Goal: Information Seeking & Learning: Learn about a topic

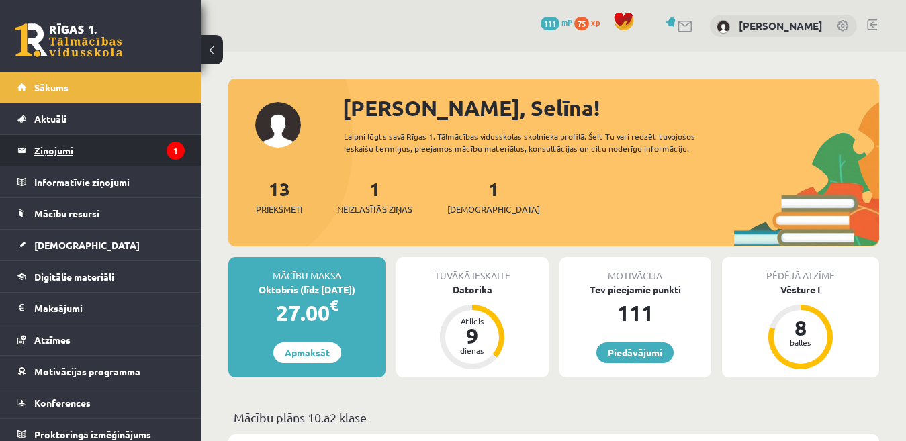
click at [100, 158] on legend "Ziņojumi 1" at bounding box center [109, 150] width 150 height 31
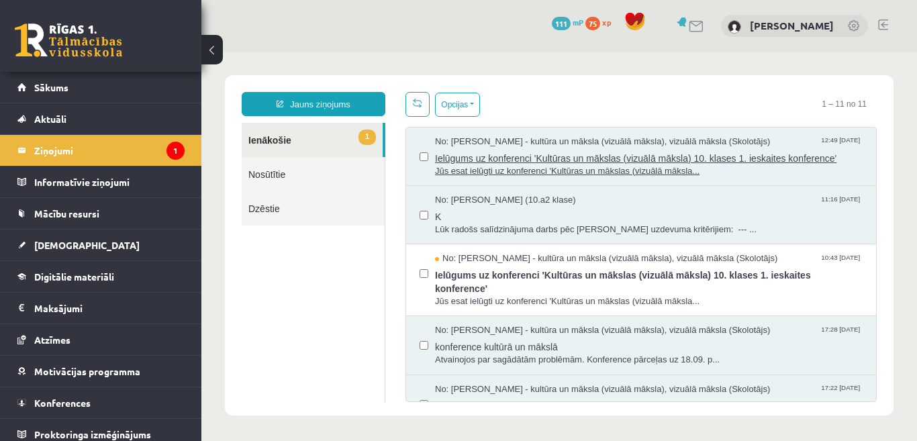
click at [557, 151] on span "Ielūgums uz konferenci 'Kultūras un mākslas (vizuālā māksla) 10. klases 1. iesk…" at bounding box center [649, 156] width 428 height 17
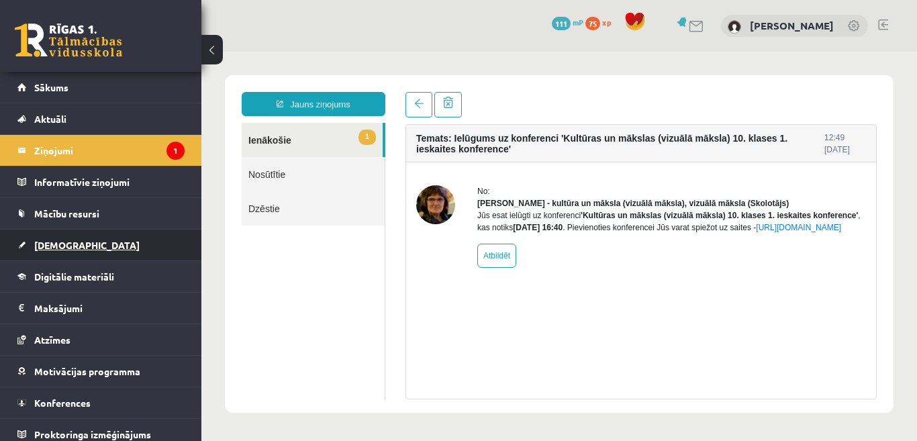
click at [62, 248] on span "[DEMOGRAPHIC_DATA]" at bounding box center [86, 245] width 105 height 12
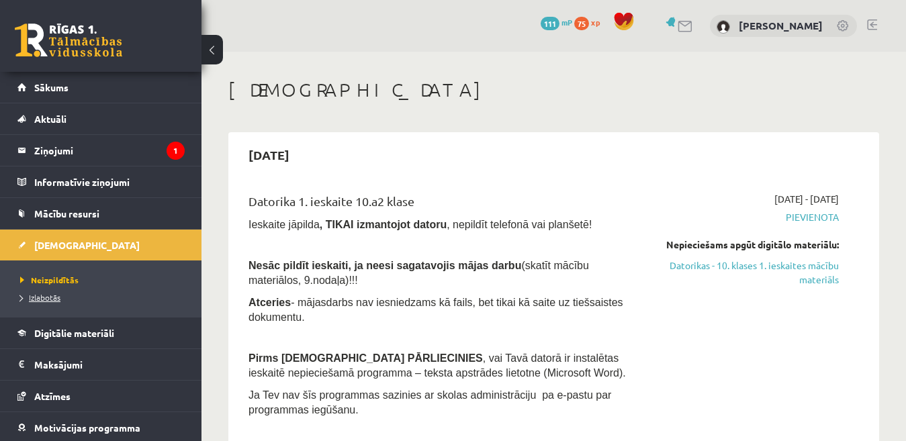
click at [50, 299] on span "Izlabotās" at bounding box center [40, 297] width 40 height 11
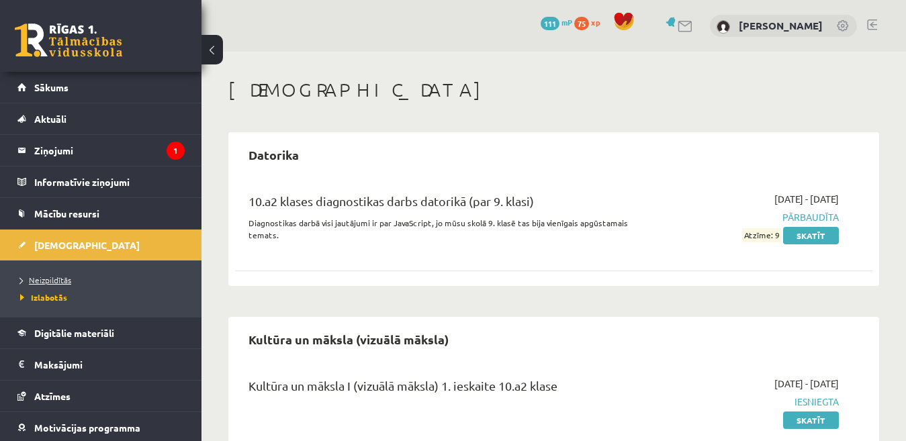
click at [51, 277] on span "Neizpildītās" at bounding box center [45, 280] width 51 height 11
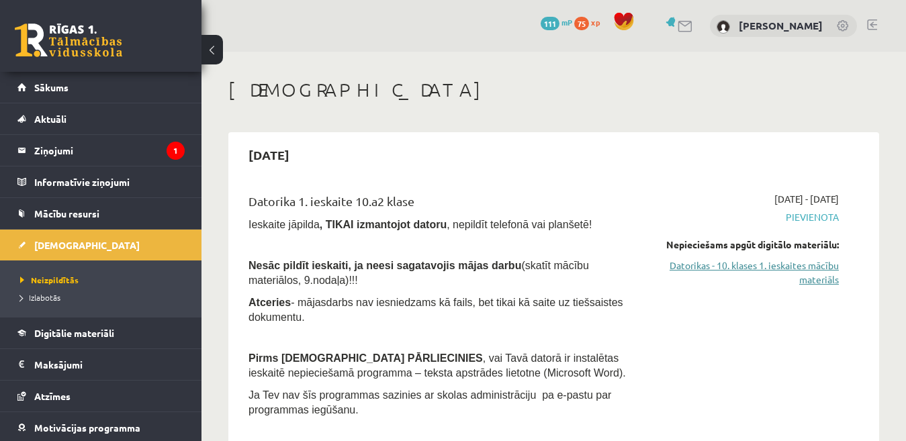
click at [765, 268] on link "Datorikas - 10. klases 1. ieskaites mācību materiāls" at bounding box center [746, 272] width 183 height 28
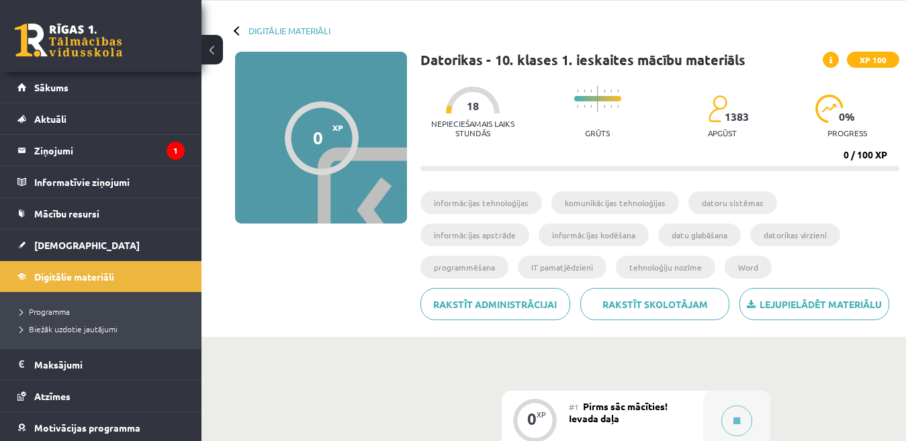
scroll to position [44, 0]
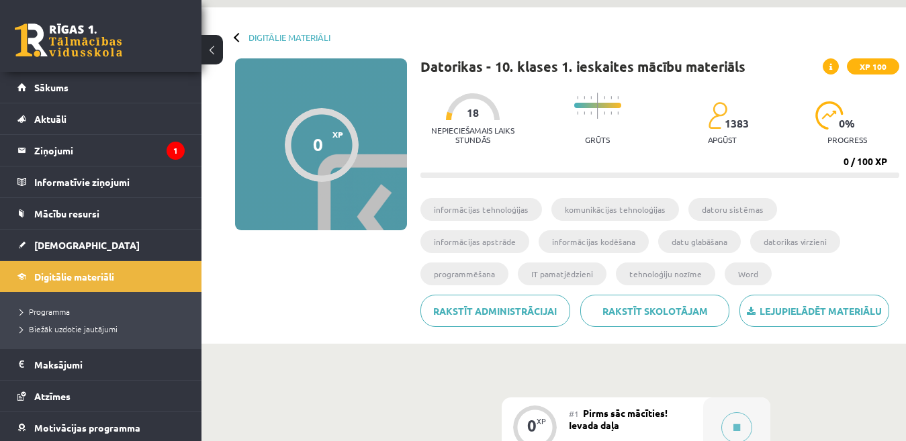
click at [331, 150] on div at bounding box center [322, 145] width 74 height 74
click at [237, 36] on div at bounding box center [238, 36] width 9 height 9
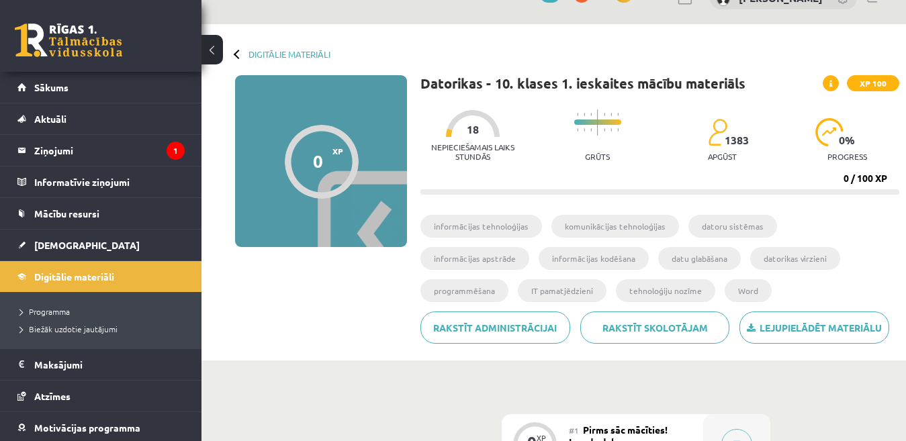
scroll to position [20, 0]
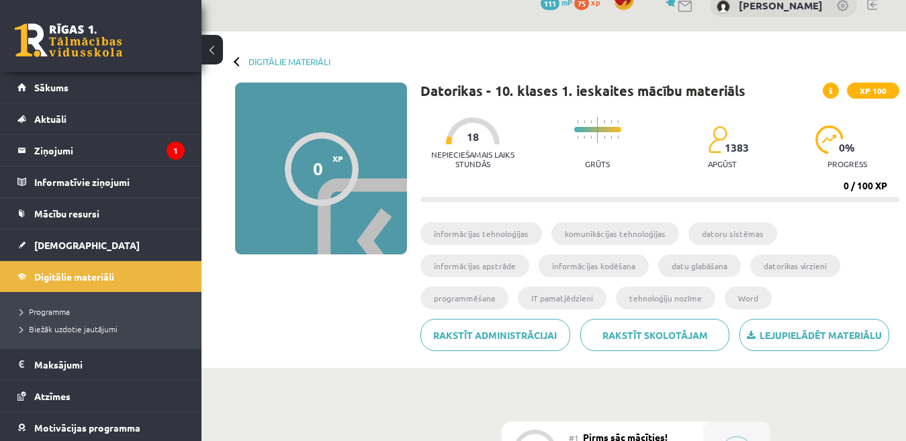
click at [309, 145] on div at bounding box center [322, 169] width 74 height 74
click at [235, 60] on div at bounding box center [238, 60] width 9 height 9
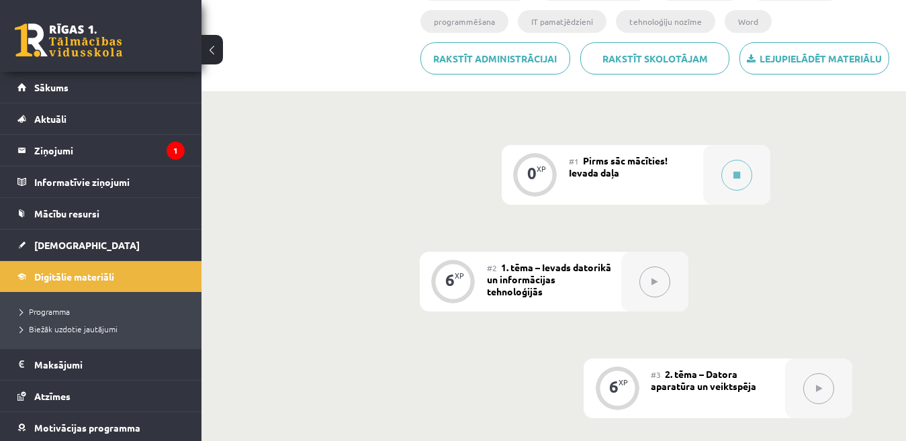
scroll to position [307, 0]
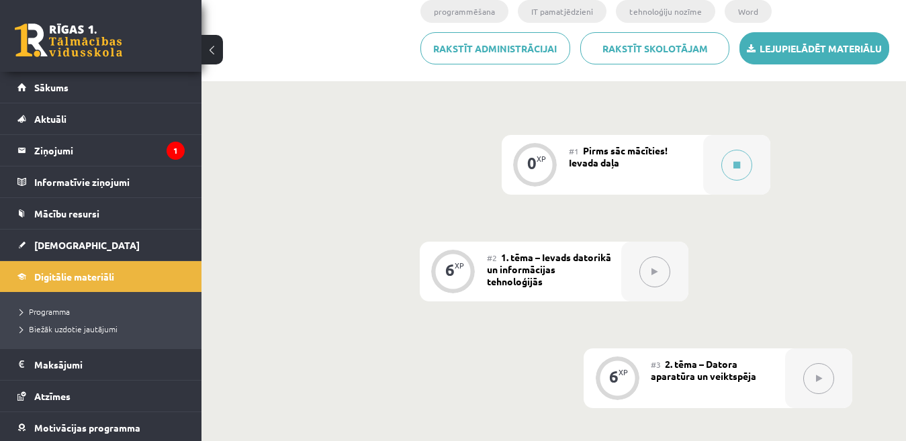
click at [791, 52] on link "Lejupielādēt materiālu" at bounding box center [814, 48] width 150 height 32
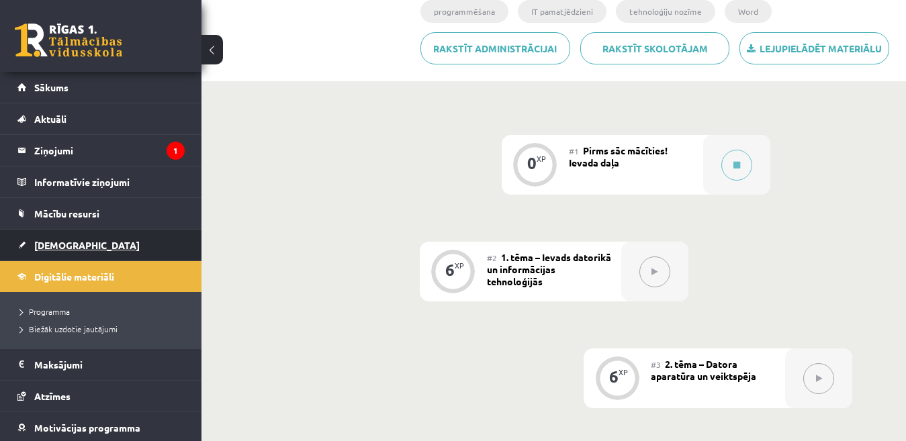
click at [46, 246] on span "[DEMOGRAPHIC_DATA]" at bounding box center [86, 245] width 105 height 12
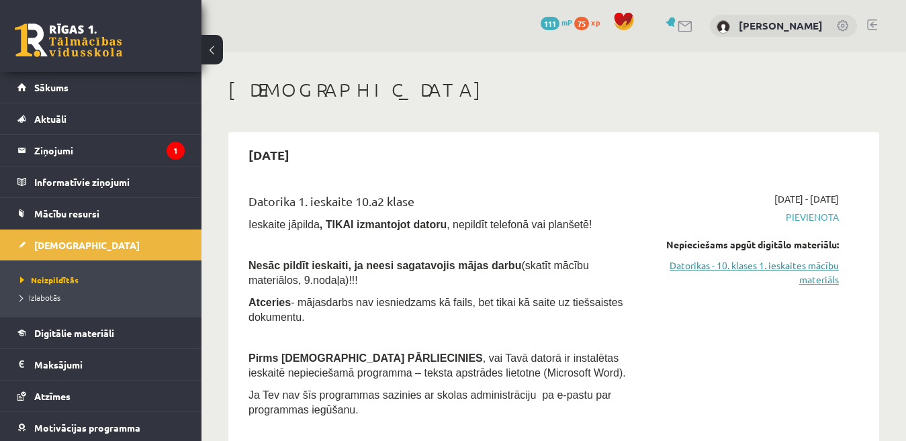
click at [781, 264] on link "Datorikas - 10. klases 1. ieskaites mācību materiāls" at bounding box center [746, 272] width 183 height 28
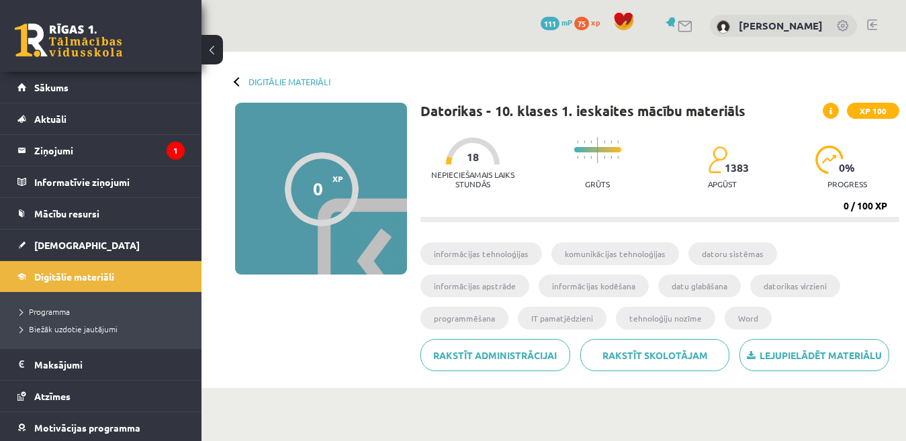
click at [320, 185] on div "0" at bounding box center [318, 189] width 10 height 20
click at [362, 163] on div "0 XP XP 100" at bounding box center [321, 189] width 172 height 172
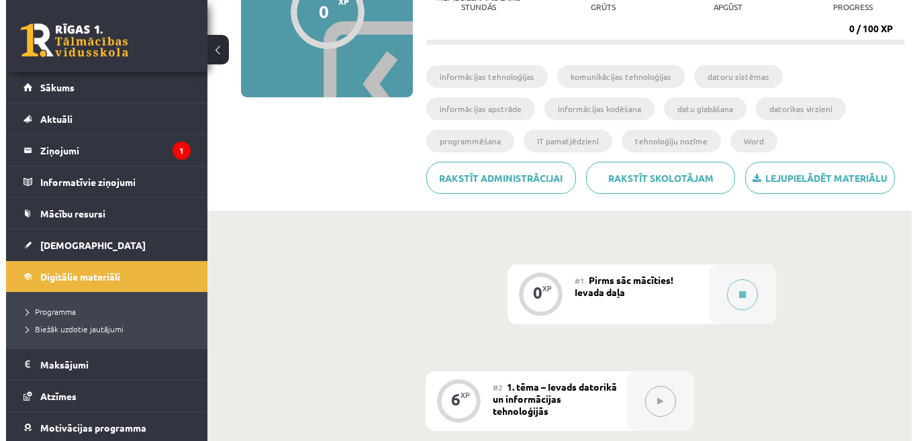
scroll to position [160, 0]
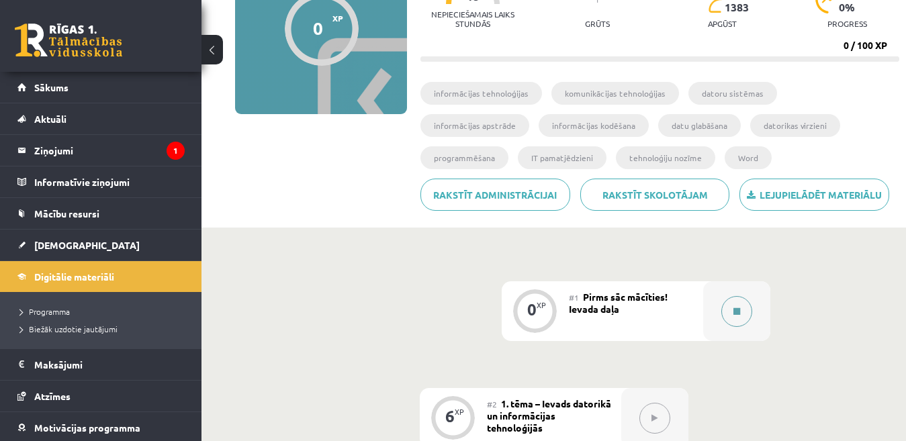
click at [736, 308] on icon at bounding box center [736, 311] width 7 height 8
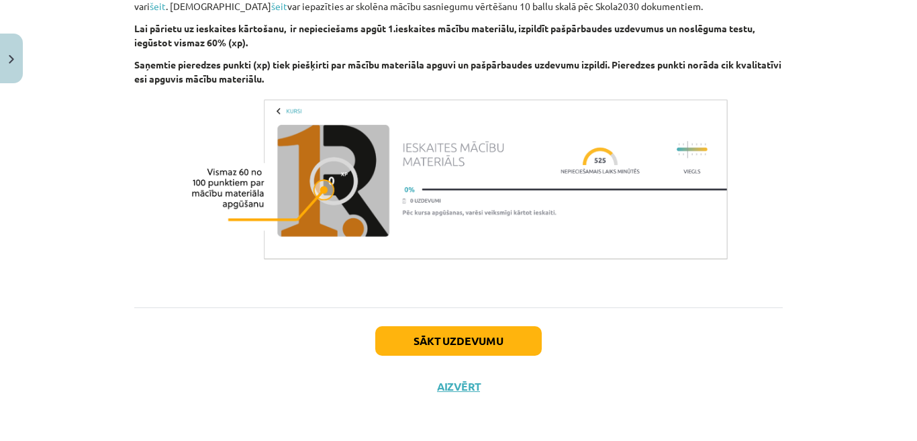
scroll to position [983, 0]
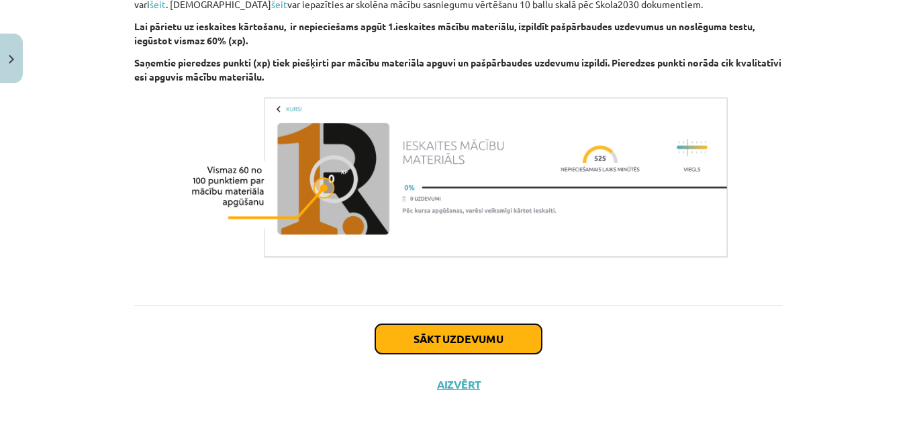
click at [466, 326] on button "Sākt uzdevumu" at bounding box center [458, 339] width 166 height 30
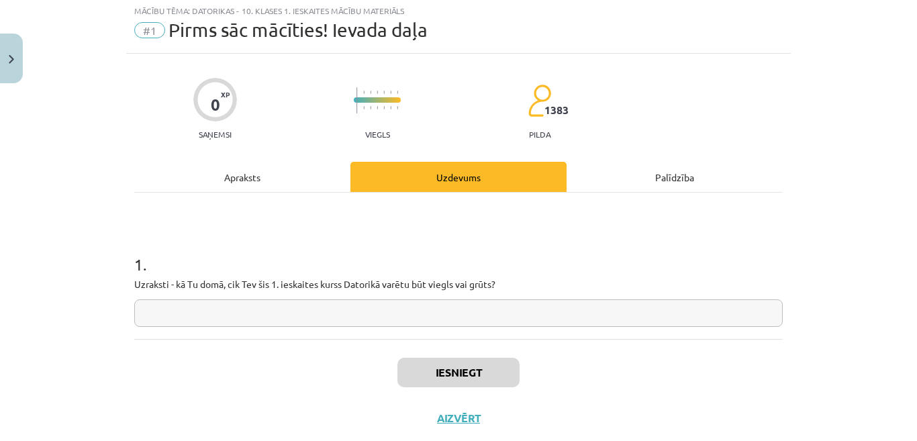
scroll to position [34, 0]
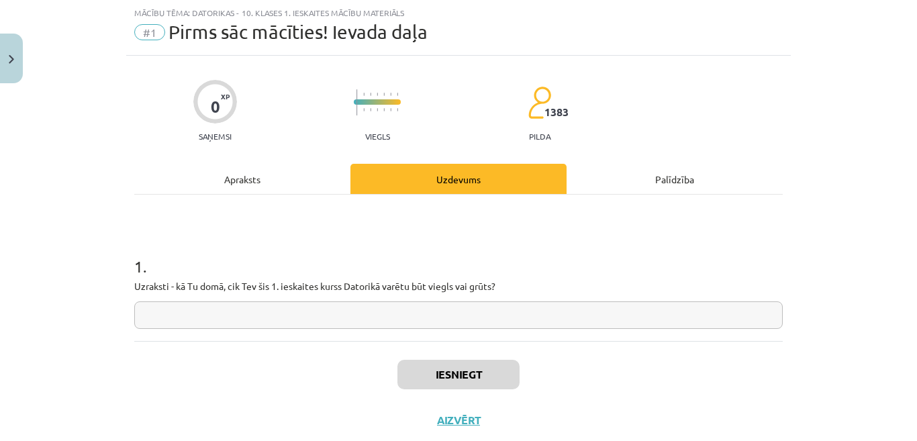
click at [455, 316] on input "text" at bounding box center [458, 315] width 648 height 28
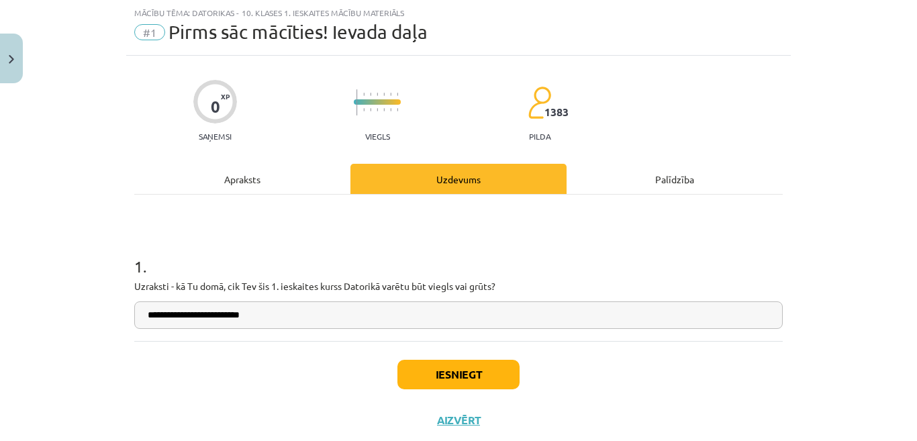
click at [452, 264] on h1 "1 ." at bounding box center [458, 255] width 648 height 42
click at [416, 307] on input "**********" at bounding box center [458, 315] width 648 height 28
type input "**********"
click at [458, 367] on button "Iesniegt" at bounding box center [458, 375] width 122 height 30
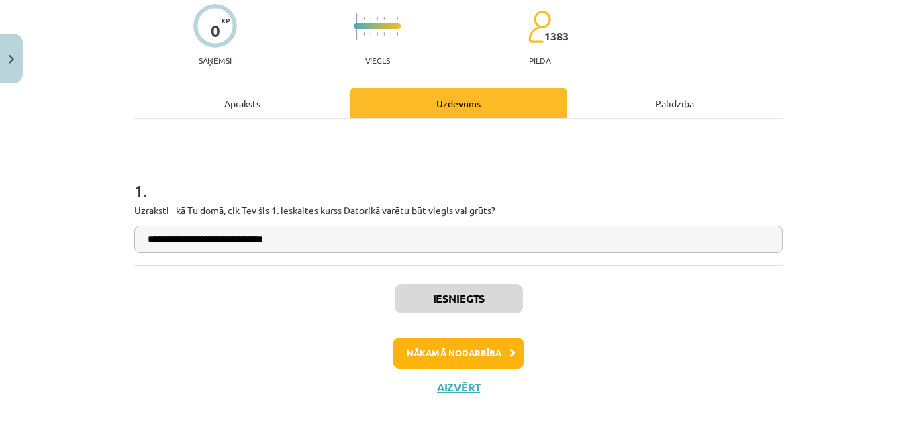
scroll to position [112, 0]
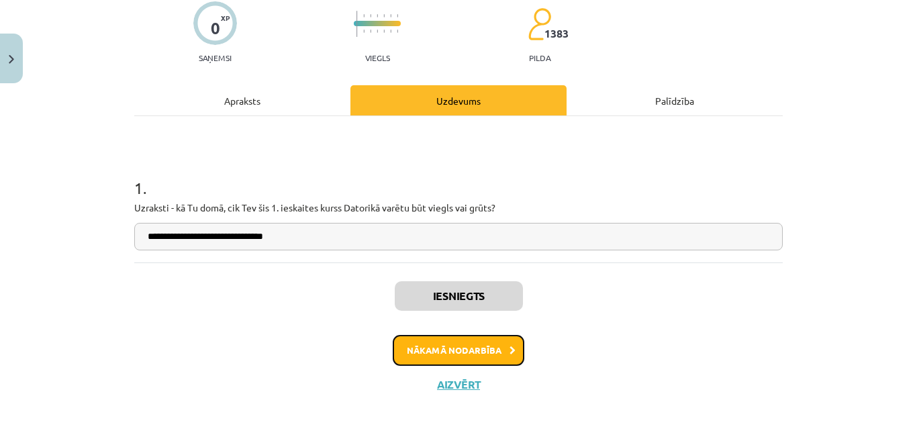
click at [471, 342] on button "Nākamā nodarbība" at bounding box center [459, 350] width 132 height 31
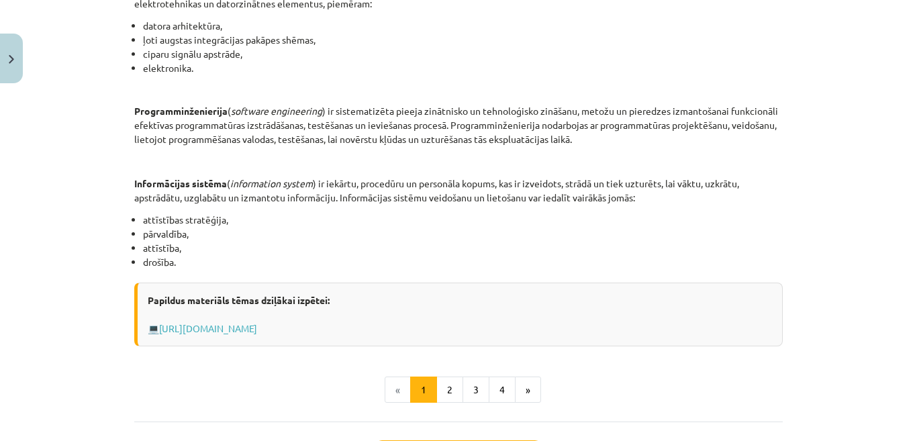
scroll to position [593, 0]
click at [439, 385] on button "2" at bounding box center [449, 388] width 27 height 27
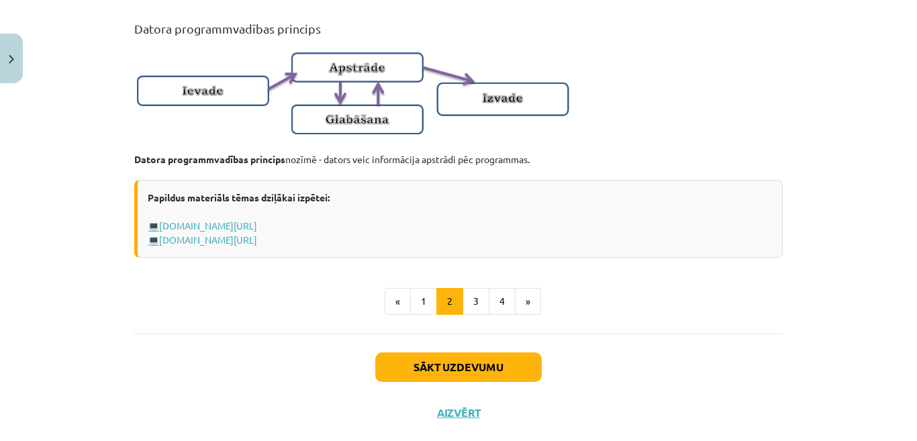
scroll to position [913, 0]
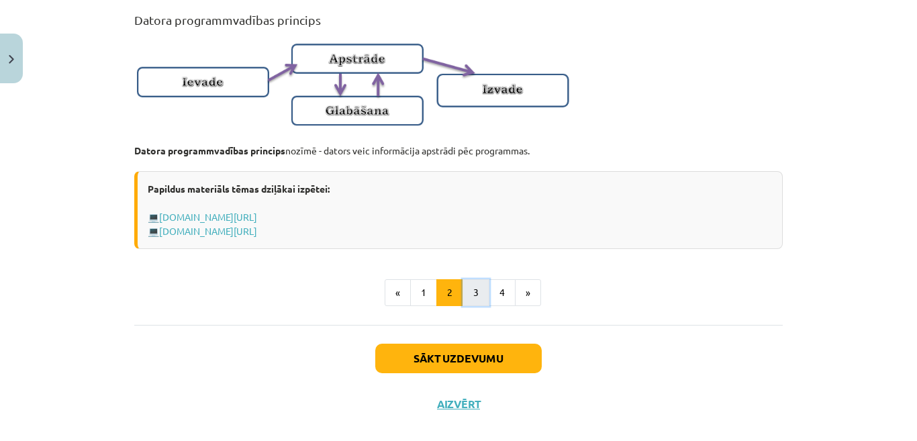
click at [471, 301] on button "3" at bounding box center [476, 292] width 27 height 27
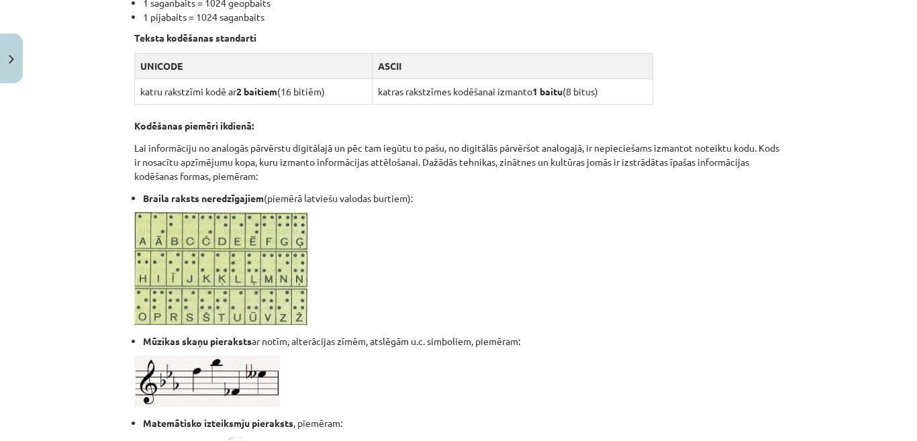
scroll to position [923, 0]
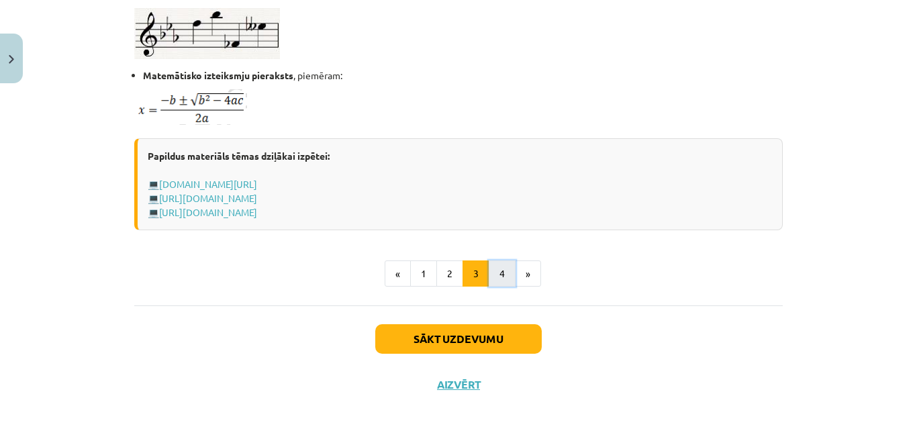
click at [501, 267] on button "4" at bounding box center [502, 273] width 27 height 27
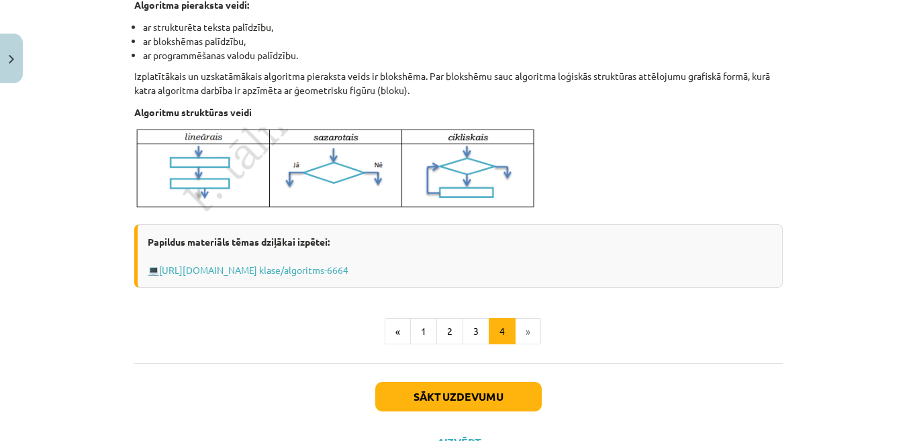
scroll to position [544, 0]
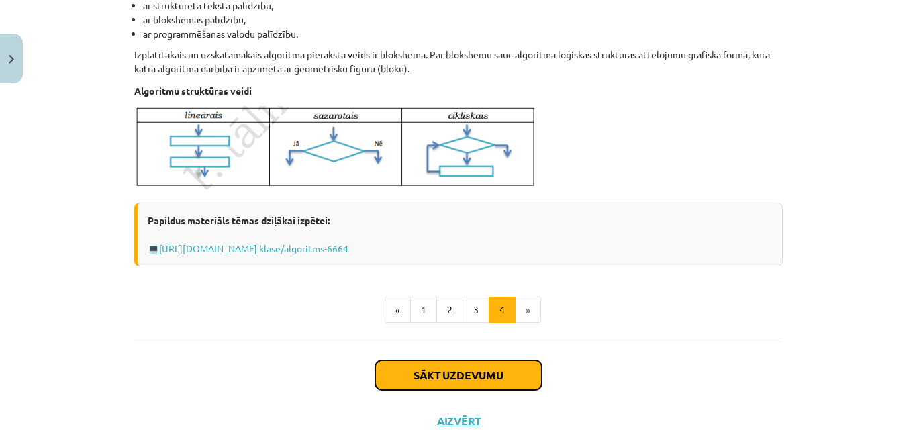
click at [501, 369] on button "Sākt uzdevumu" at bounding box center [458, 375] width 166 height 30
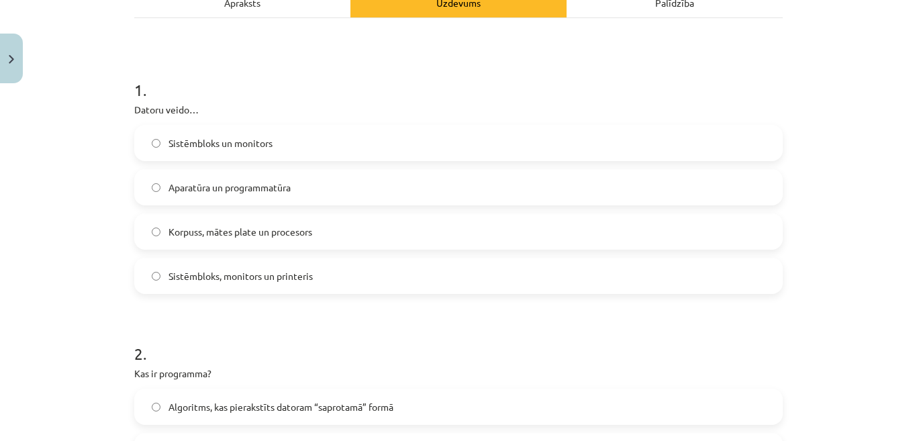
scroll to position [204, 0]
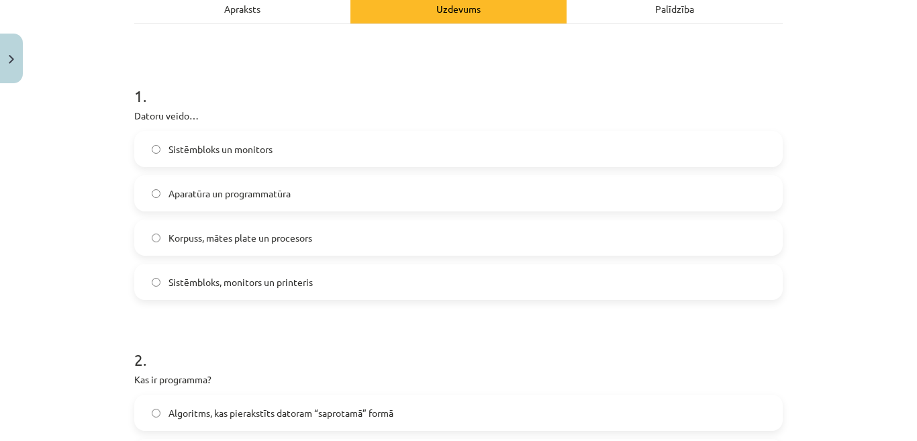
click at [513, 190] on label "Aparatūra un programmatūra" at bounding box center [459, 194] width 646 height 34
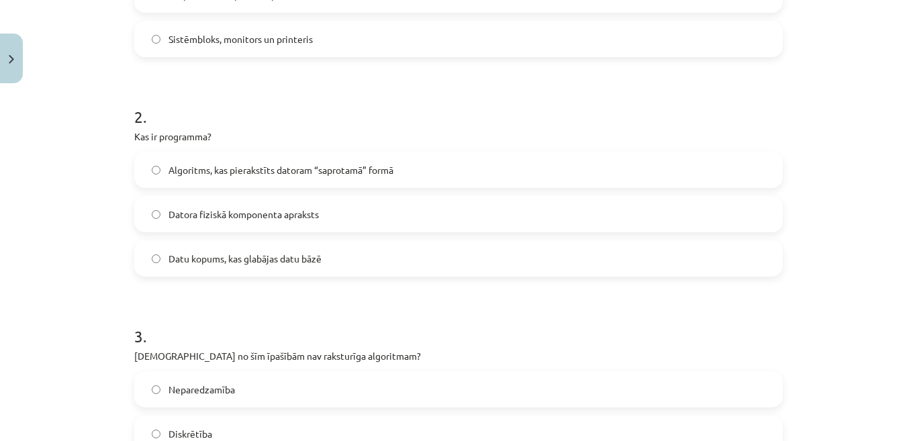
scroll to position [450, 0]
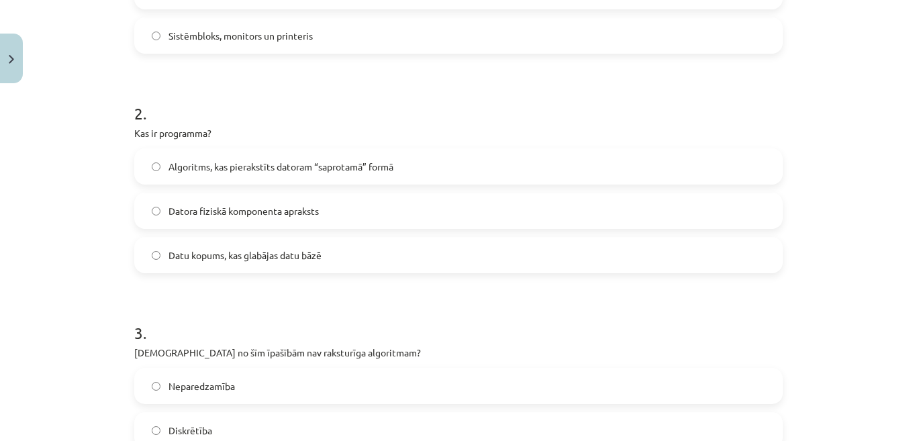
click at [651, 159] on label "Algoritms, kas pierakstīts datoram “saprotamā” formā" at bounding box center [459, 167] width 646 height 34
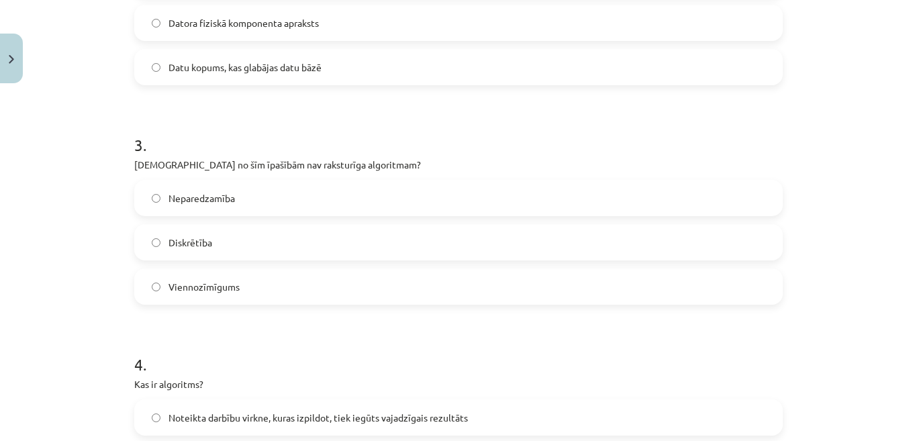
scroll to position [644, 0]
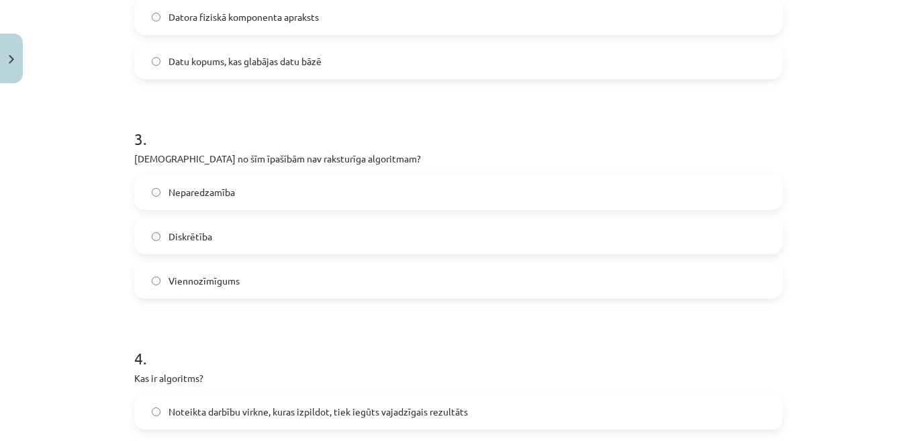
click at [744, 203] on label "Neparedzamība" at bounding box center [459, 192] width 646 height 34
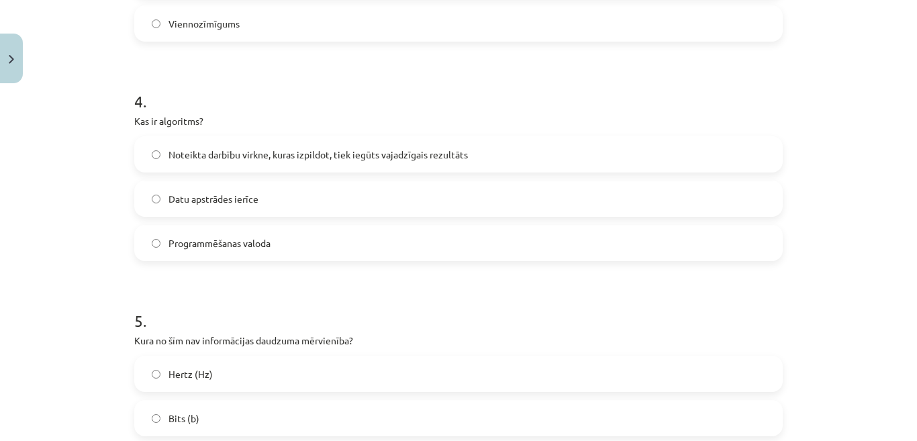
scroll to position [914, 0]
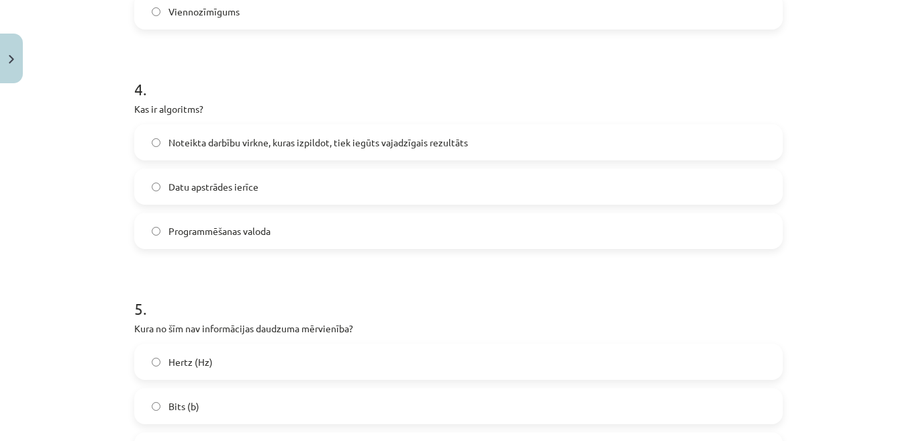
click at [699, 126] on label "Noteikta darbību virkne, kuras izpildot, tiek iegūts vajadzīgais rezultāts" at bounding box center [459, 143] width 646 height 34
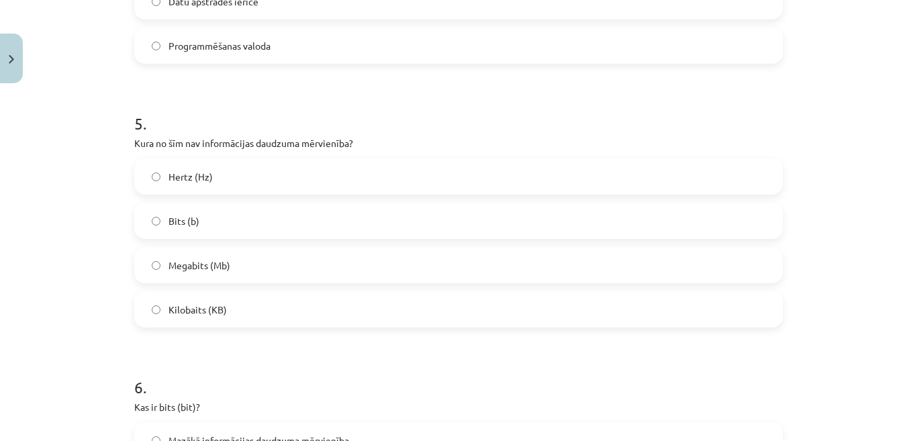
scroll to position [1096, 0]
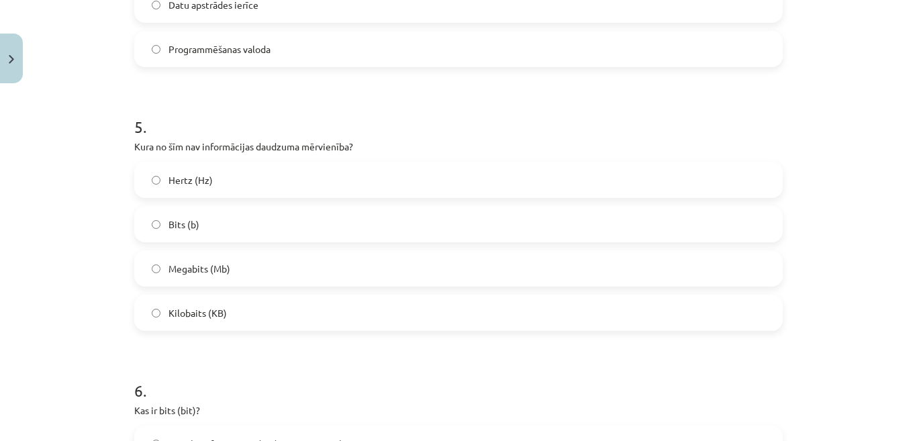
click at [362, 181] on label "Hertz (Hz)" at bounding box center [459, 180] width 646 height 34
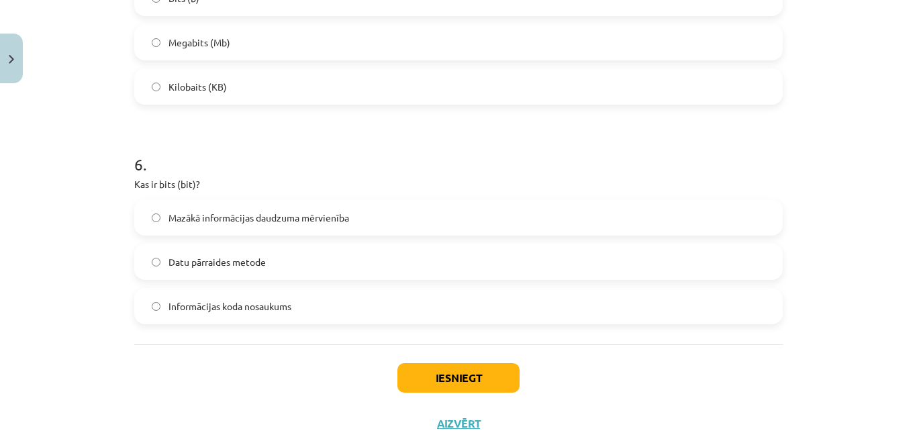
scroll to position [1318, 0]
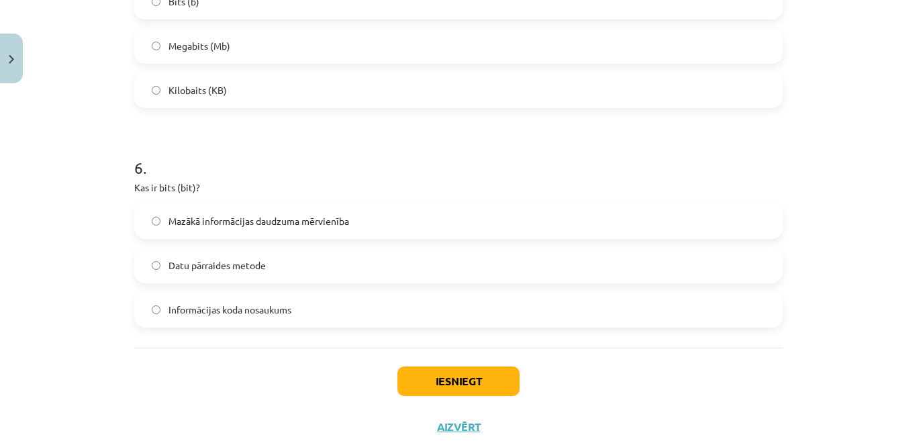
click at [430, 224] on label "Mazākā informācijas daudzuma mērvienība" at bounding box center [459, 221] width 646 height 34
click at [446, 367] on button "Iesniegt" at bounding box center [458, 382] width 122 height 30
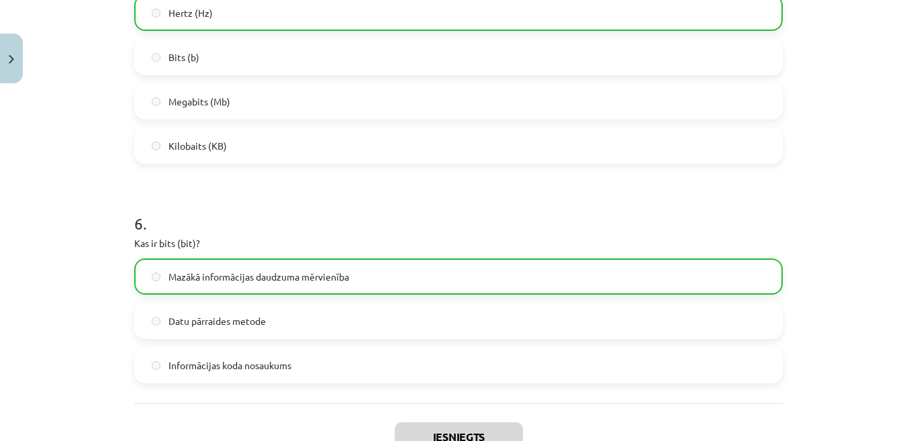
scroll to position [1404, 0]
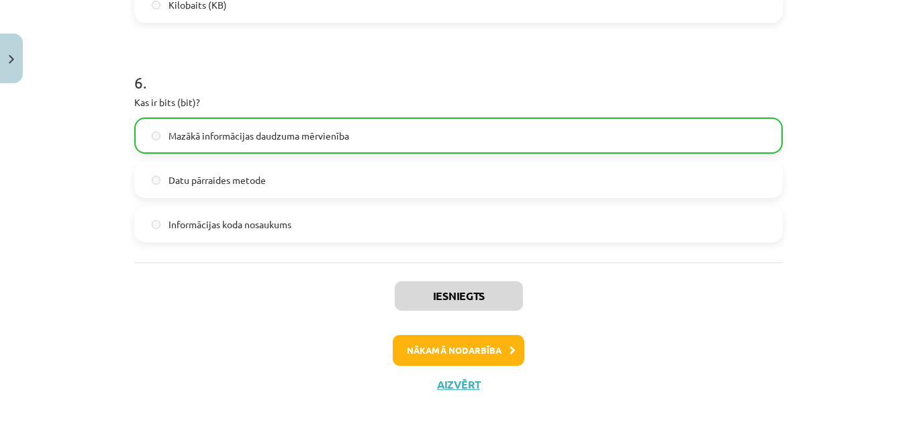
drag, startPoint x: 912, startPoint y: 381, endPoint x: 642, endPoint y: 305, distance: 279.7
click at [642, 305] on div "Iesniegts Nākamā nodarbība Aizvērt" at bounding box center [458, 330] width 648 height 137
click at [493, 351] on button "Nākamā nodarbība" at bounding box center [459, 350] width 132 height 31
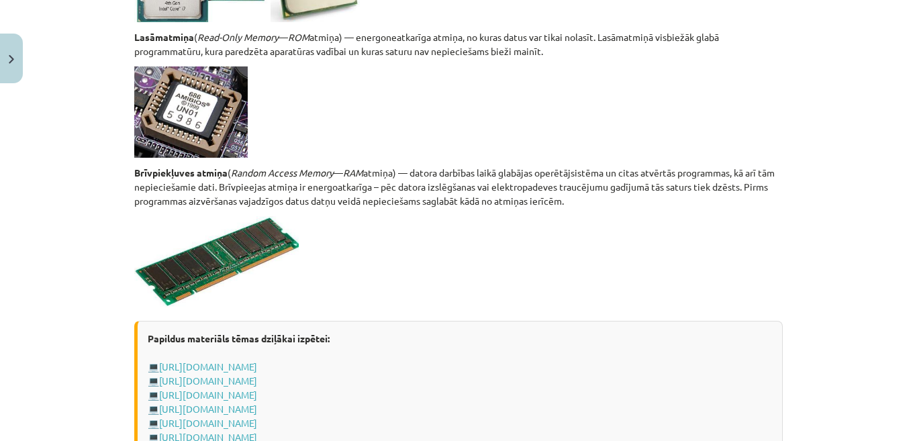
scroll to position [2434, 0]
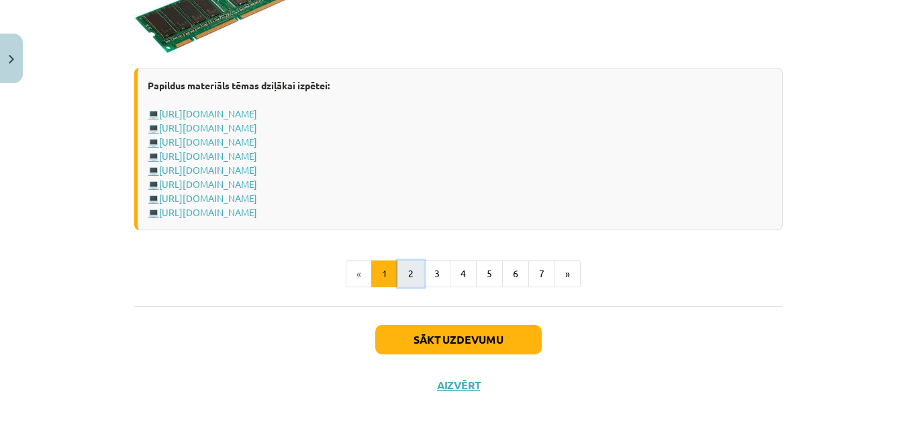
click at [397, 269] on button "2" at bounding box center [410, 273] width 27 height 27
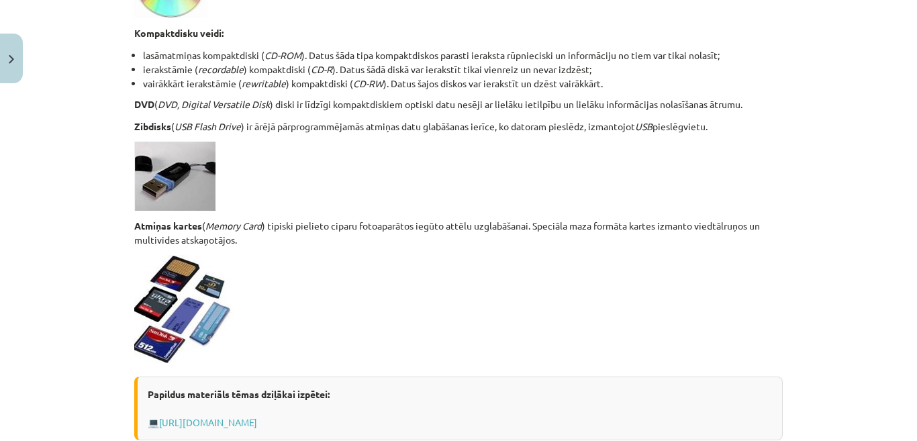
scroll to position [1228, 0]
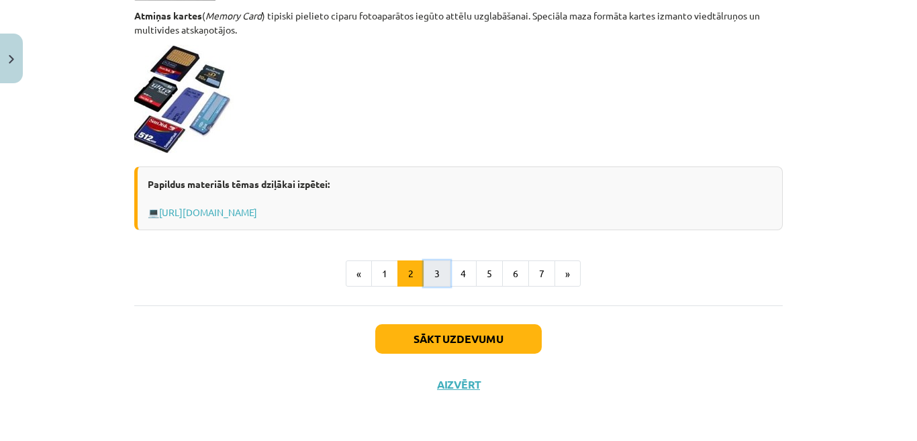
click at [424, 266] on button "3" at bounding box center [437, 273] width 27 height 27
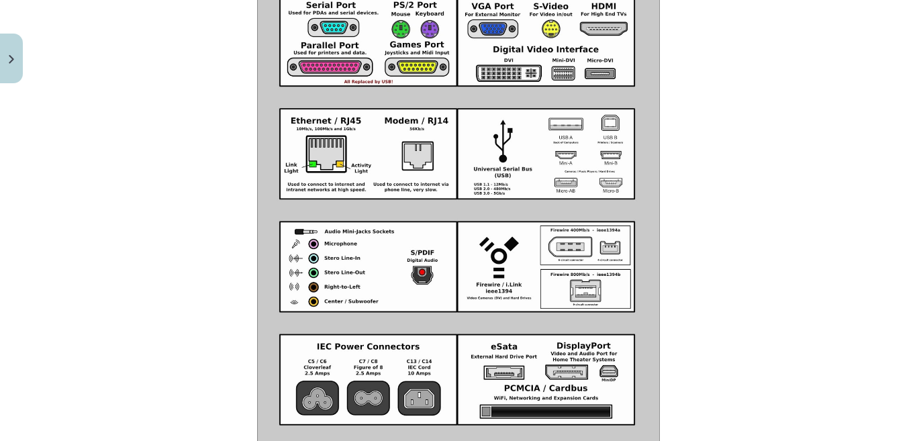
scroll to position [1624, 0]
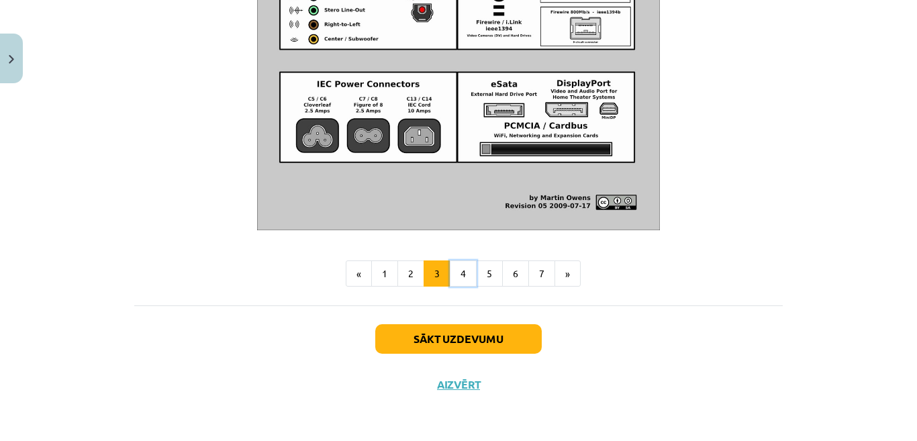
click at [455, 275] on button "4" at bounding box center [463, 273] width 27 height 27
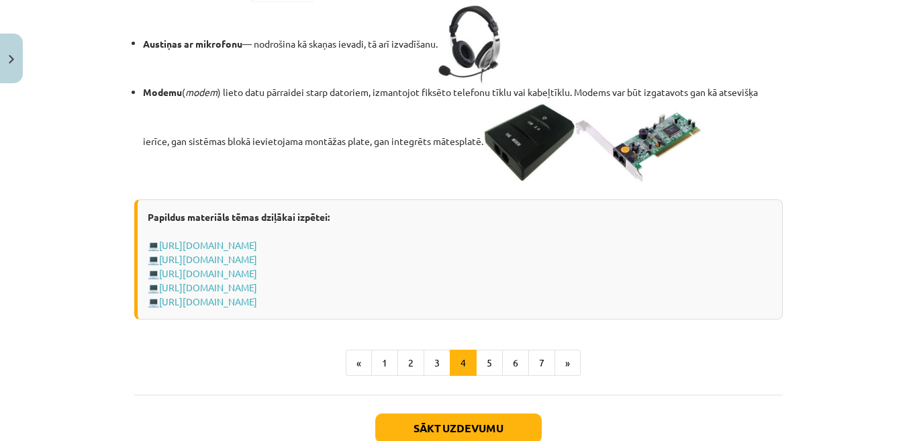
scroll to position [2476, 0]
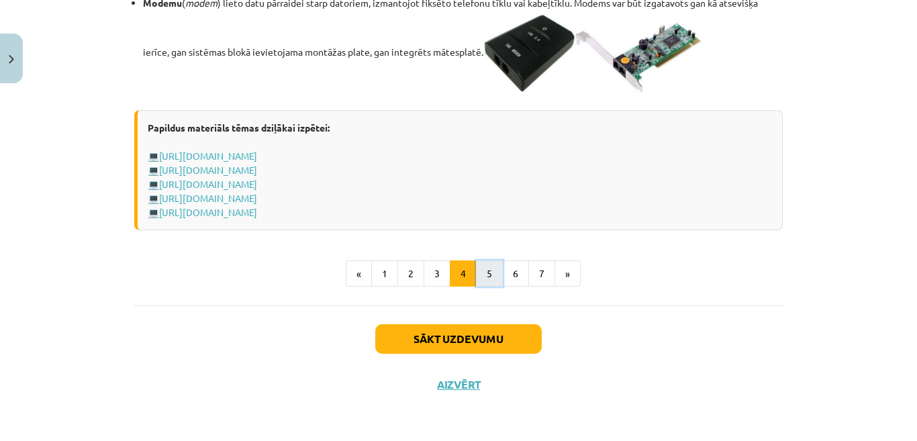
click at [477, 269] on button "5" at bounding box center [489, 273] width 27 height 27
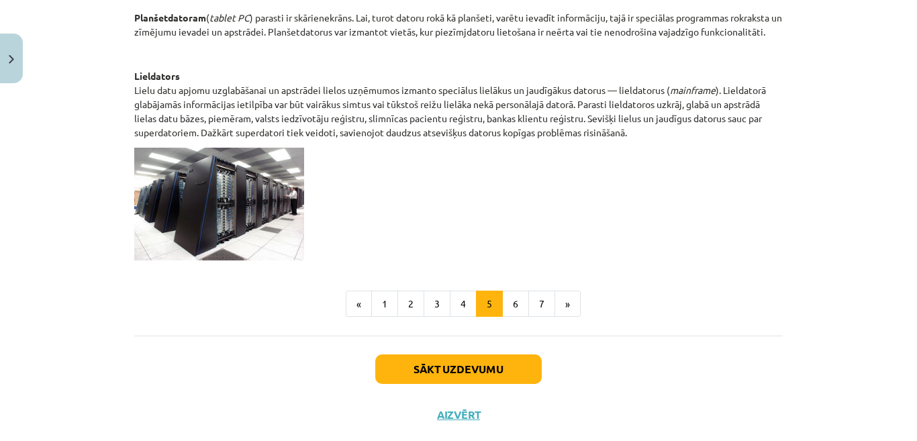
scroll to position [767, 0]
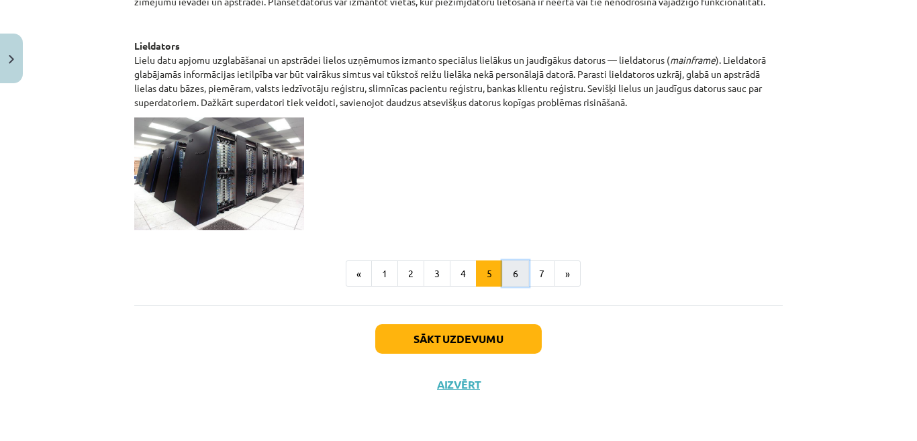
click at [507, 269] on button "6" at bounding box center [515, 273] width 27 height 27
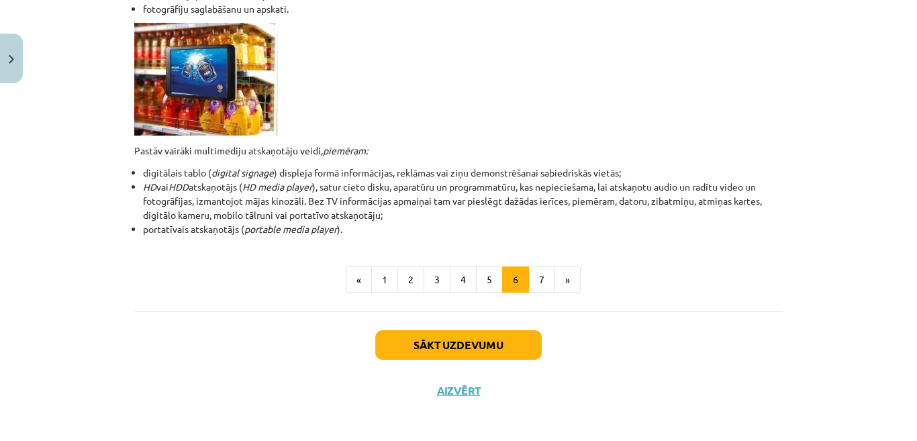
scroll to position [453, 0]
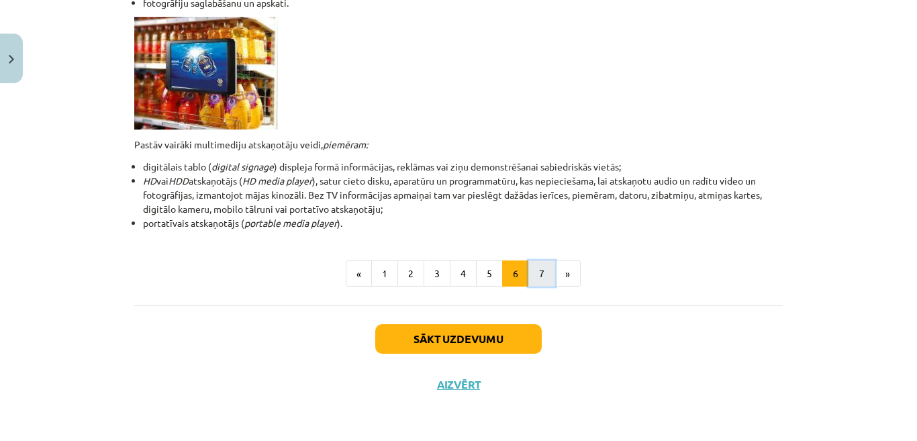
click at [528, 273] on button "7" at bounding box center [541, 273] width 27 height 27
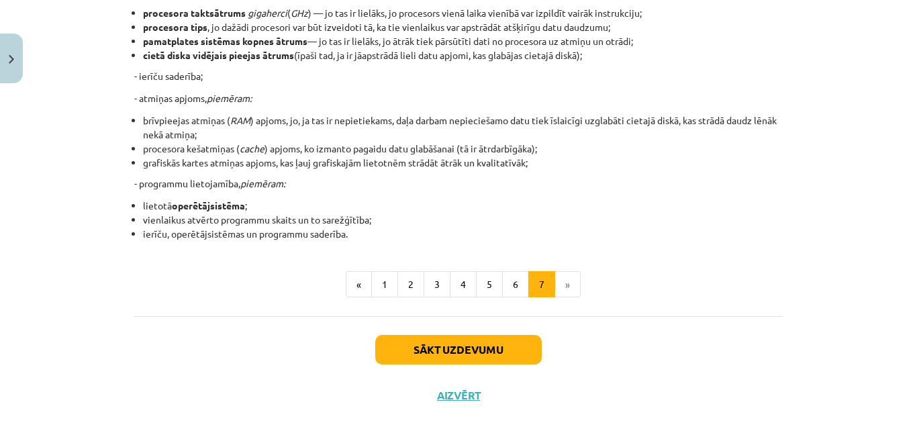
scroll to position [340, 0]
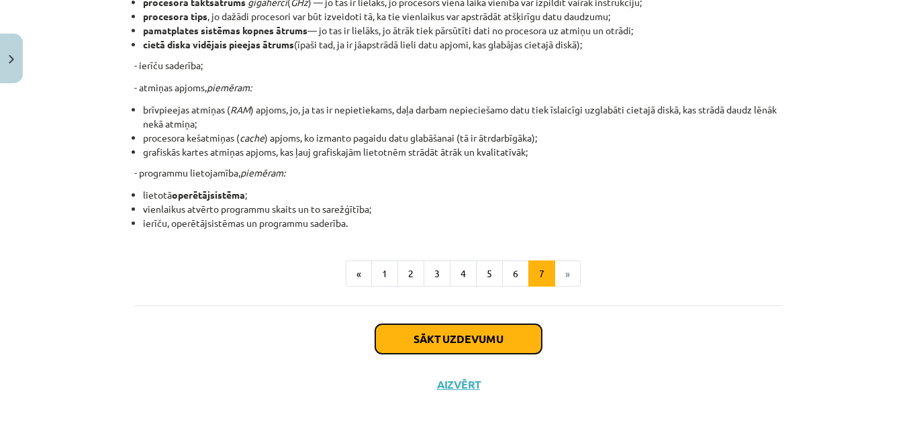
click at [507, 342] on button "Sākt uzdevumu" at bounding box center [458, 339] width 166 height 30
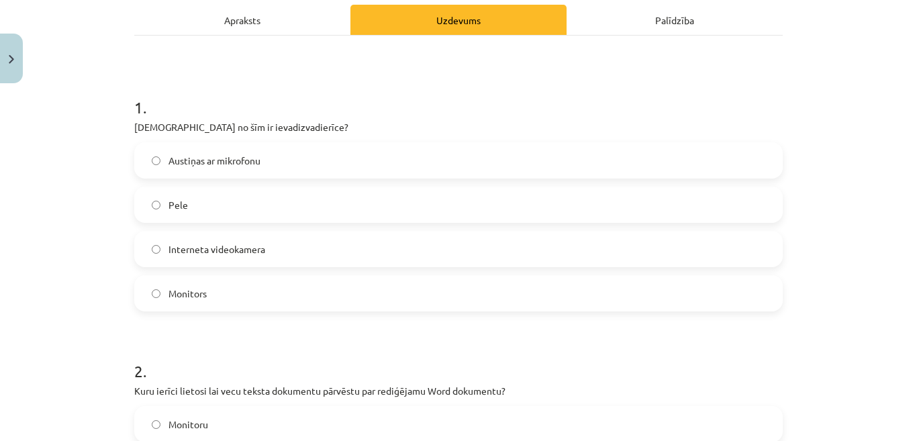
scroll to position [202, 0]
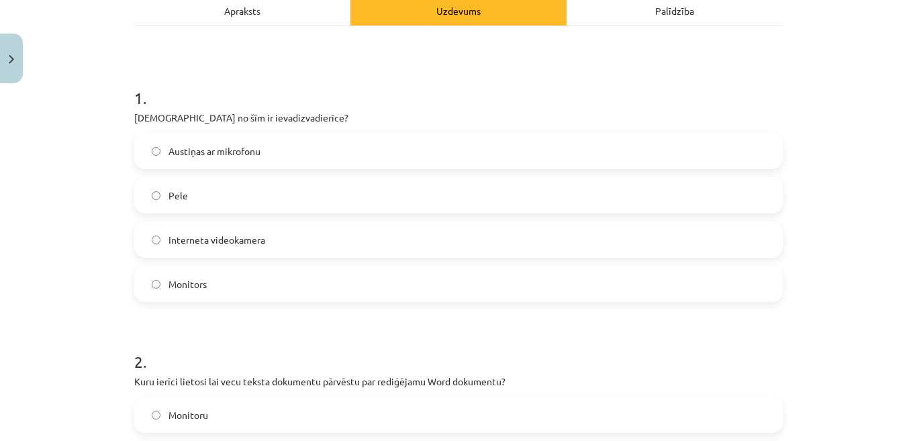
click at [667, 193] on label "Pele" at bounding box center [459, 196] width 646 height 34
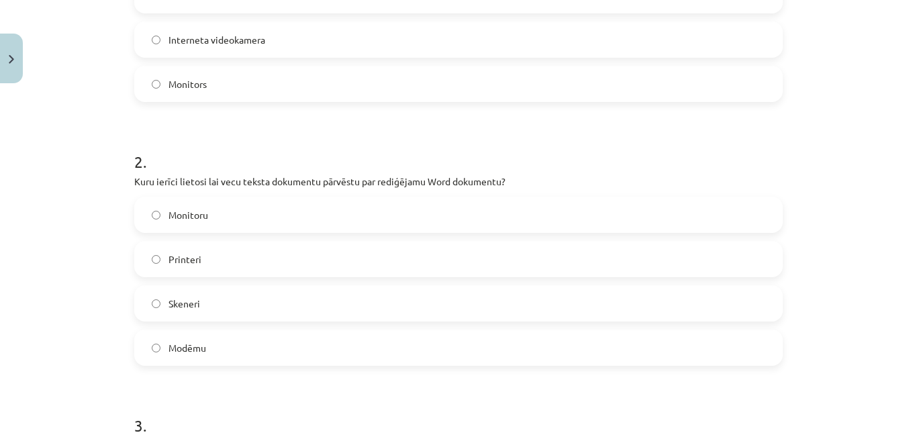
scroll to position [421, 0]
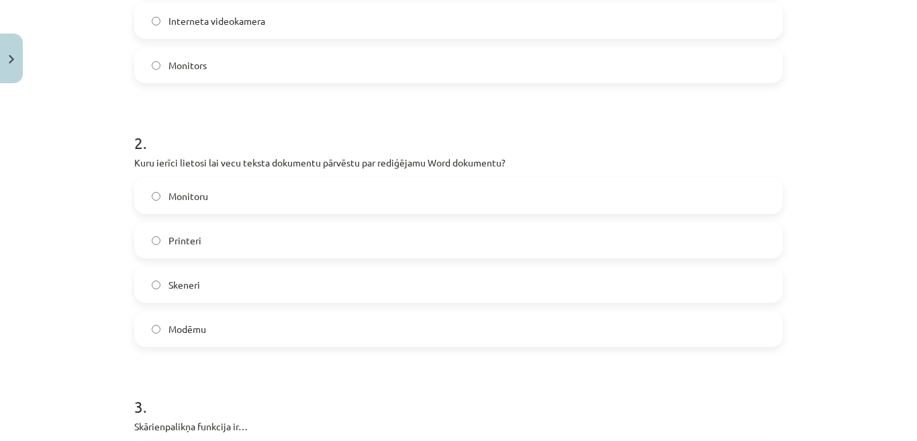
click at [608, 279] on label "Skeneri" at bounding box center [459, 285] width 646 height 34
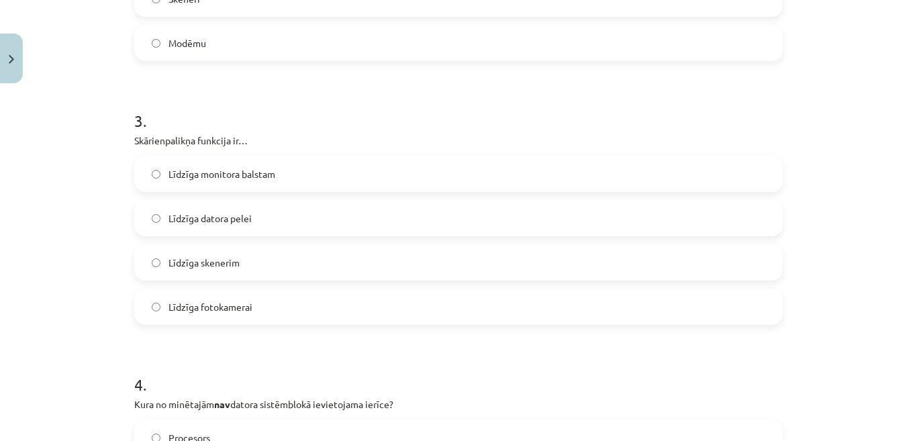
scroll to position [726, 0]
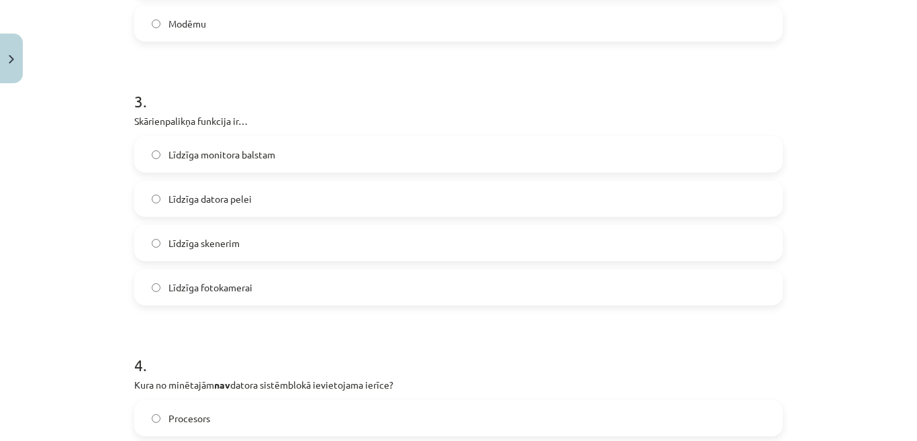
click at [514, 191] on label "Līdzīga datora pelei" at bounding box center [459, 199] width 646 height 34
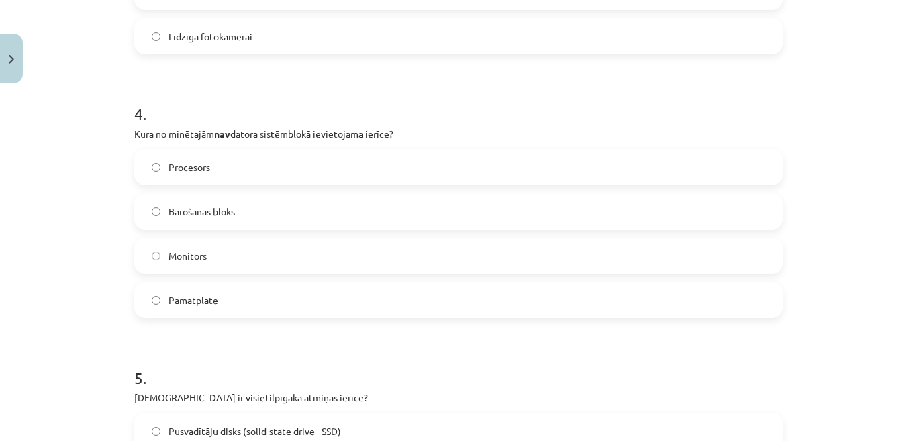
scroll to position [981, 0]
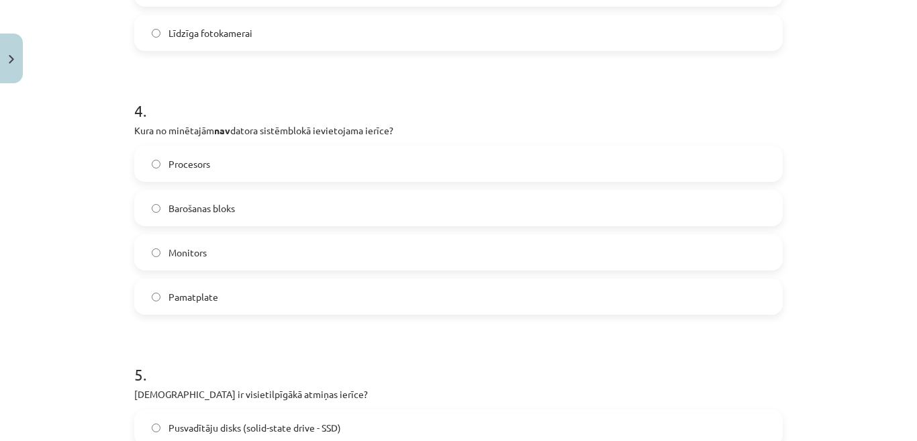
click at [578, 255] on label "Monitors" at bounding box center [459, 253] width 646 height 34
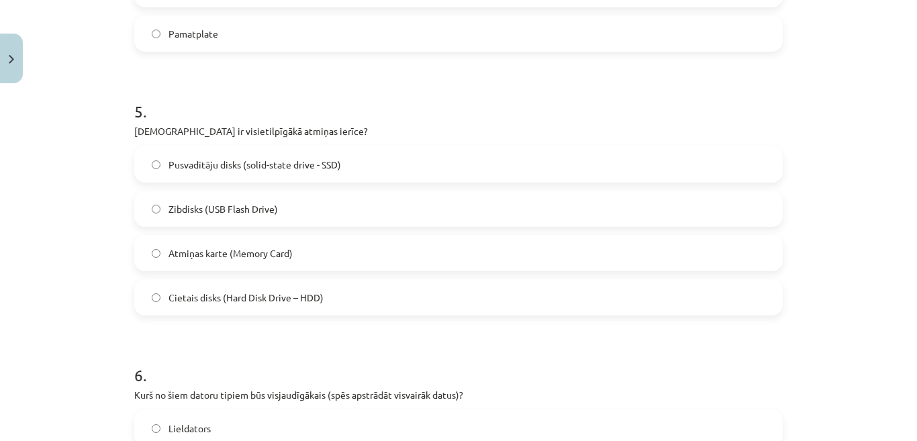
scroll to position [1254, 0]
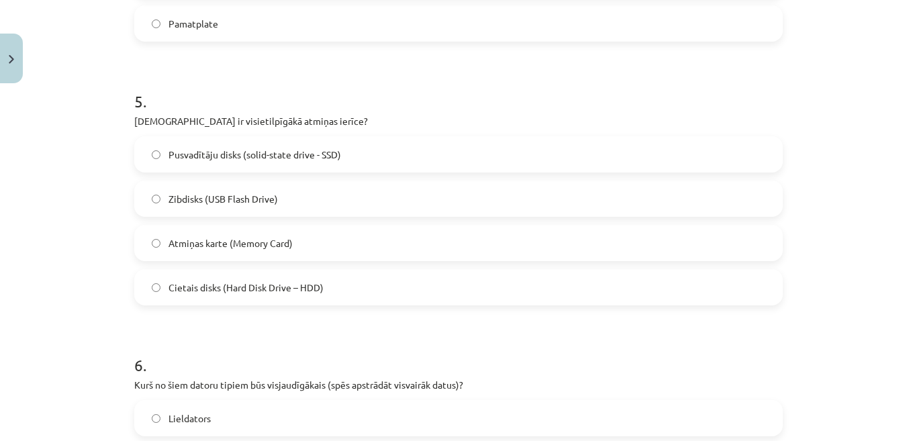
click at [741, 207] on label "Zibdisks (USB Flash Drive)" at bounding box center [459, 199] width 646 height 34
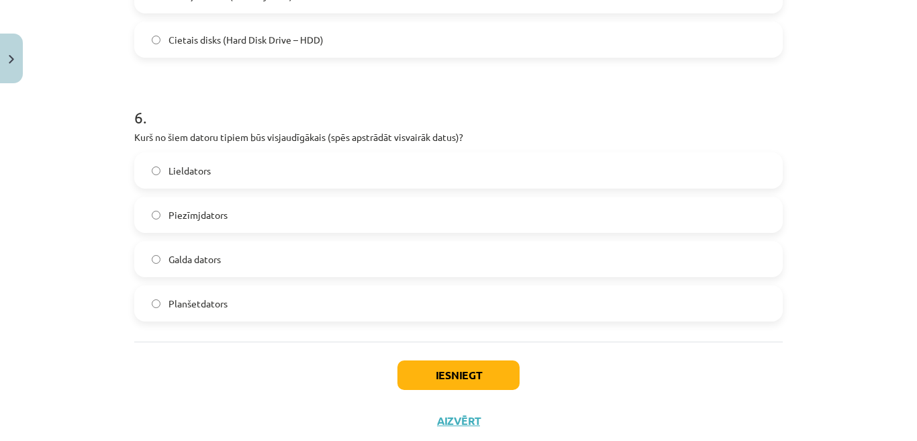
scroll to position [1505, 0]
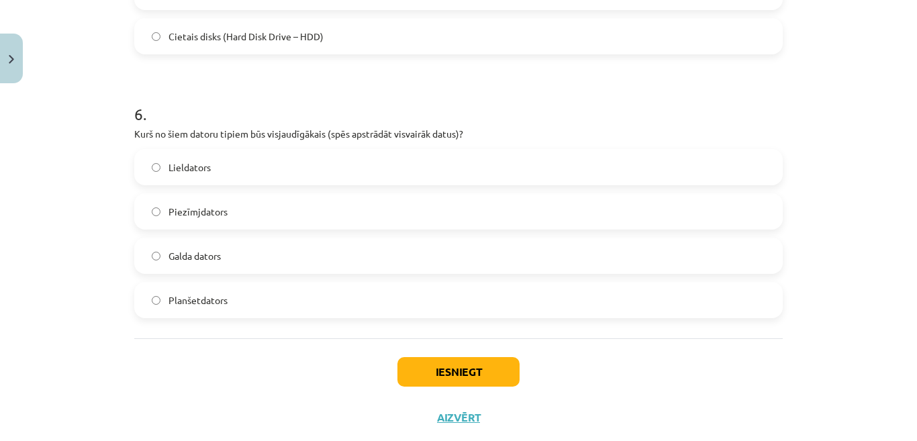
click at [544, 160] on label "Lieldators" at bounding box center [459, 167] width 646 height 34
click at [471, 367] on button "Iesniegt" at bounding box center [458, 372] width 122 height 30
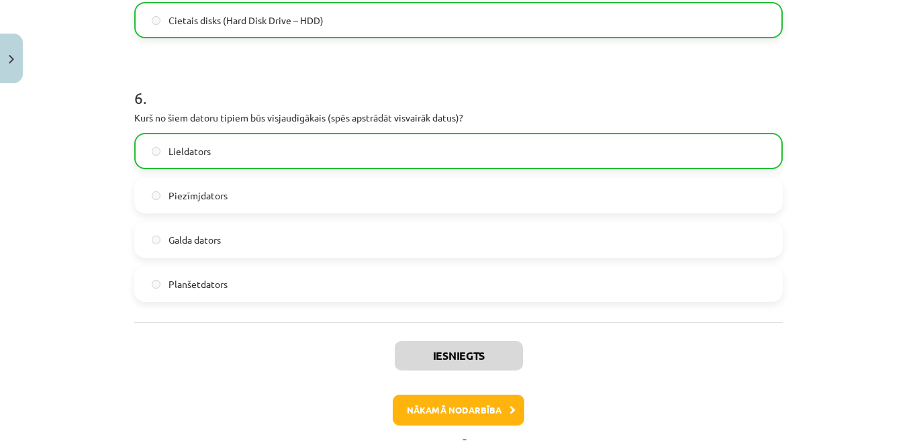
scroll to position [1581, 0]
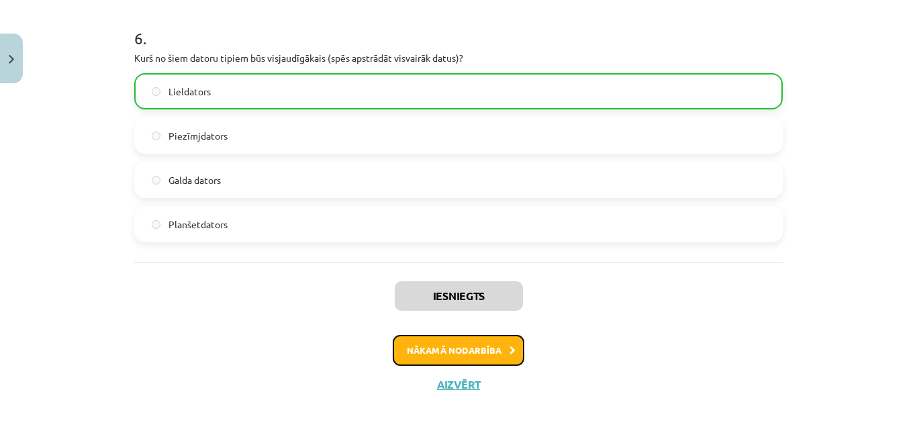
click at [488, 350] on button "Nākamā nodarbība" at bounding box center [459, 350] width 132 height 31
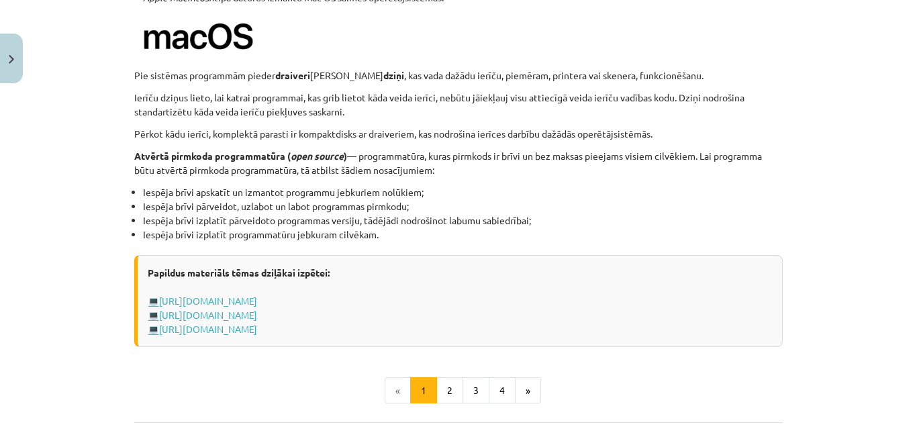
scroll to position [1359, 0]
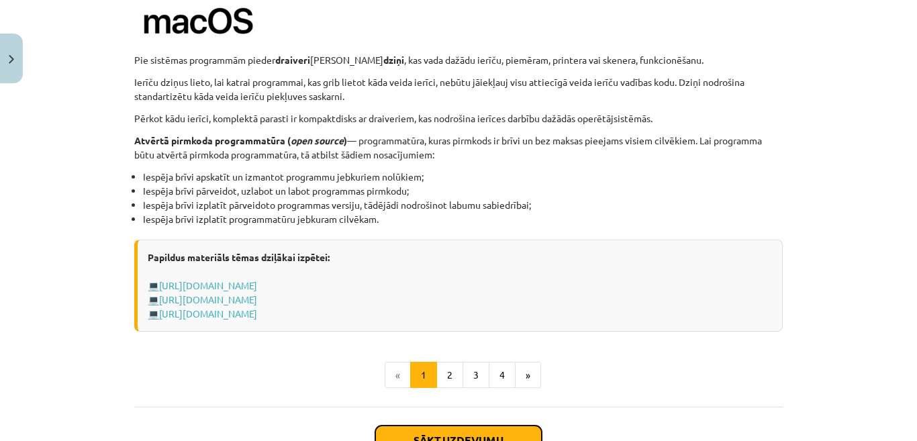
click at [500, 431] on button "Sākt uzdevumu" at bounding box center [458, 441] width 166 height 30
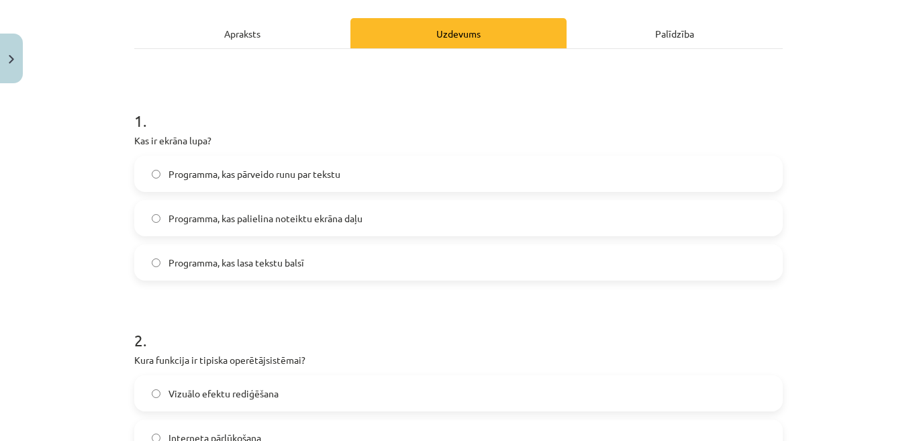
scroll to position [200, 0]
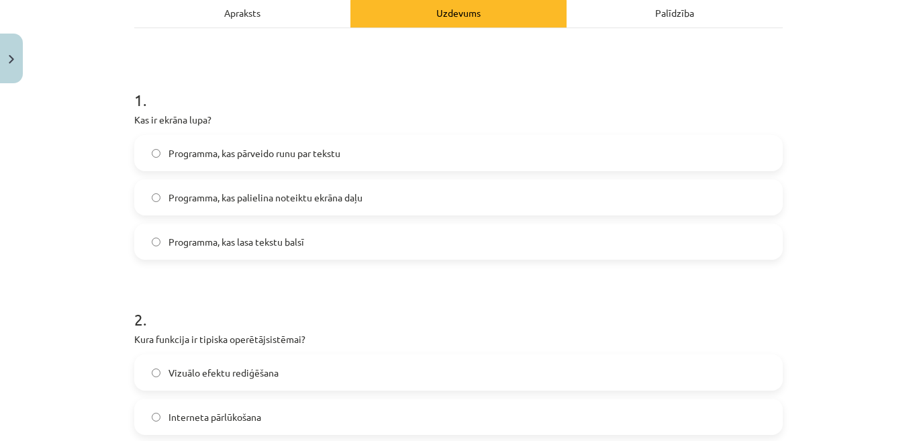
click at [590, 187] on label "Programma, kas palielina noteiktu ekrāna daļu" at bounding box center [459, 198] width 646 height 34
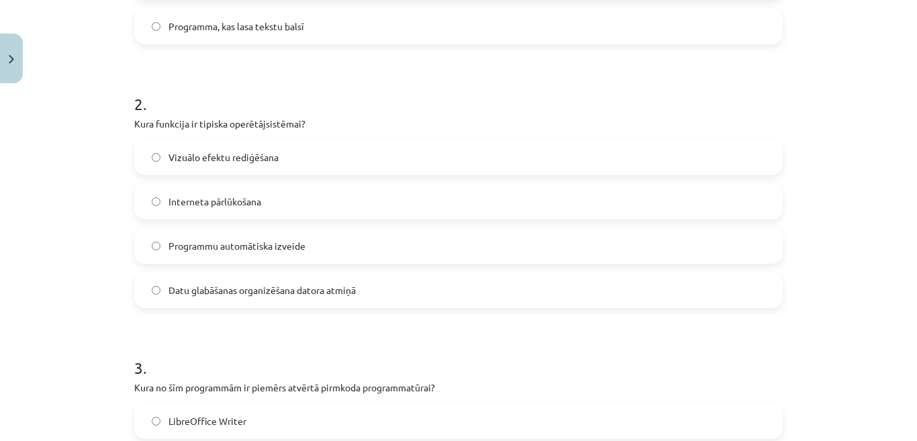
scroll to position [424, 0]
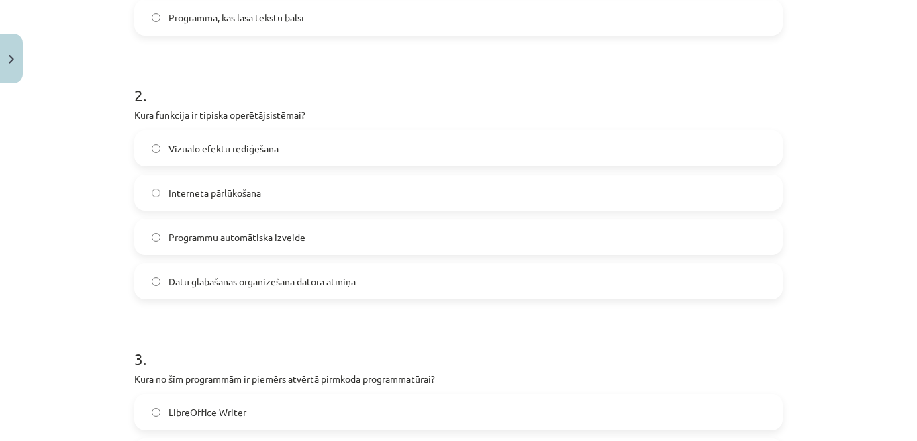
click at [650, 273] on label "Datu glabāšanas organizēšana datora atmiņā" at bounding box center [459, 281] width 646 height 34
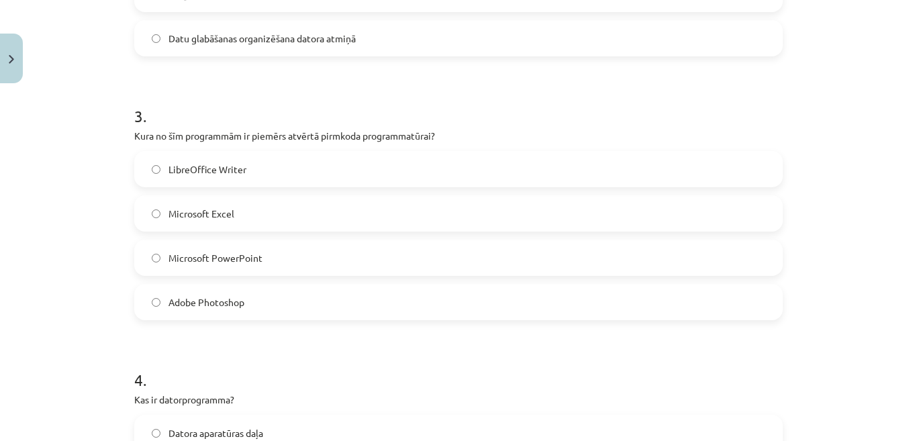
scroll to position [694, 0]
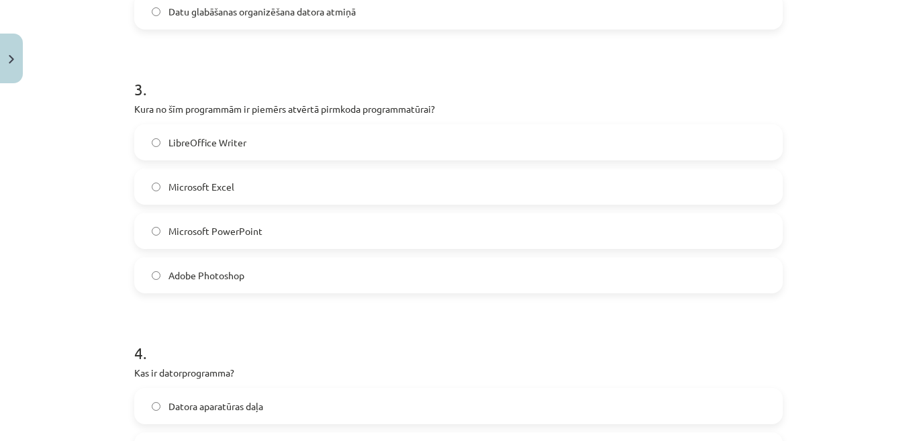
click at [559, 130] on label "LibreOffice Writer" at bounding box center [459, 143] width 646 height 34
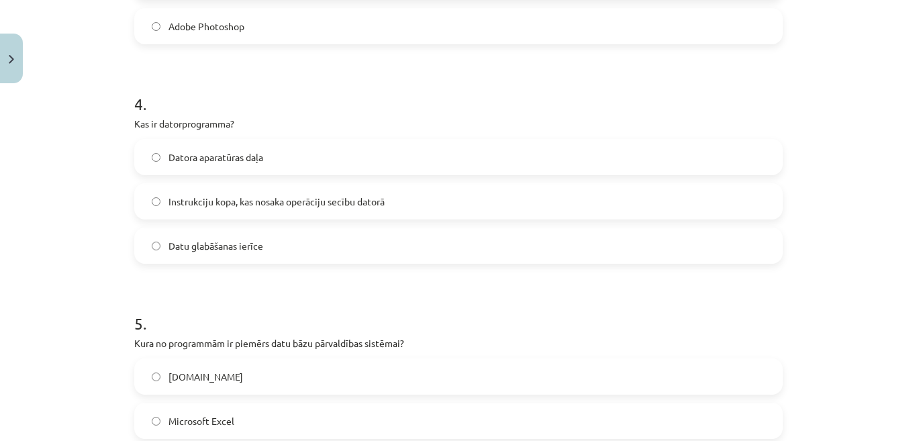
scroll to position [949, 0]
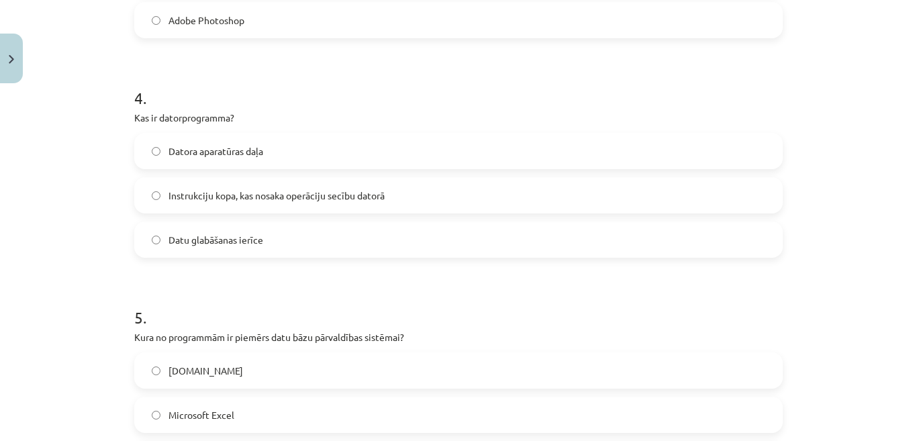
click at [684, 199] on label "Instrukciju kopa, kas nosaka operāciju secību datorā" at bounding box center [459, 196] width 646 height 34
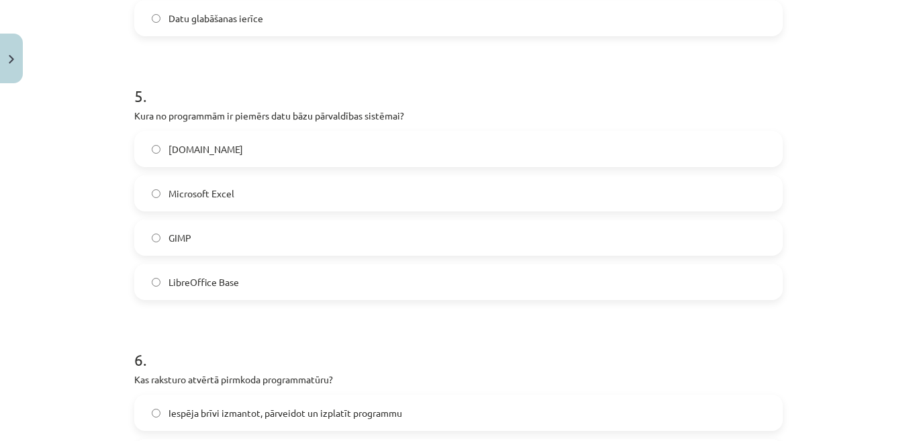
scroll to position [1167, 0]
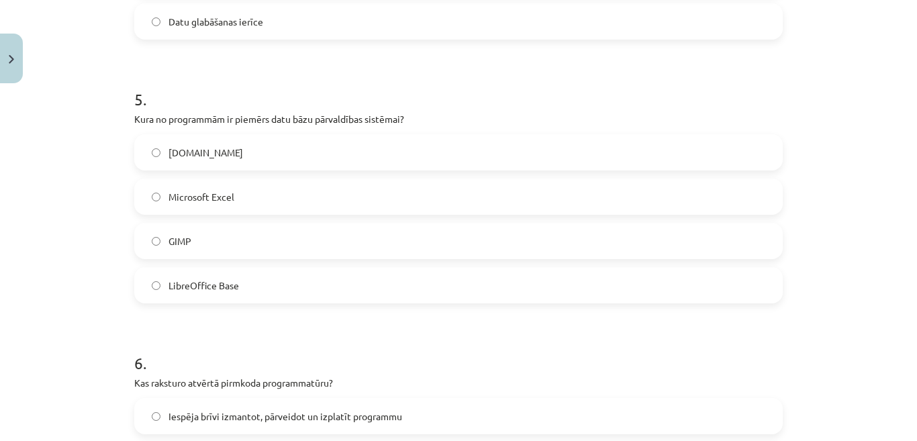
click at [565, 287] on label "LibreOffice Base" at bounding box center [459, 286] width 646 height 34
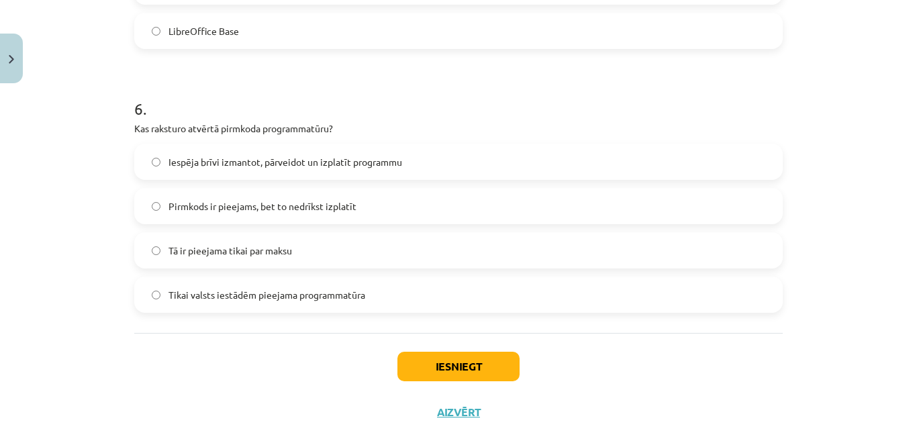
scroll to position [1425, 0]
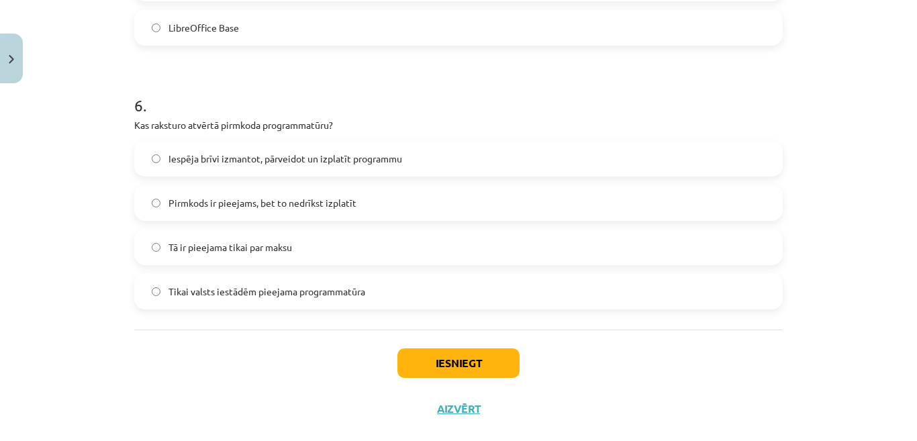
click at [610, 178] on div "Iespēja brīvi izmantot, pārveidot un izplatīt programmu Pirmkods ir pieejams, b…" at bounding box center [458, 224] width 648 height 169
click at [608, 166] on label "Iespēja brīvi izmantot, pārveidot un izplatīt programmu" at bounding box center [459, 159] width 646 height 34
click at [469, 355] on button "Iesniegt" at bounding box center [458, 363] width 122 height 30
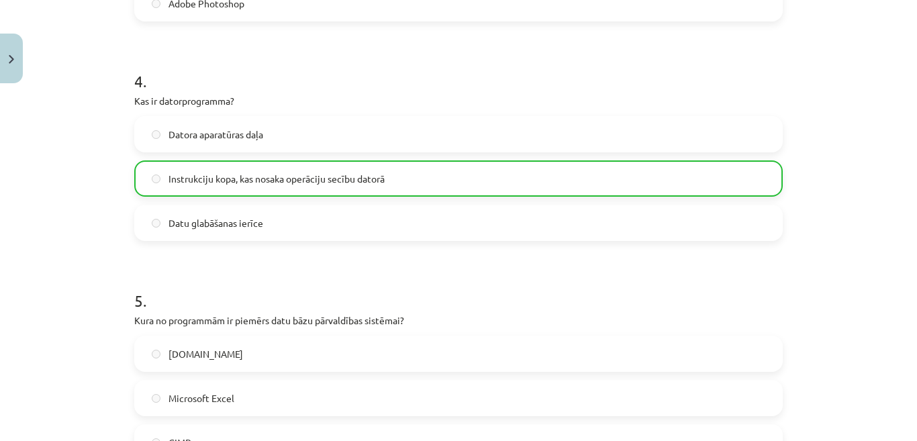
scroll to position [1492, 0]
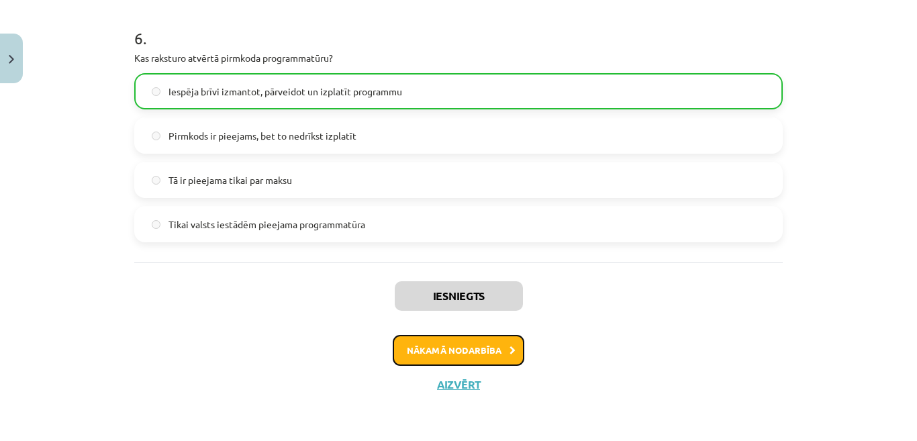
click at [490, 348] on button "Nākamā nodarbība" at bounding box center [459, 350] width 132 height 31
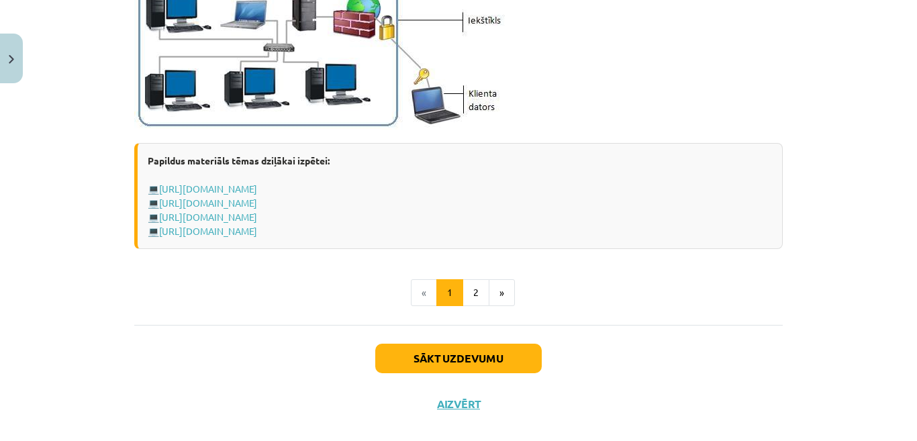
scroll to position [1678, 0]
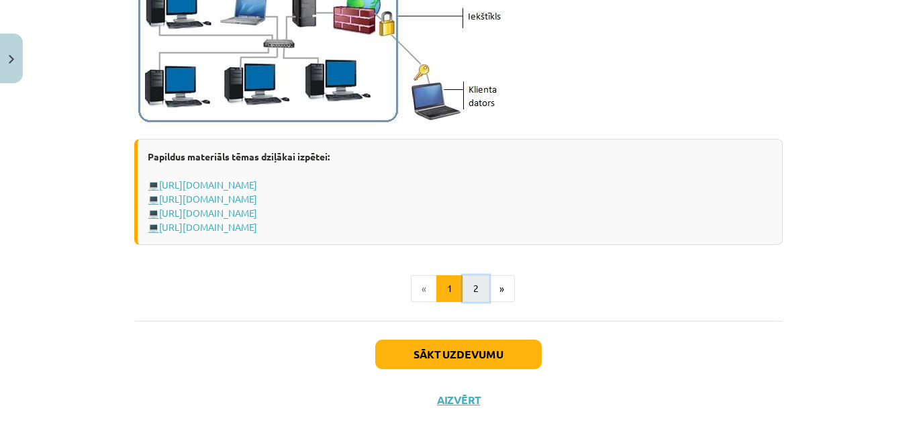
click at [466, 288] on button "2" at bounding box center [476, 288] width 27 height 27
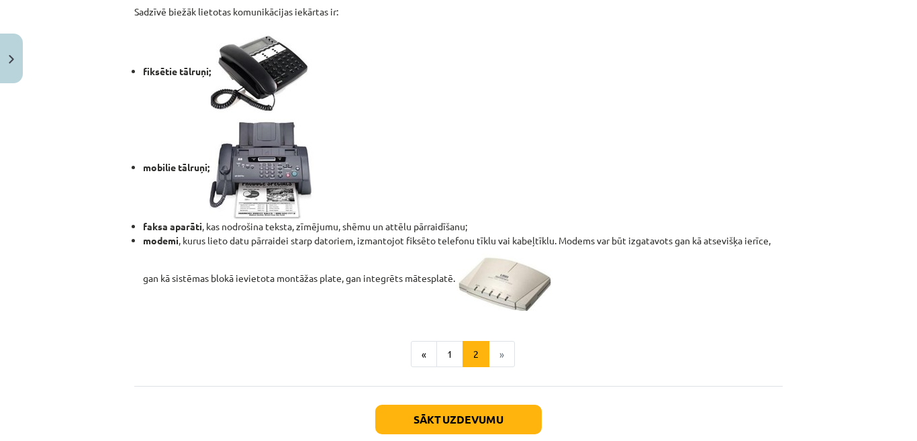
scroll to position [1162, 0]
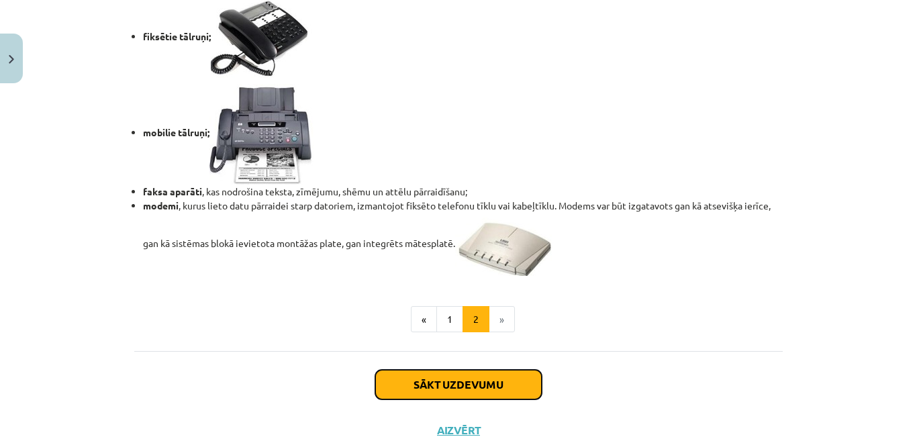
click at [475, 381] on button "Sākt uzdevumu" at bounding box center [458, 385] width 166 height 30
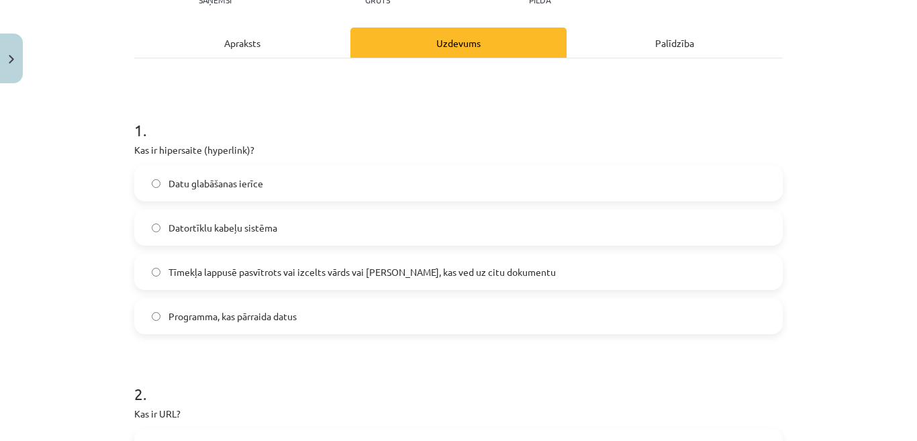
scroll to position [177, 0]
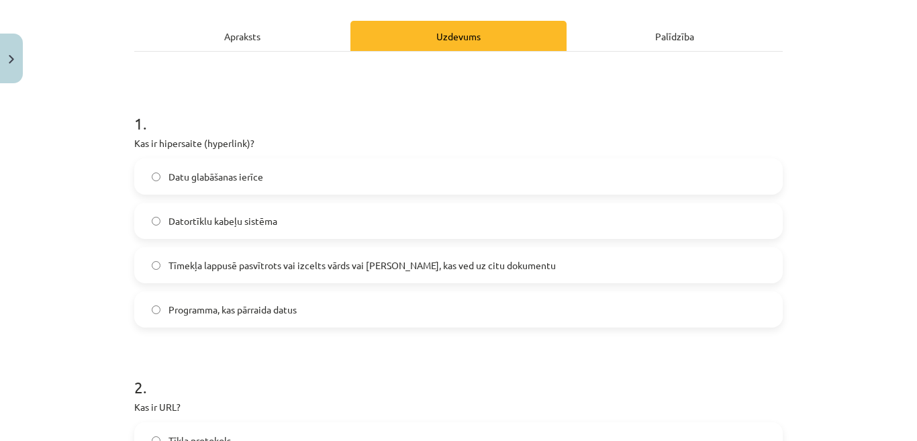
click at [652, 262] on label "Tīmekļa lappusē pasvītrots vai izcelts vārds vai frāze, kas ved uz citu dokumen…" at bounding box center [459, 265] width 646 height 34
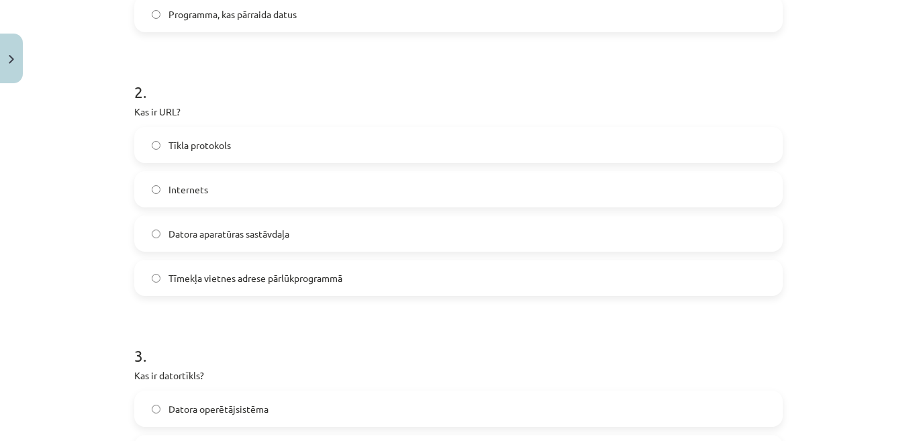
scroll to position [478, 0]
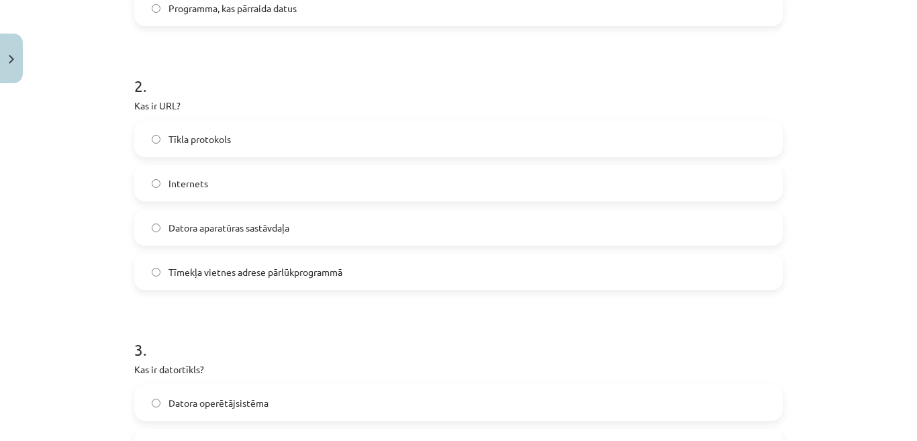
click at [646, 265] on label "Tīmekļa vietnes adrese pārlūkprogrammā" at bounding box center [459, 272] width 646 height 34
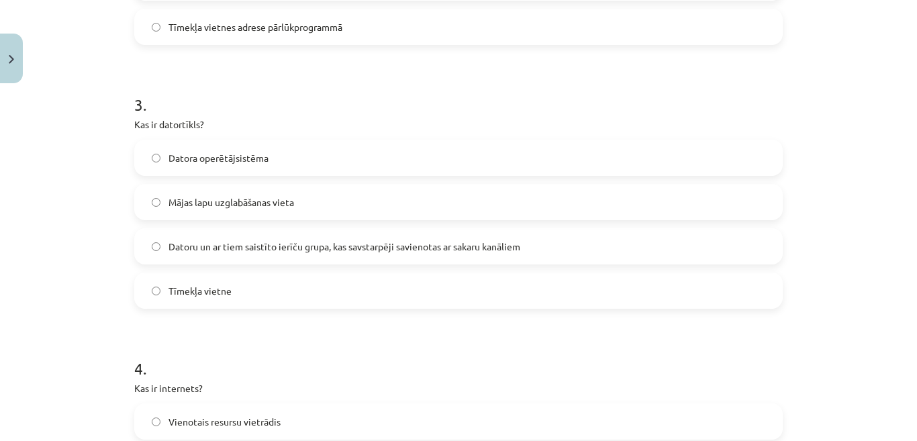
scroll to position [713, 0]
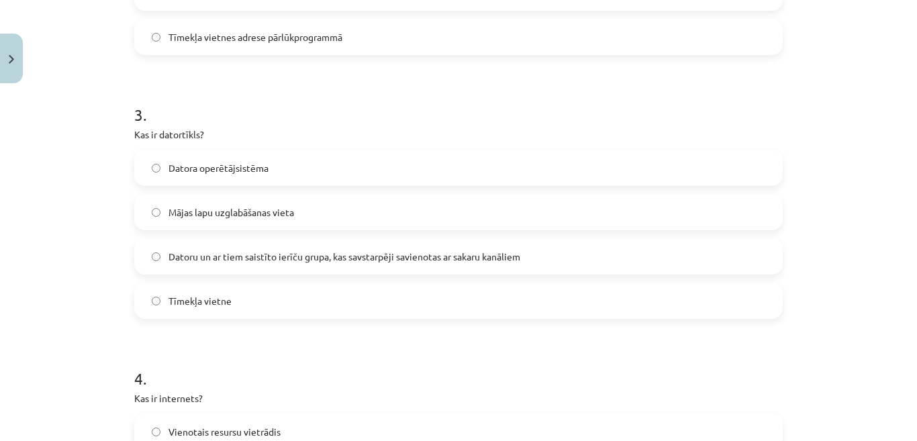
click at [624, 254] on label "Datoru un ar tiem saistīto ierīču grupa, kas savstarpēji savienotas ar sakaru k…" at bounding box center [459, 257] width 646 height 34
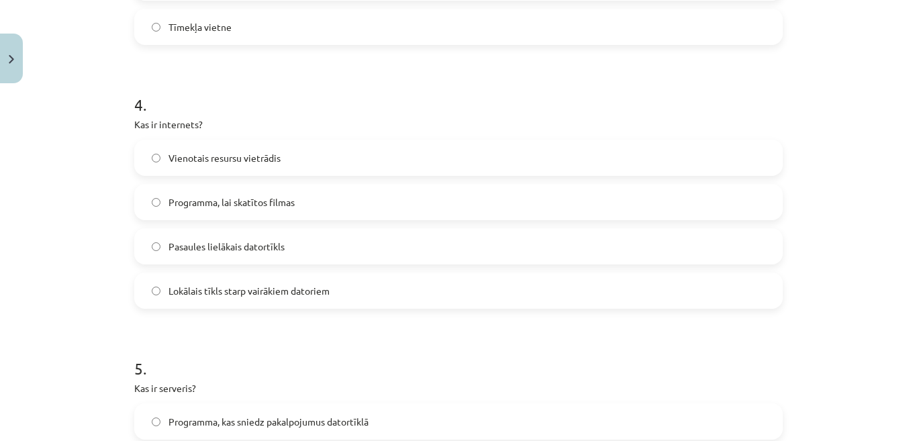
scroll to position [993, 0]
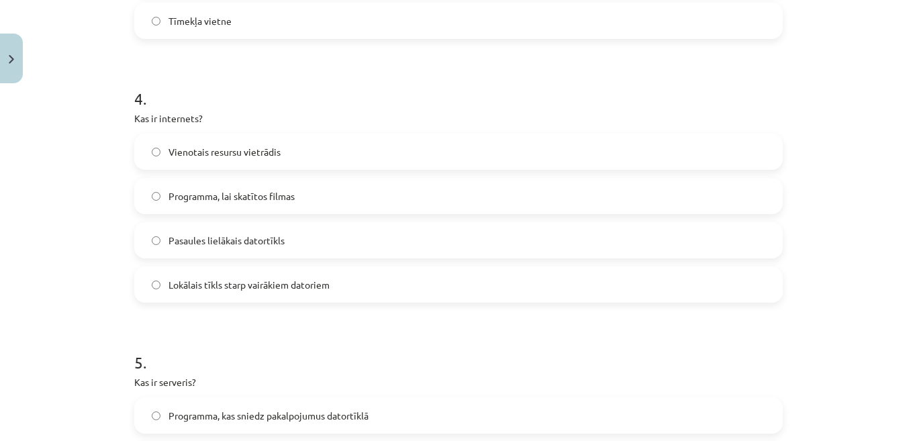
click at [758, 233] on label "Pasaules lielākais datortīkls" at bounding box center [459, 241] width 646 height 34
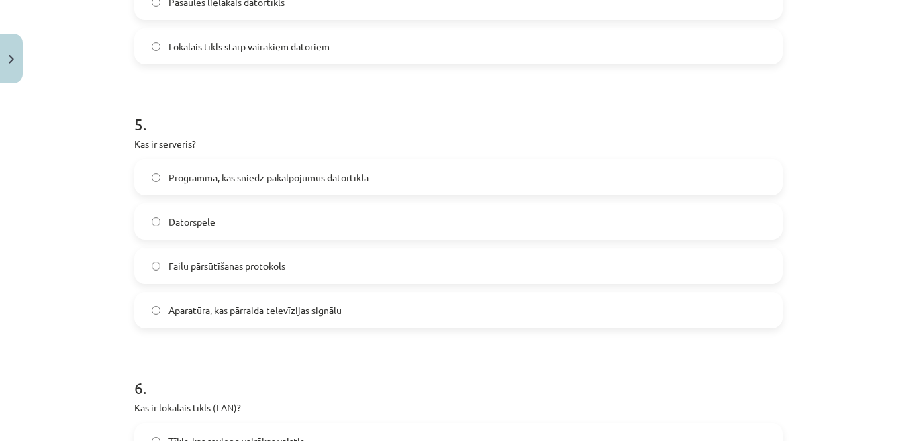
scroll to position [1241, 0]
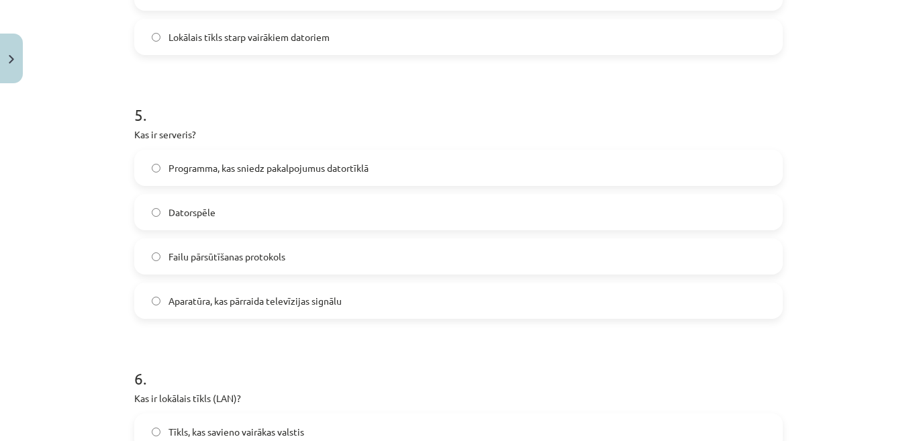
click at [490, 161] on label "Programma, kas sniedz pakalpojumus datortīklā" at bounding box center [459, 168] width 646 height 34
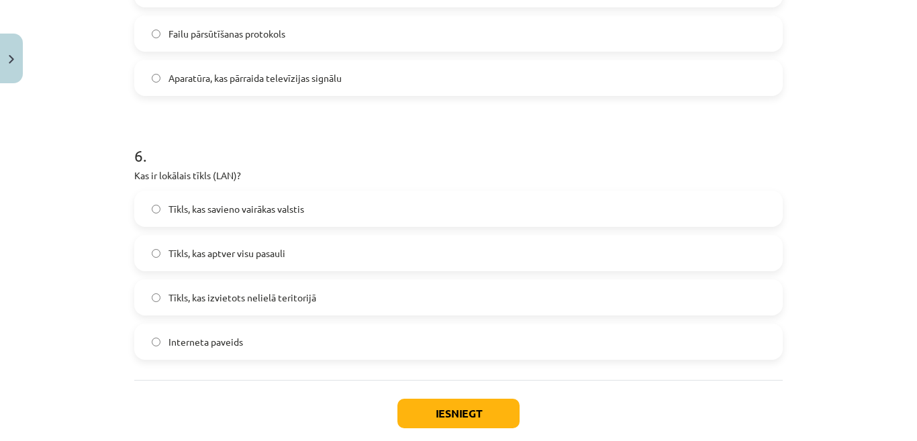
scroll to position [1469, 0]
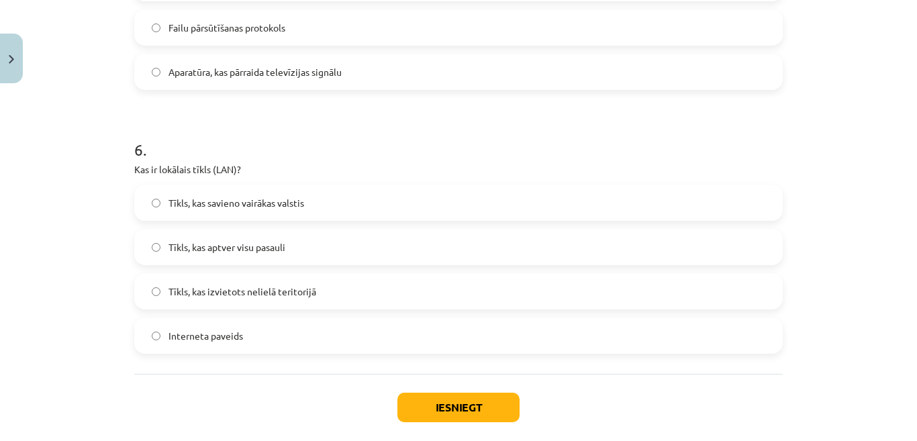
click at [556, 273] on div "Tīkls, kas savieno vairākas valstis Tīkls, kas aptver visu pasauli Tīkls, kas i…" at bounding box center [458, 269] width 648 height 169
click at [555, 276] on label "Tīkls, kas izvietots nelielā teritorijā" at bounding box center [459, 292] width 646 height 34
click at [488, 399] on button "Iesniegt" at bounding box center [458, 408] width 122 height 30
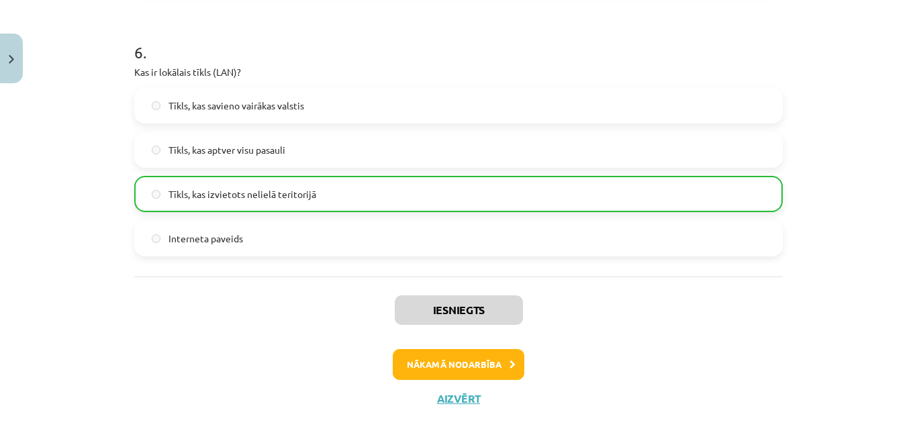
scroll to position [1581, 0]
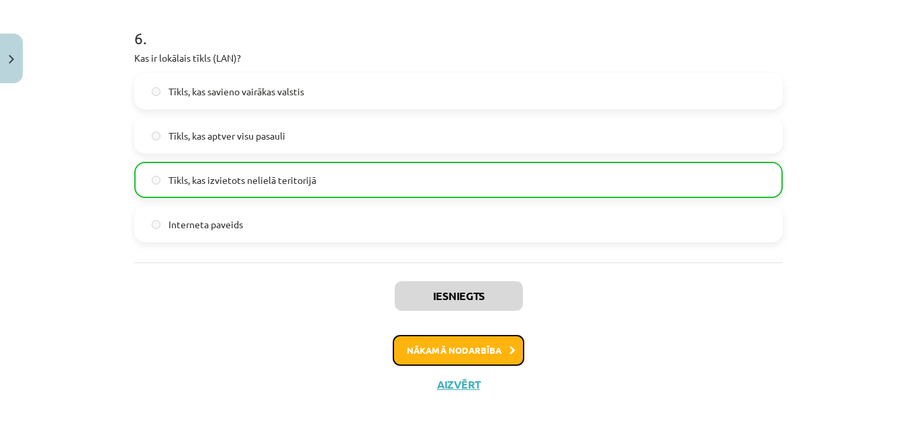
click at [510, 347] on icon at bounding box center [513, 350] width 6 height 9
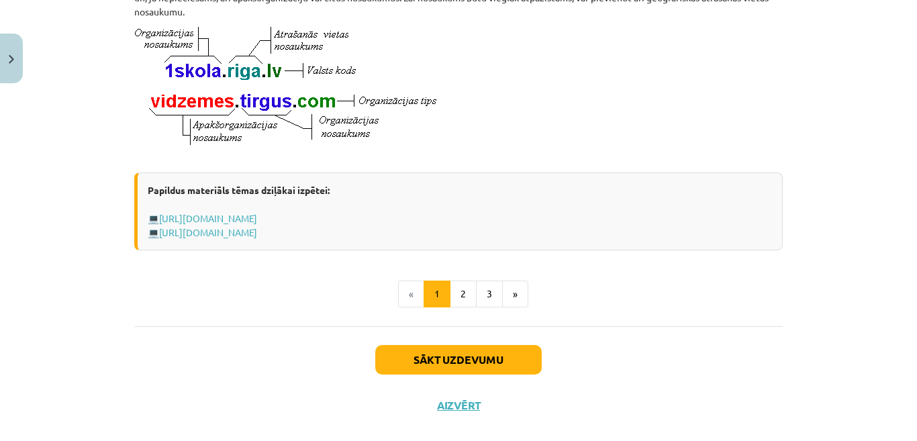
scroll to position [806, 0]
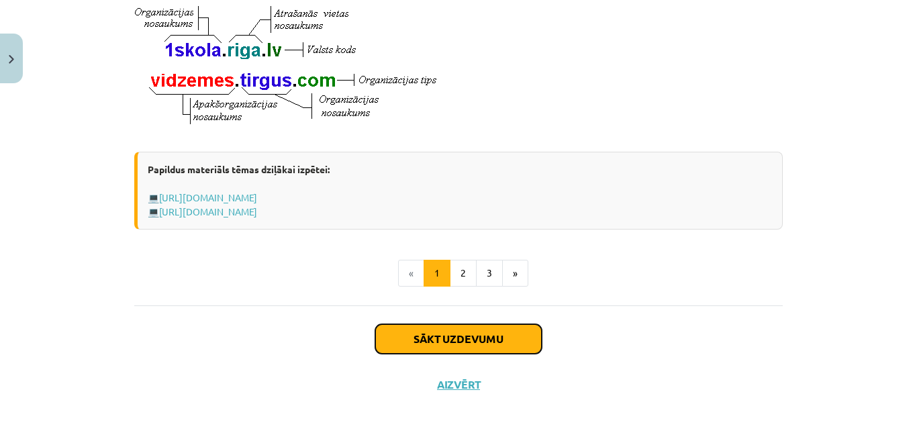
click at [490, 336] on button "Sākt uzdevumu" at bounding box center [458, 339] width 166 height 30
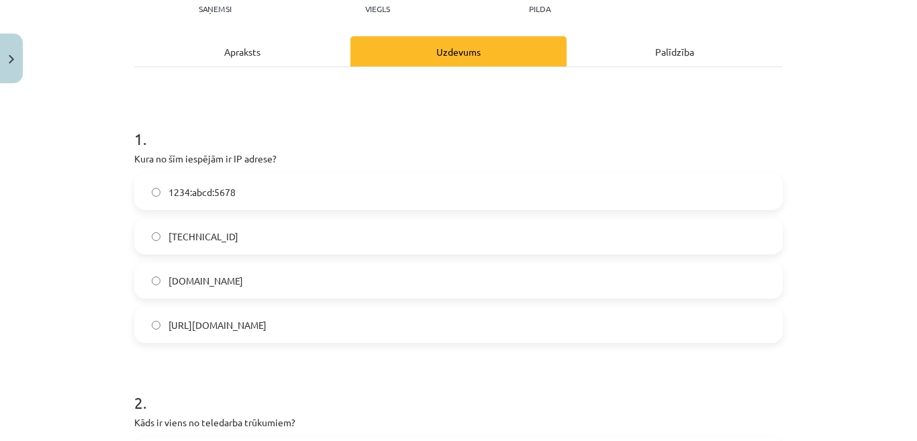
scroll to position [164, 0]
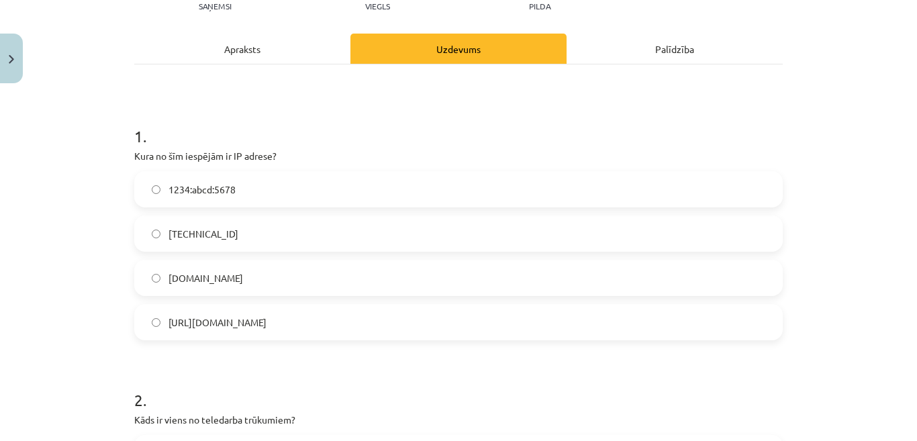
click at [519, 238] on label "192.100.81.101" at bounding box center [459, 234] width 646 height 34
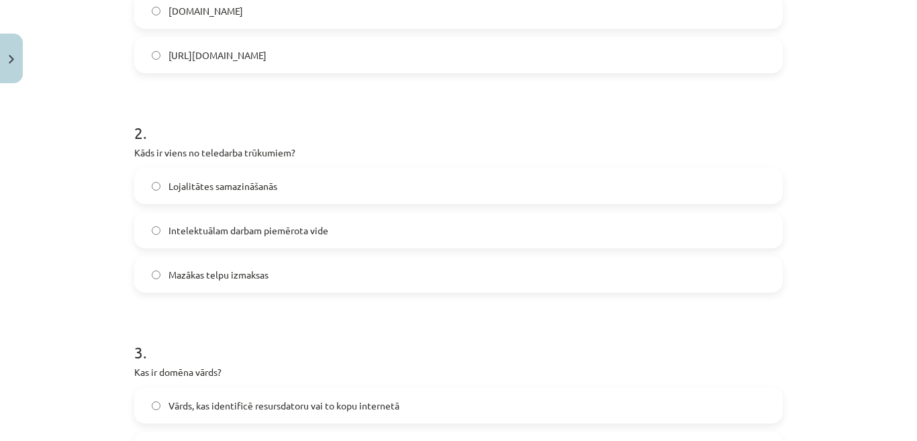
scroll to position [434, 0]
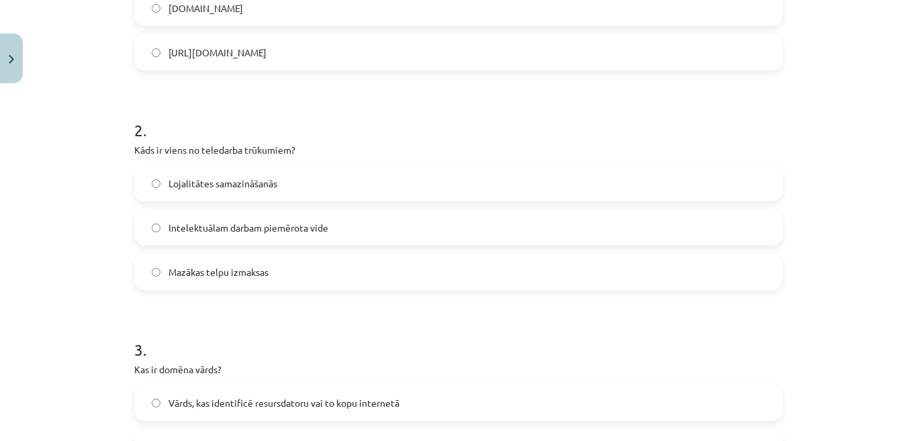
click at [529, 182] on label "Lojalitātes samazināšanās" at bounding box center [459, 183] width 646 height 34
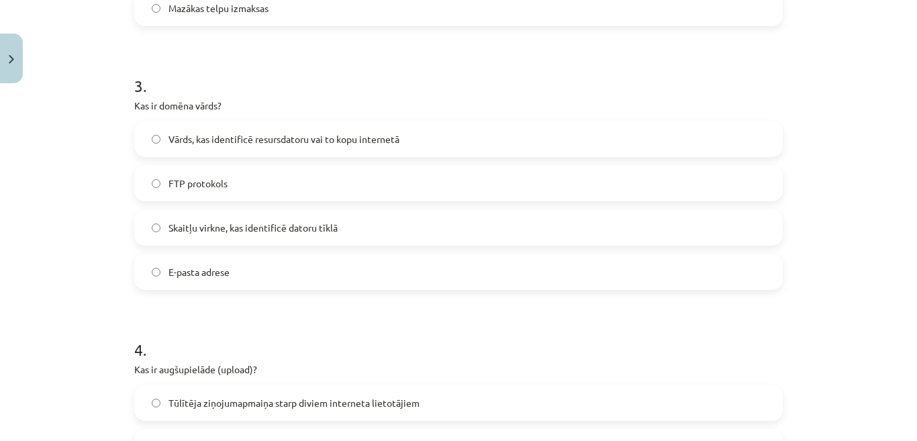
scroll to position [707, 0]
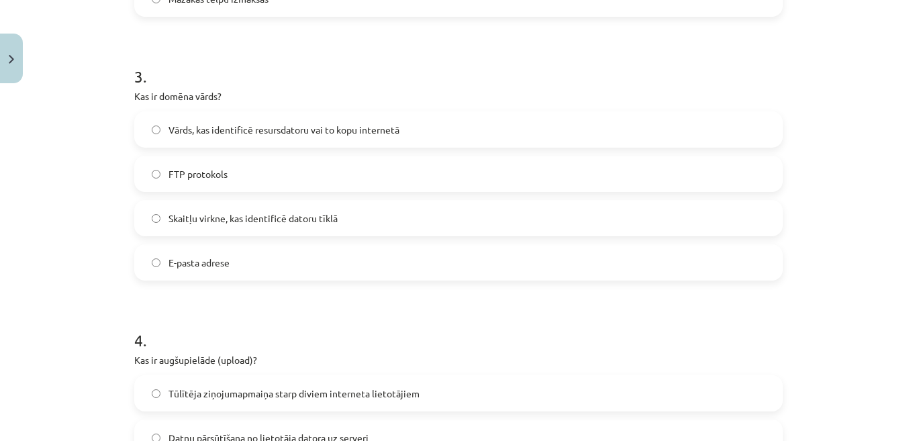
click at [628, 159] on label "FTP protokols" at bounding box center [459, 174] width 646 height 34
click at [671, 220] on label "Skaitļu virkne, kas identificē datoru tīklā" at bounding box center [459, 218] width 646 height 34
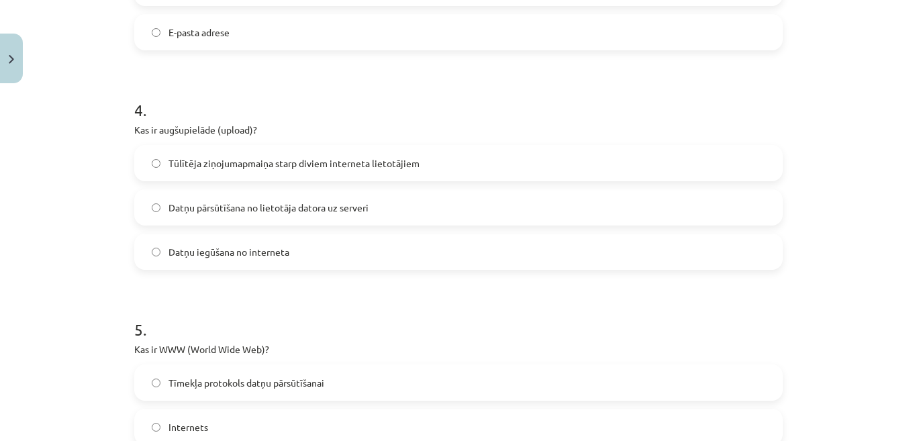
scroll to position [937, 0]
click at [620, 208] on label "Datņu pārsūtīšana no lietotāja datora uz serveri" at bounding box center [459, 208] width 646 height 34
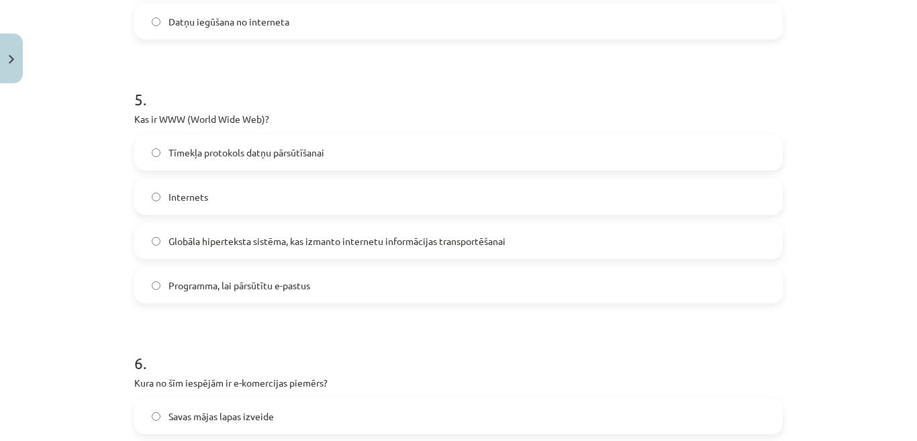
scroll to position [1171, 0]
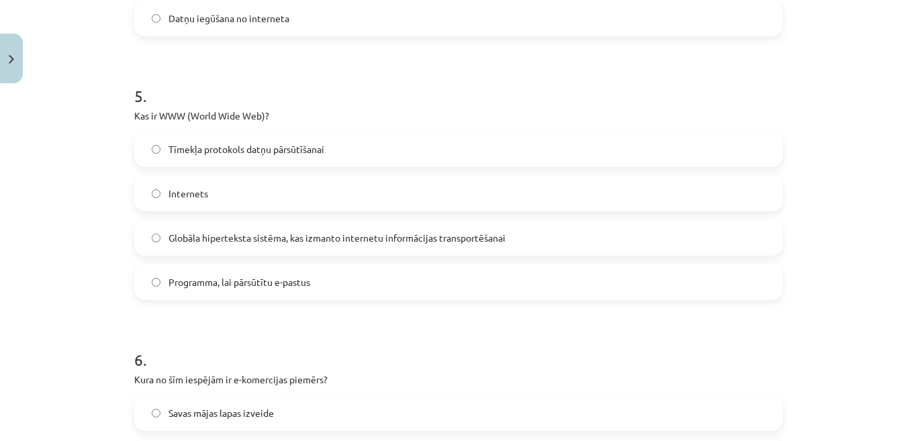
click at [772, 235] on label "Globāla hiperteksta sistēma, kas izmanto internetu informācijas transportēšanai" at bounding box center [459, 238] width 646 height 34
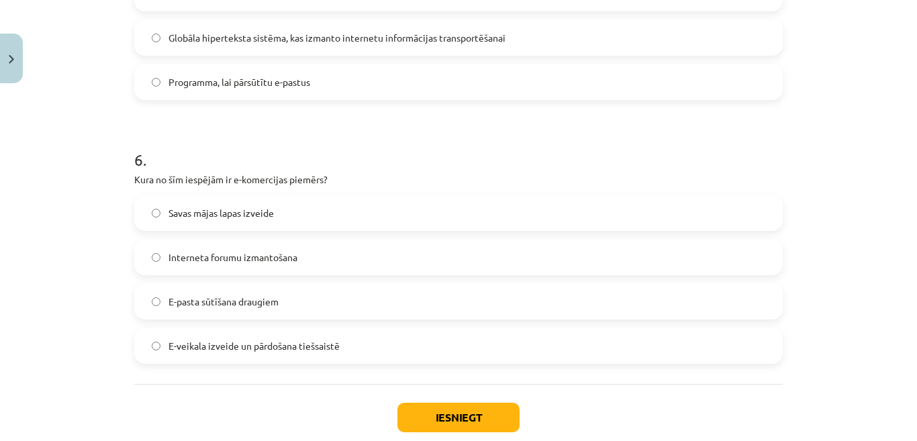
scroll to position [1395, 0]
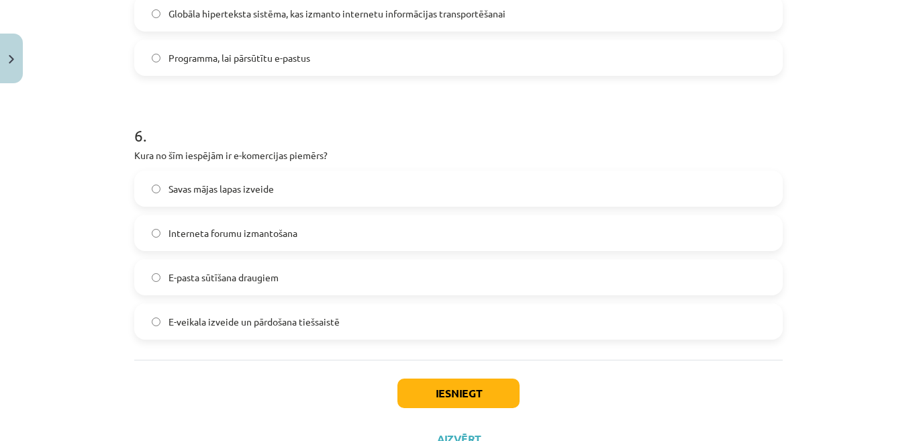
click at [648, 190] on label "Savas mājas lapas izveide" at bounding box center [459, 189] width 646 height 34
click at [482, 391] on button "Iesniegt" at bounding box center [458, 394] width 122 height 30
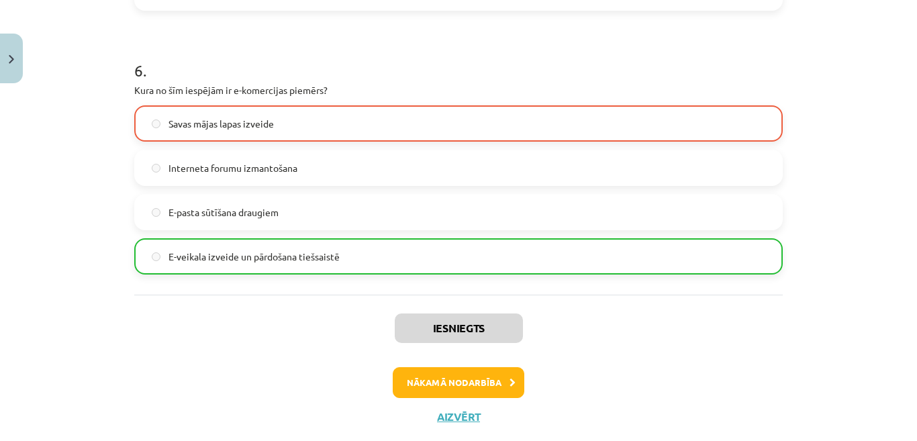
scroll to position [1492, 0]
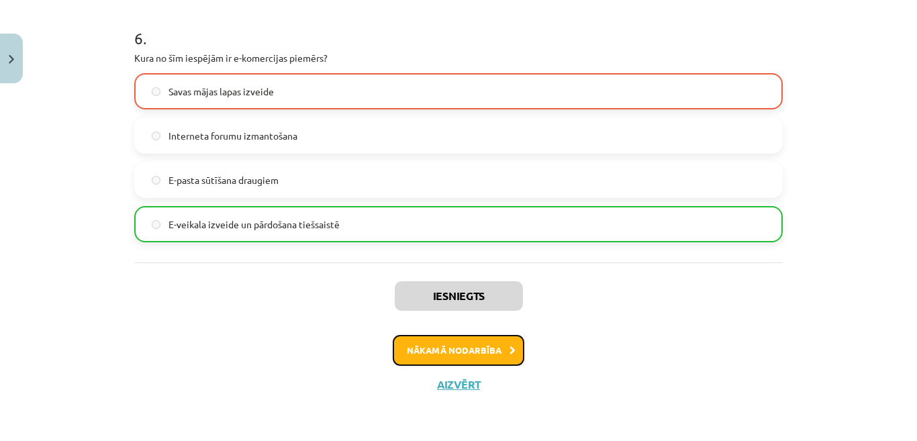
click at [497, 348] on button "Nākamā nodarbība" at bounding box center [459, 350] width 132 height 31
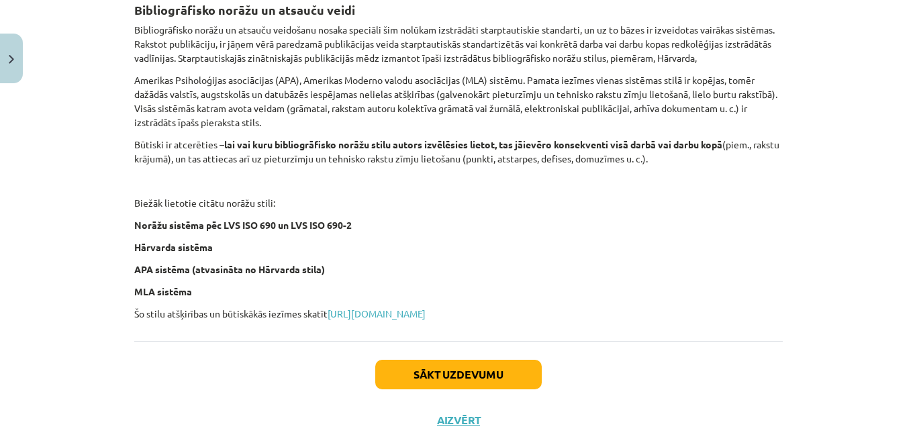
scroll to position [587, 0]
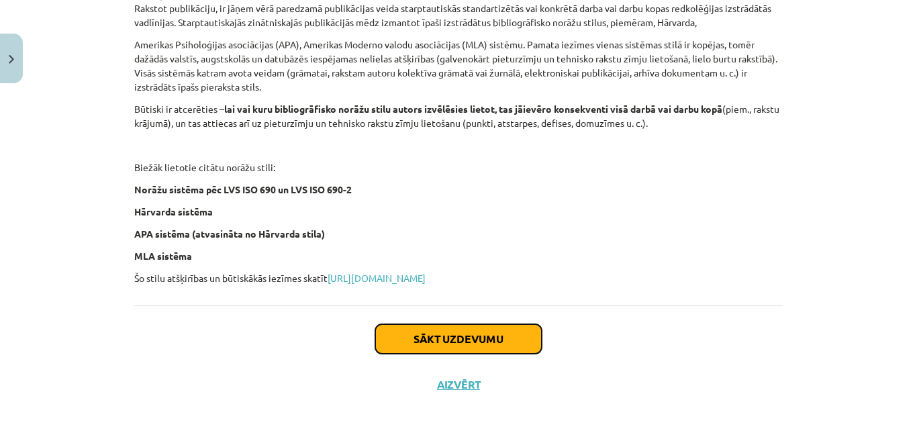
click at [522, 334] on button "Sākt uzdevumu" at bounding box center [458, 339] width 166 height 30
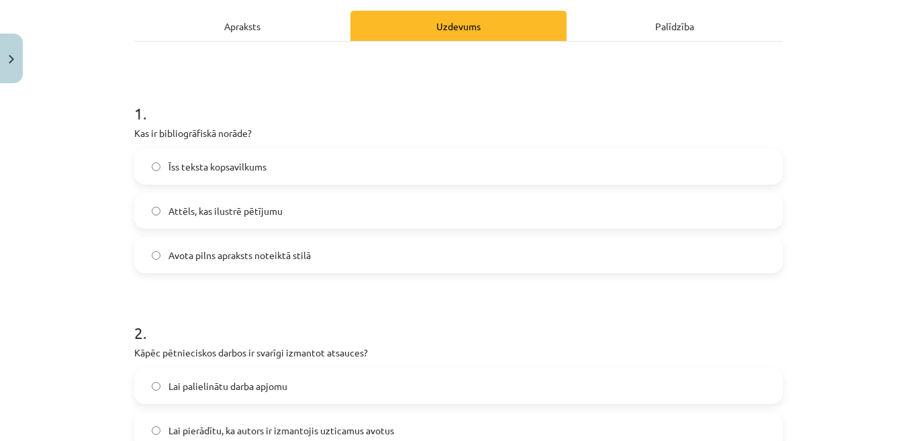
scroll to position [183, 0]
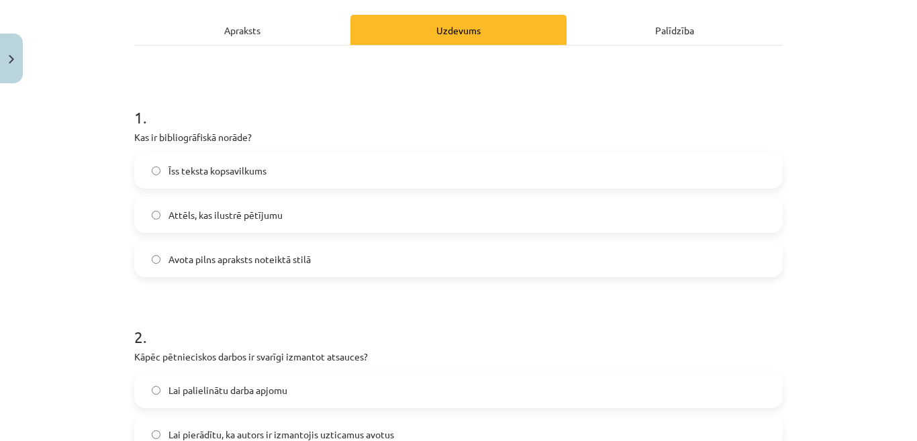
click at [522, 256] on label "Avota pilns apraksts noteiktā stilā" at bounding box center [459, 259] width 646 height 34
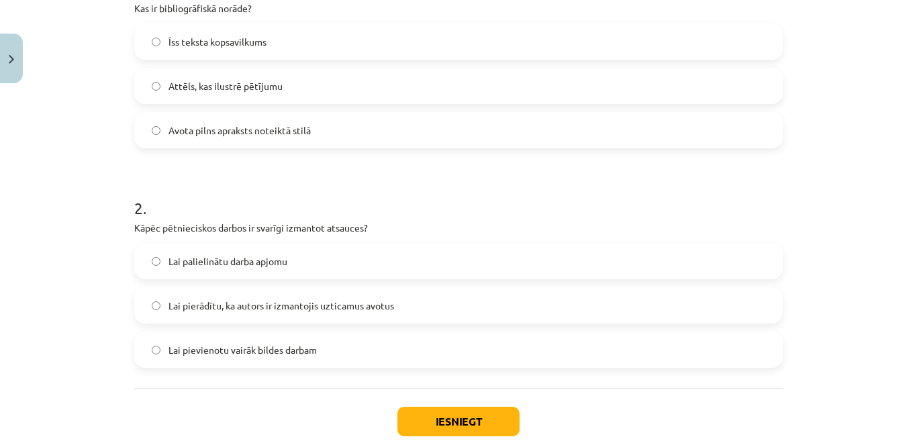
scroll to position [317, 0]
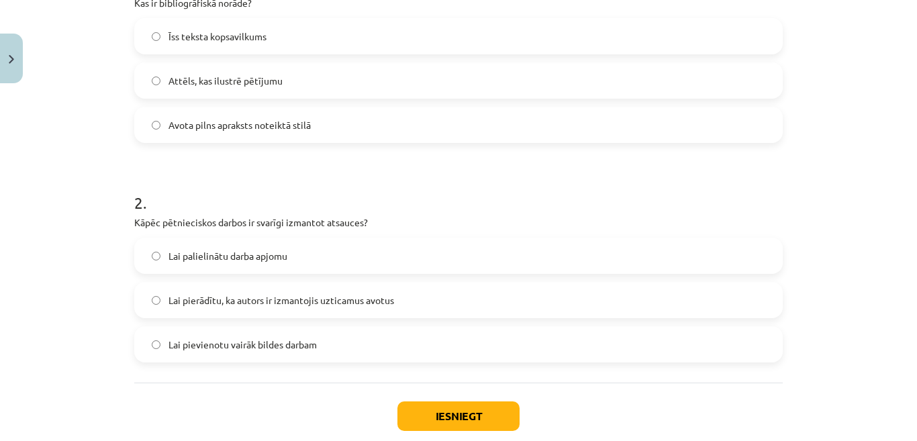
click at [249, 307] on label "Lai pierādītu, ka autors ir izmantojis uzticamus avotus" at bounding box center [459, 300] width 646 height 34
click at [448, 403] on button "Iesniegt" at bounding box center [458, 416] width 122 height 30
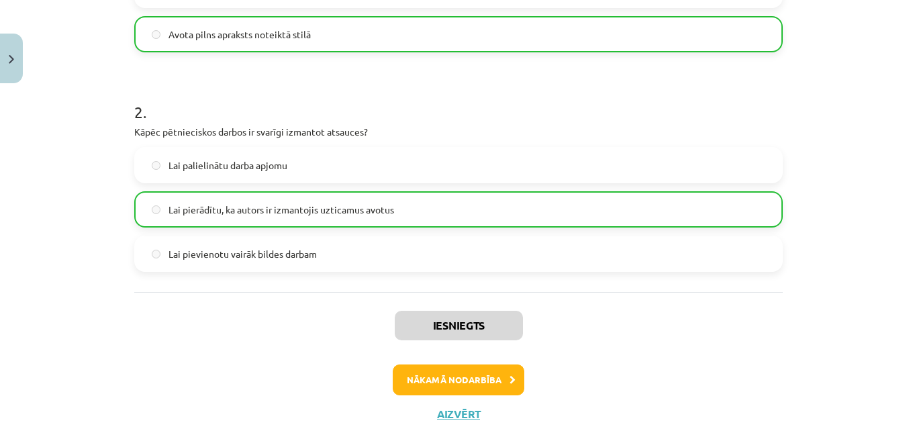
scroll to position [424, 0]
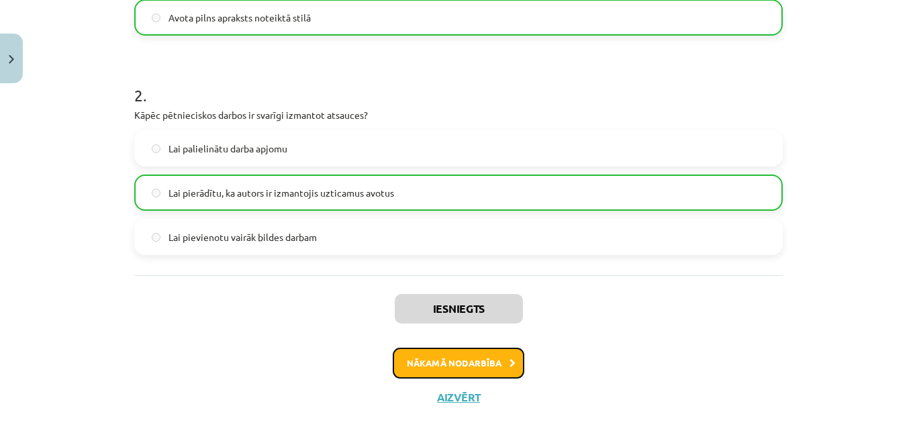
click at [495, 360] on button "Nākamā nodarbība" at bounding box center [459, 363] width 132 height 31
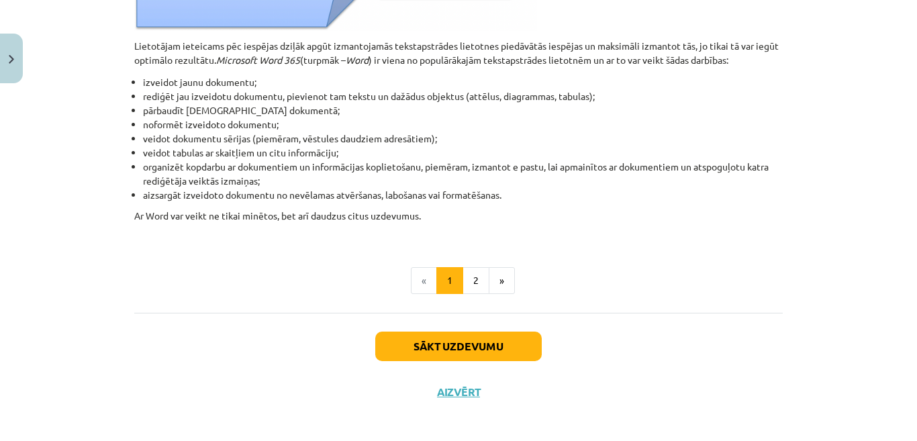
scroll to position [676, 0]
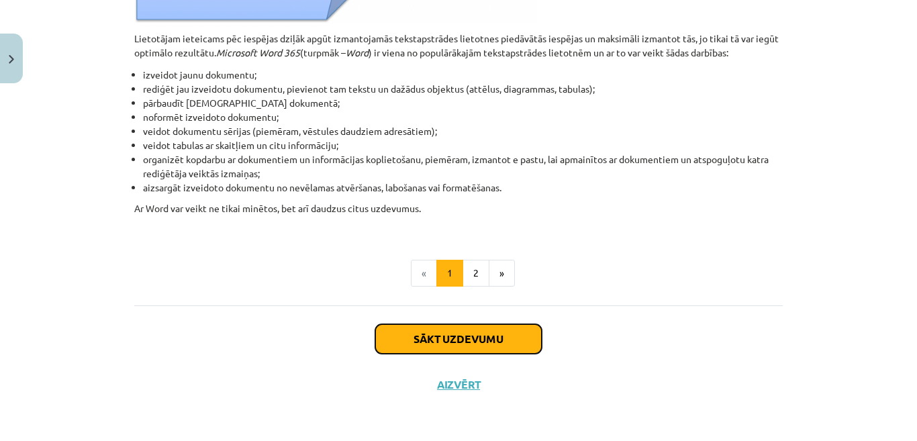
click at [530, 342] on button "Sākt uzdevumu" at bounding box center [458, 339] width 166 height 30
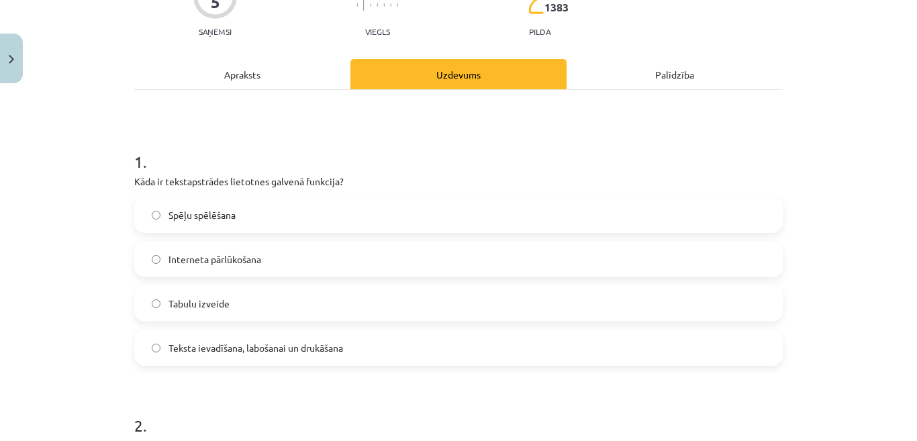
scroll to position [141, 0]
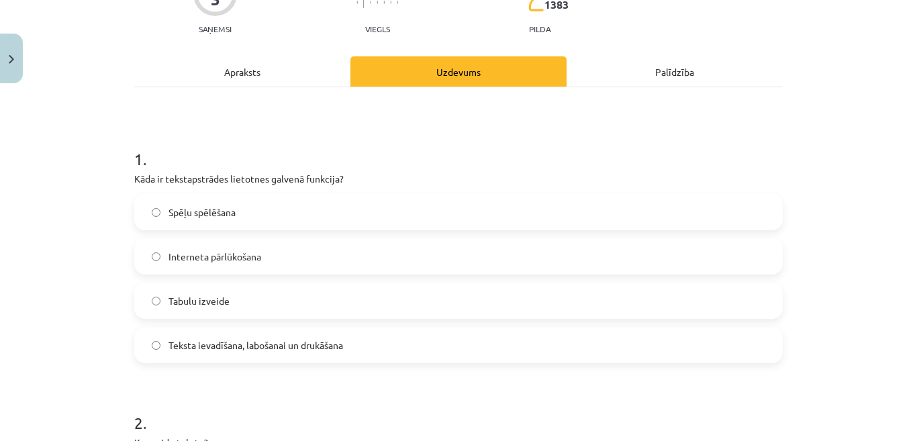
click at [710, 348] on label "Teksta ievadīšana, labošanai un drukāšana" at bounding box center [459, 345] width 646 height 34
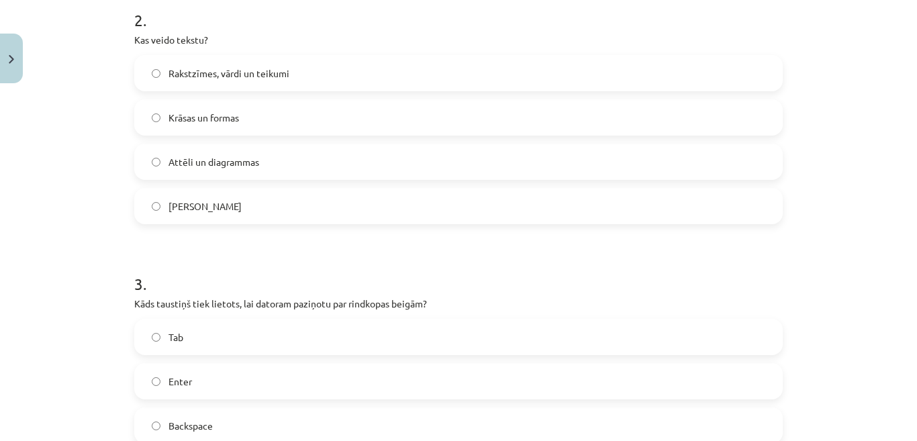
scroll to position [571, 0]
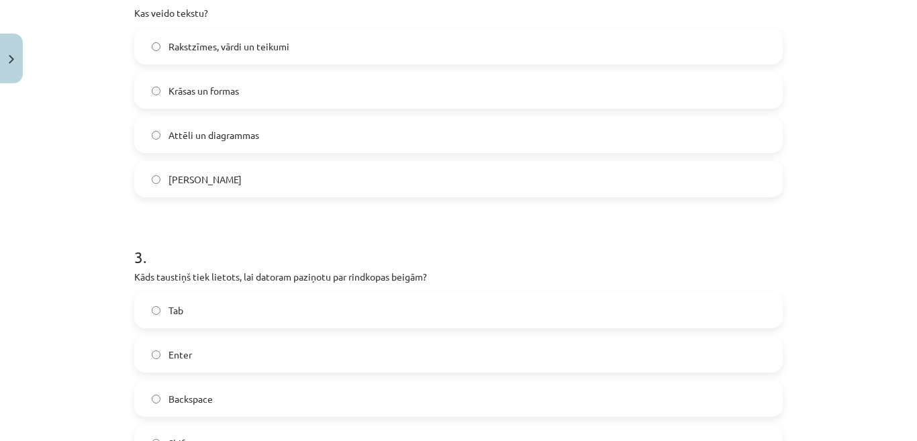
click at [643, 45] on label "Rakstzīmes, vārdi un teikumi" at bounding box center [459, 47] width 646 height 34
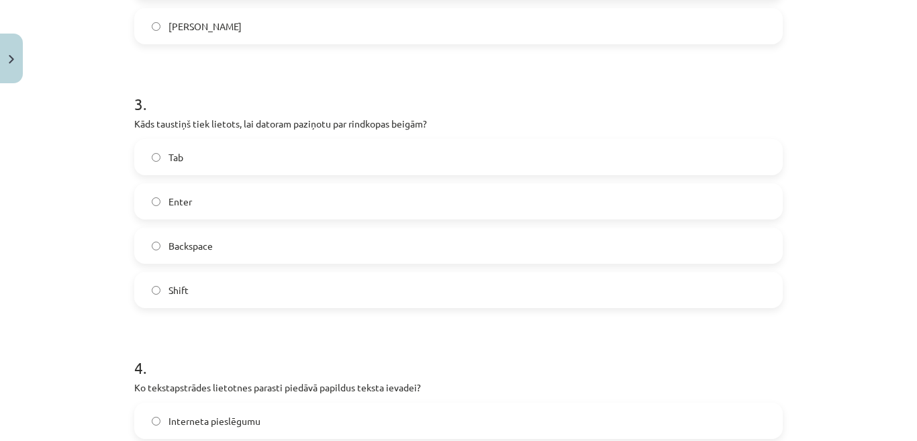
scroll to position [732, 0]
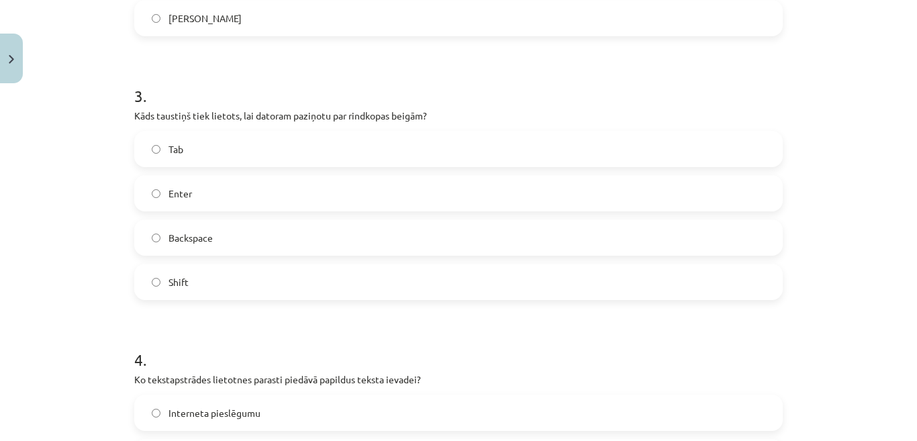
click at [495, 191] on label "Enter" at bounding box center [459, 194] width 646 height 34
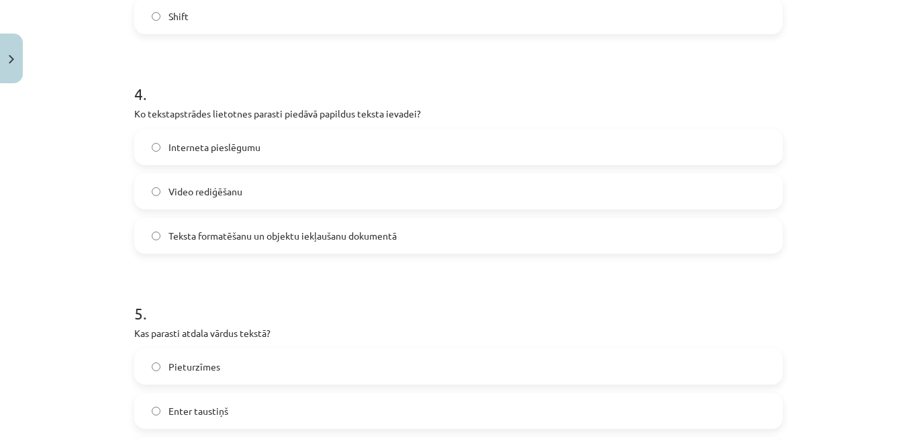
scroll to position [988, 0]
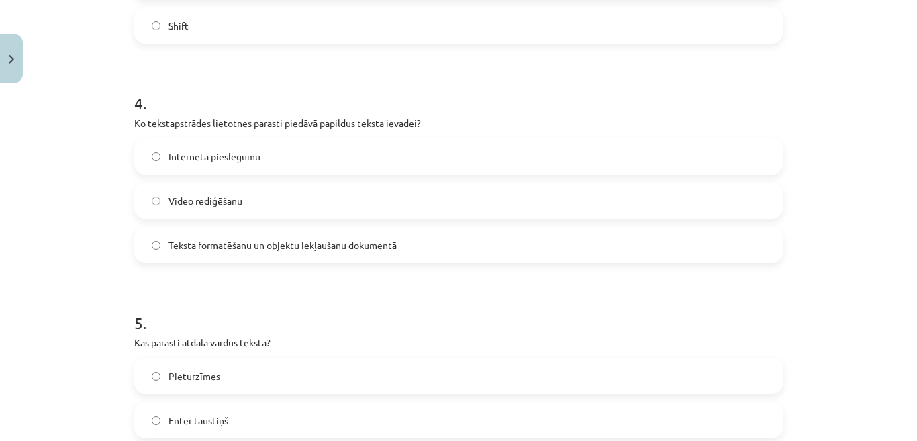
click at [528, 248] on label "Teksta formatēšanu un objektu iekļaušanu dokumentā" at bounding box center [459, 245] width 646 height 34
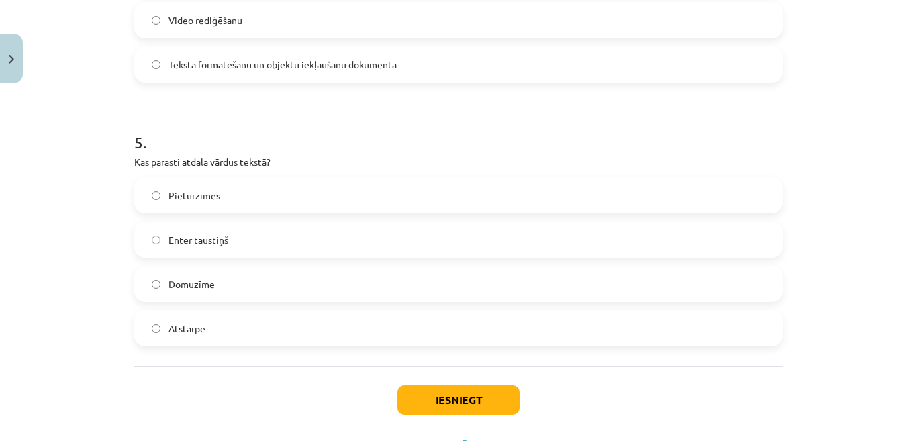
scroll to position [1176, 0]
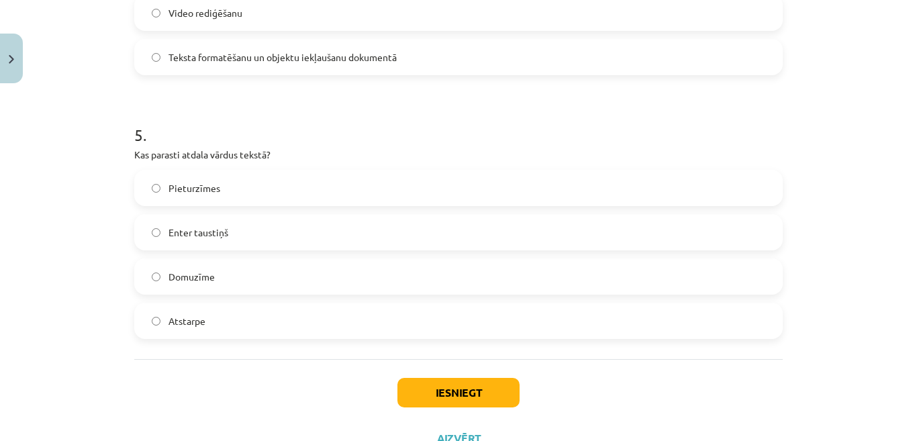
click at [228, 318] on label "Atstarpe" at bounding box center [459, 321] width 646 height 34
click at [416, 385] on button "Iesniegt" at bounding box center [458, 393] width 122 height 30
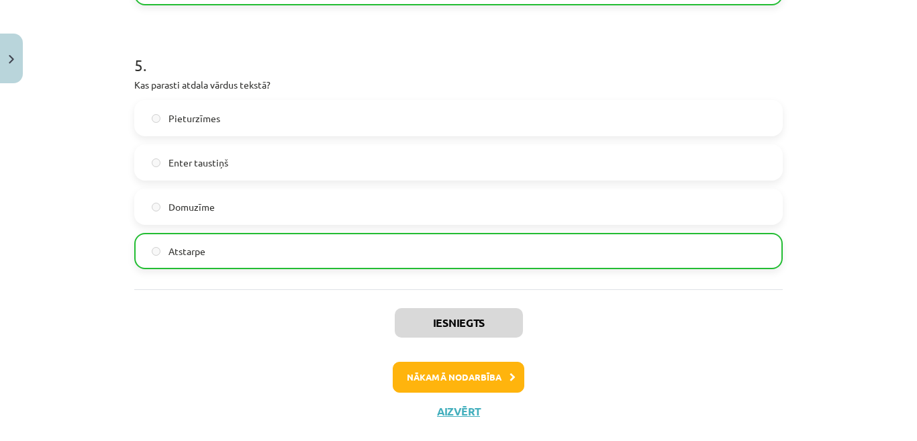
scroll to position [1273, 0]
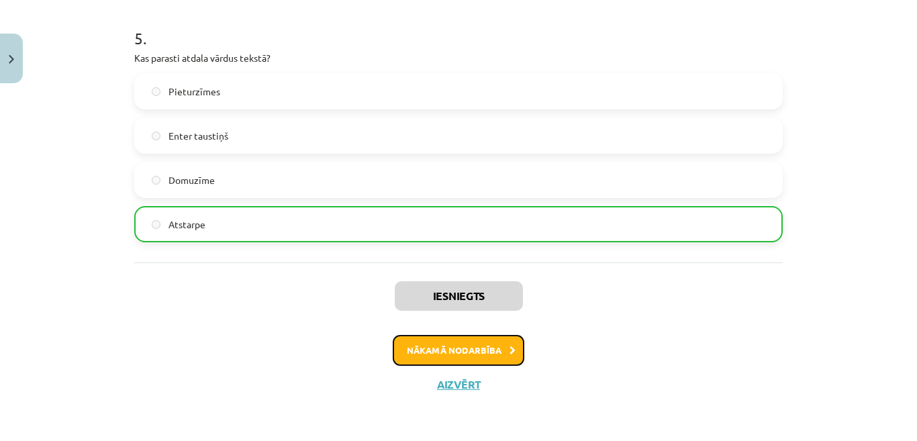
click at [493, 341] on button "Nākamā nodarbība" at bounding box center [459, 350] width 132 height 31
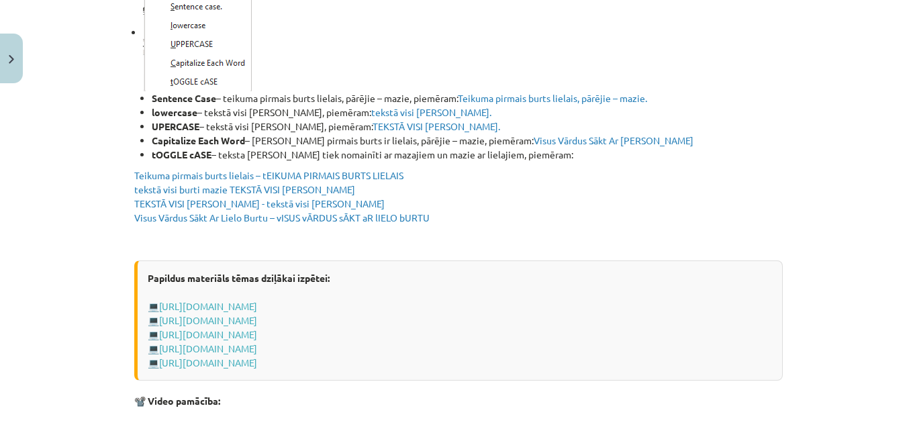
scroll to position [2671, 0]
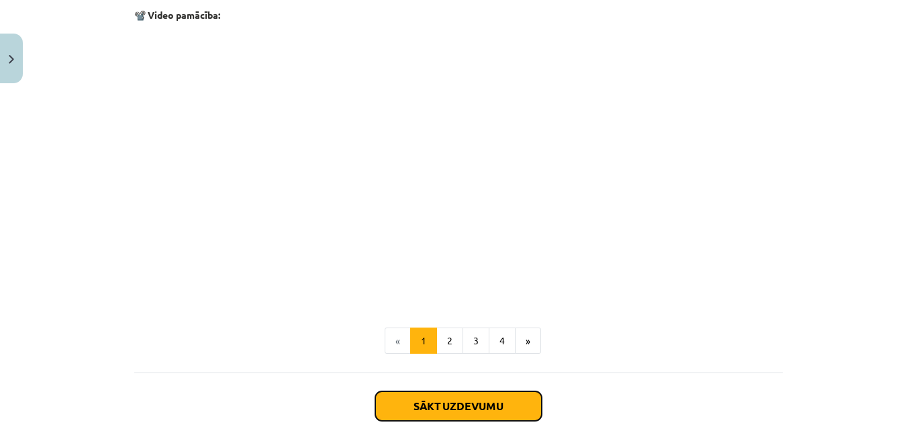
click at [495, 404] on button "Sākt uzdevumu" at bounding box center [458, 406] width 166 height 30
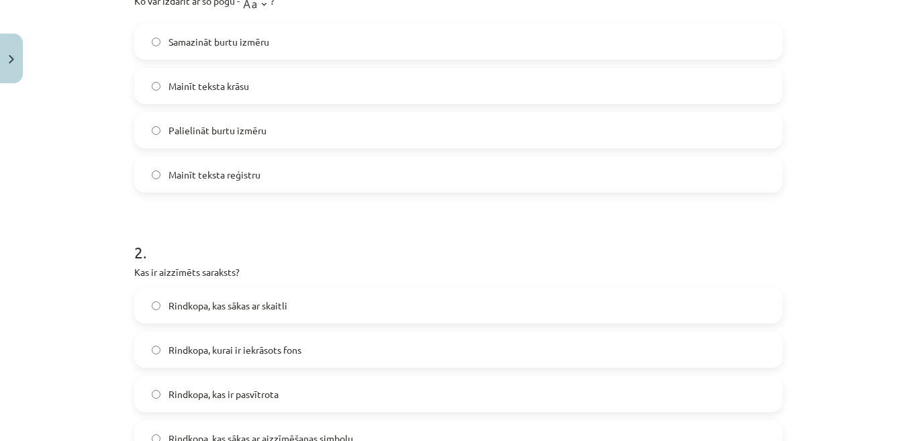
scroll to position [34, 0]
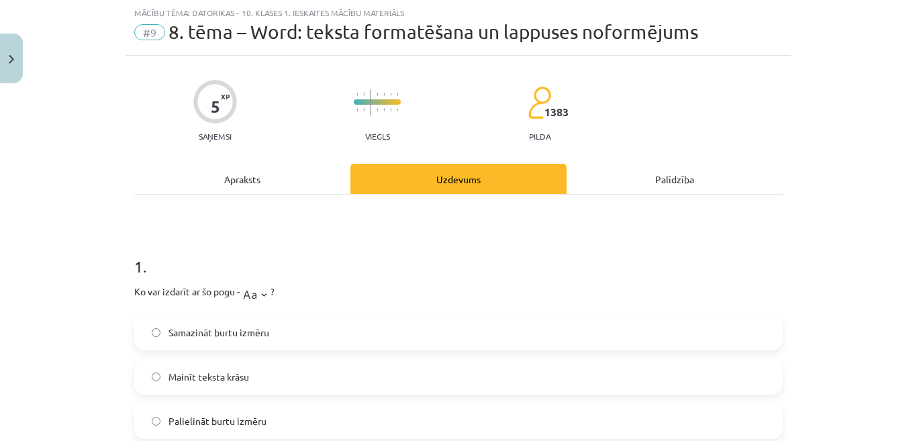
click at [495, 404] on label "Palielināt burtu izmēru" at bounding box center [459, 421] width 646 height 34
click at [495, 403] on div "Palielināt burtu izmēru" at bounding box center [458, 421] width 648 height 36
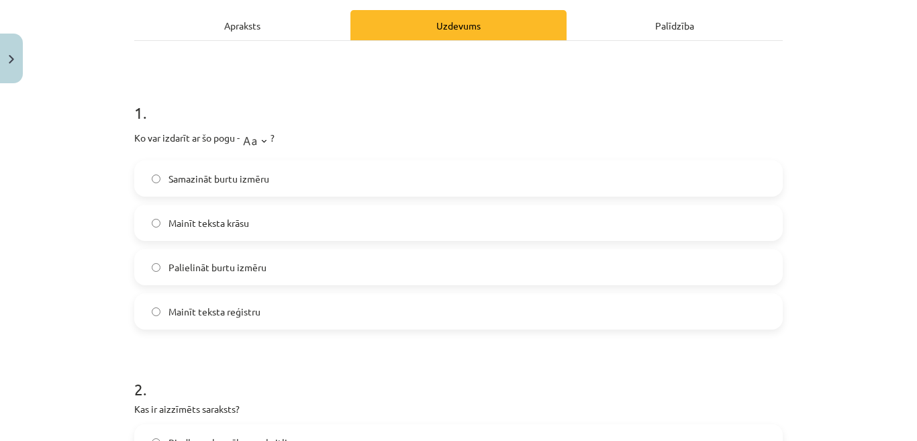
scroll to position [195, 0]
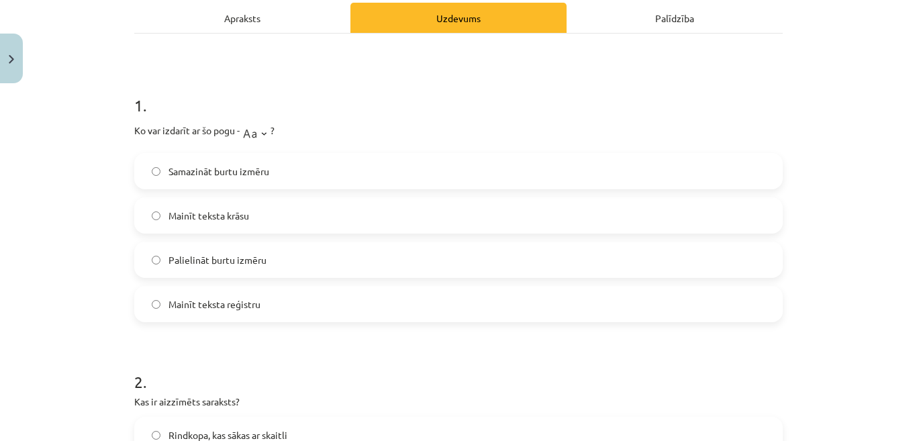
click at [706, 317] on label "Mainīt teksta reģistru" at bounding box center [459, 304] width 646 height 34
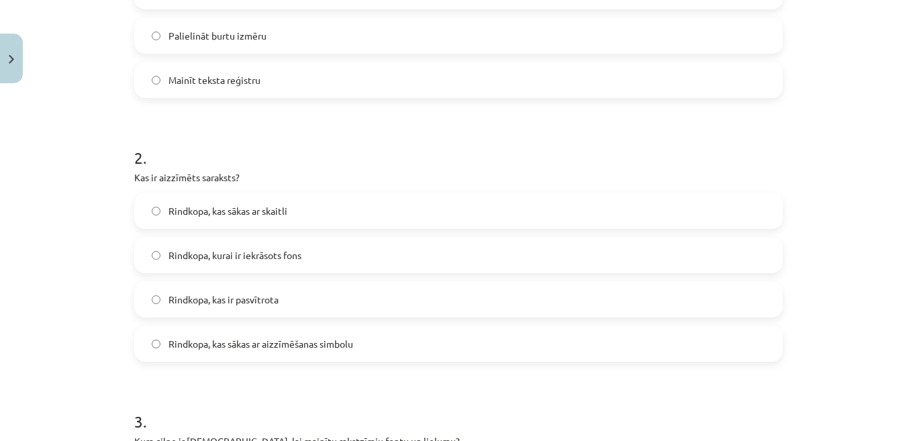
scroll to position [499, 0]
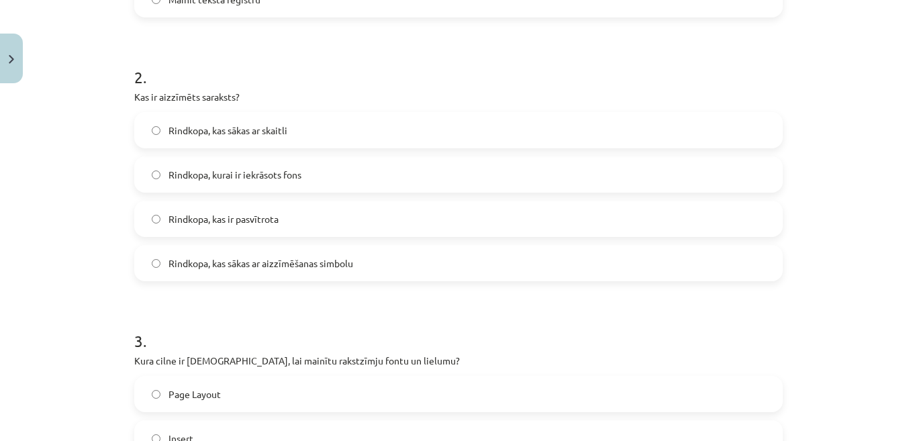
click at [747, 245] on div "Rindkopa, kas sākas ar aizzīmēšanas simbolu" at bounding box center [458, 263] width 648 height 36
click at [764, 266] on label "Rindkopa, kas sākas ar aizzīmēšanas simbolu" at bounding box center [459, 263] width 646 height 34
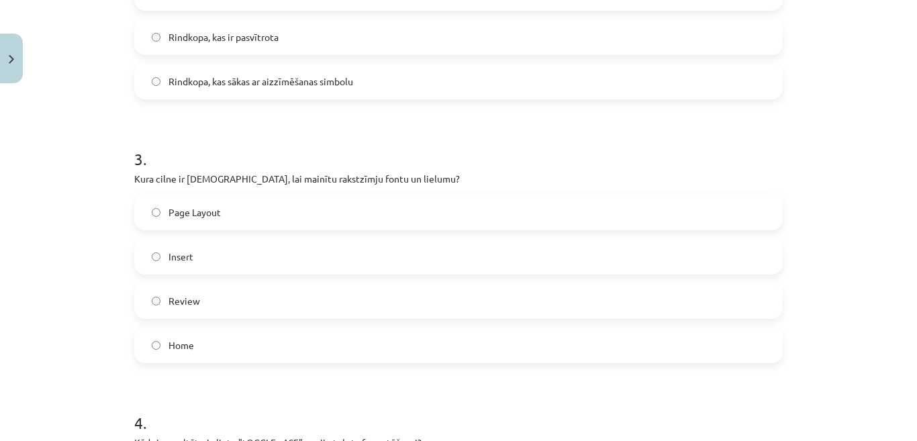
scroll to position [687, 0]
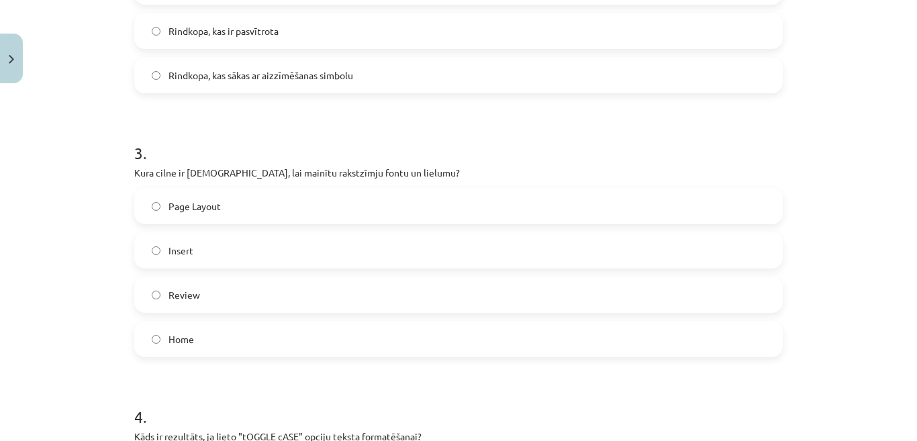
click at [751, 352] on label "Home" at bounding box center [459, 339] width 646 height 34
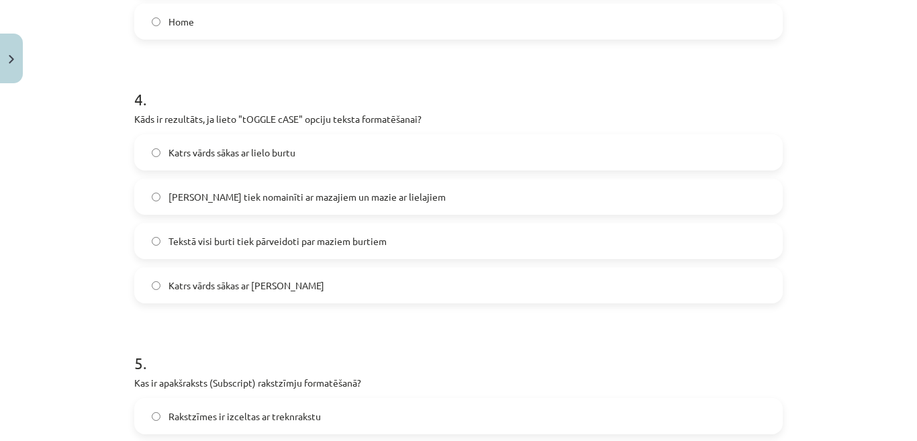
scroll to position [1010, 0]
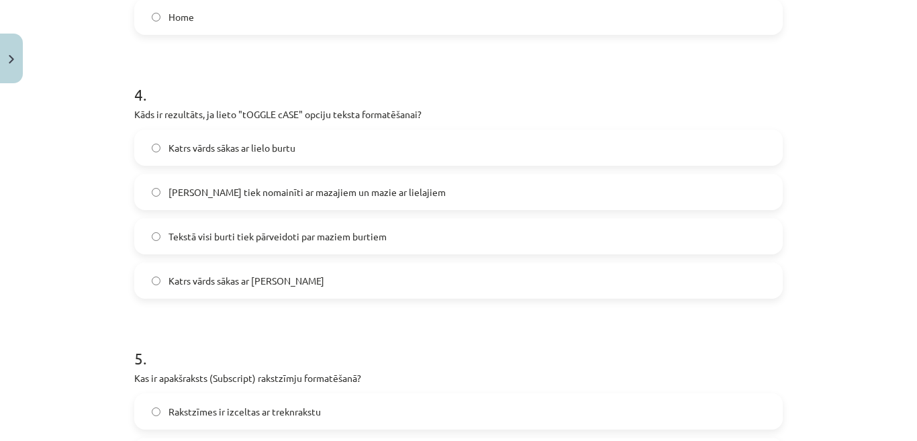
click at [695, 185] on label "Lielie burti tiek nomainīti ar mazajiem un mazie ar lielajiem" at bounding box center [459, 192] width 646 height 34
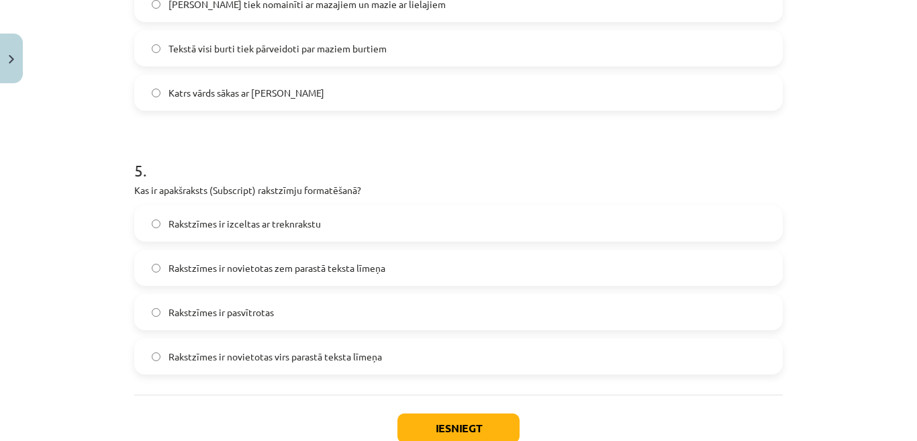
scroll to position [1224, 0]
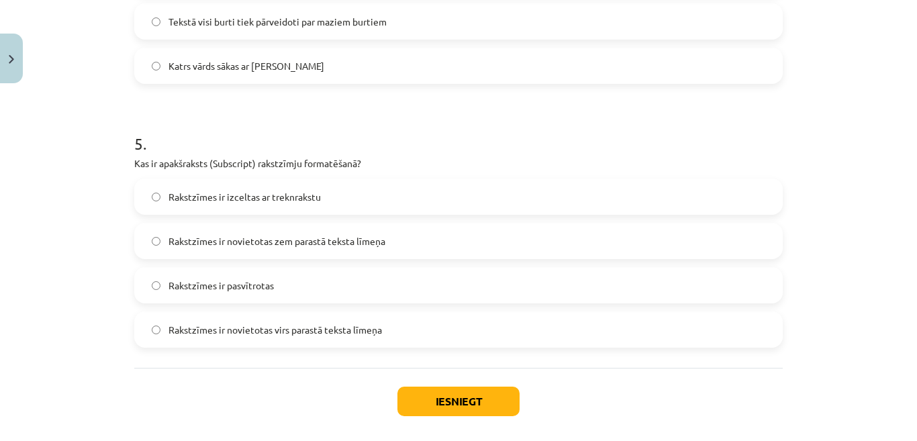
click at [365, 248] on label "Rakstzīmes ir novietotas zem parastā teksta līmeņa" at bounding box center [459, 241] width 646 height 34
click at [428, 394] on button "Iesniegt" at bounding box center [458, 402] width 122 height 30
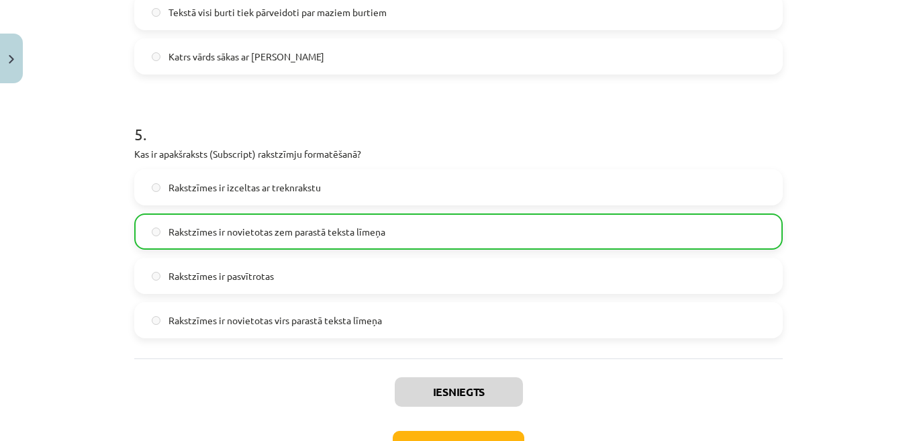
scroll to position [1330, 0]
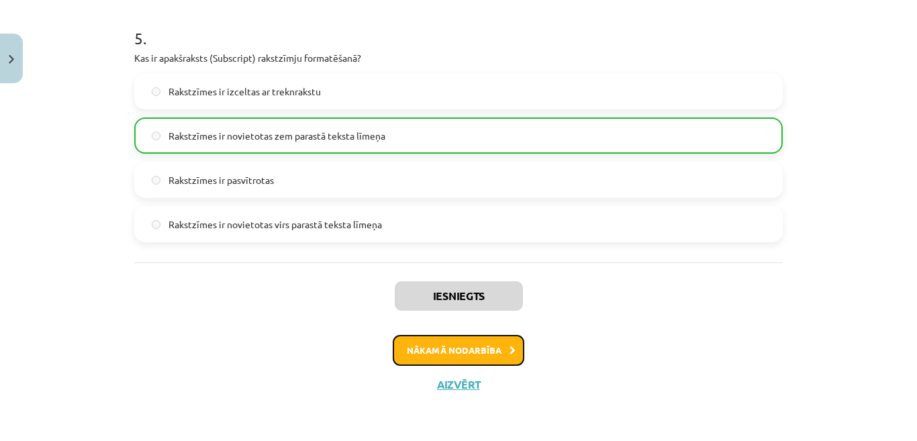
click at [475, 346] on button "Nākamā nodarbība" at bounding box center [459, 350] width 132 height 31
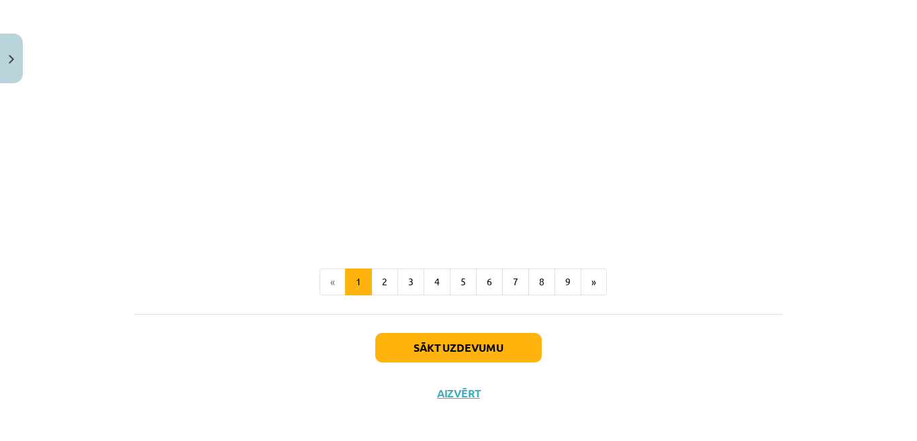
scroll to position [2877, 0]
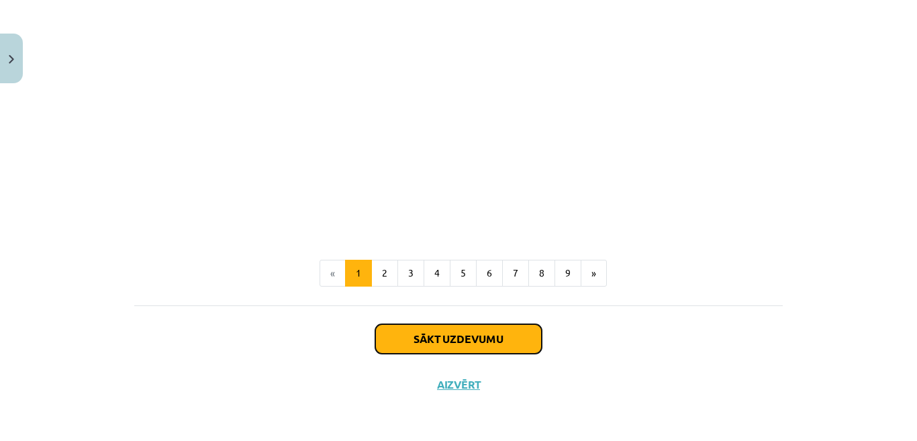
click at [505, 329] on button "Sākt uzdevumu" at bounding box center [458, 339] width 166 height 30
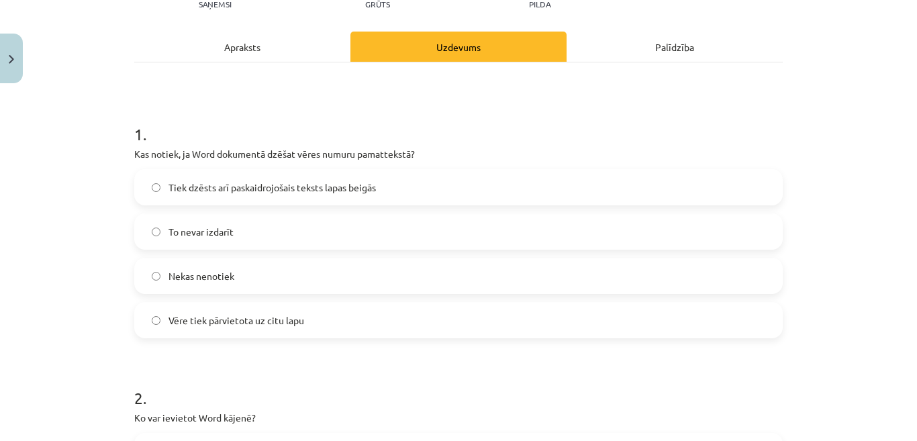
scroll to position [170, 0]
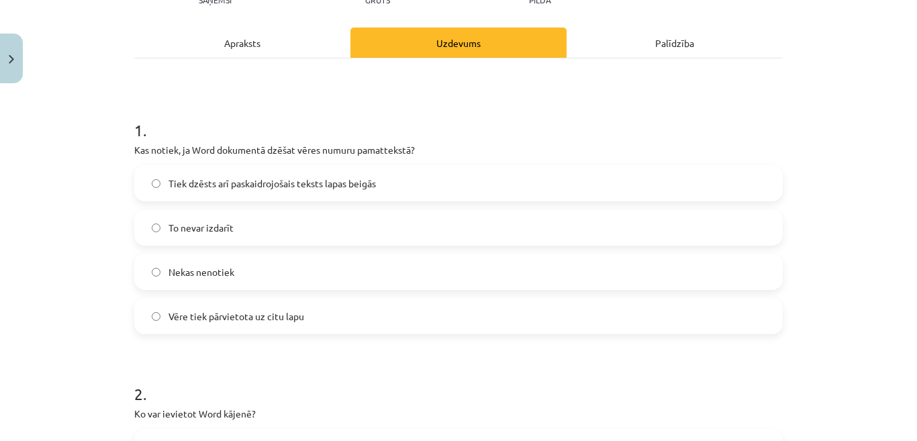
click at [746, 189] on label "Tiek dzēsts arī paskaidrojošais teksts lapas beigās" at bounding box center [459, 183] width 646 height 34
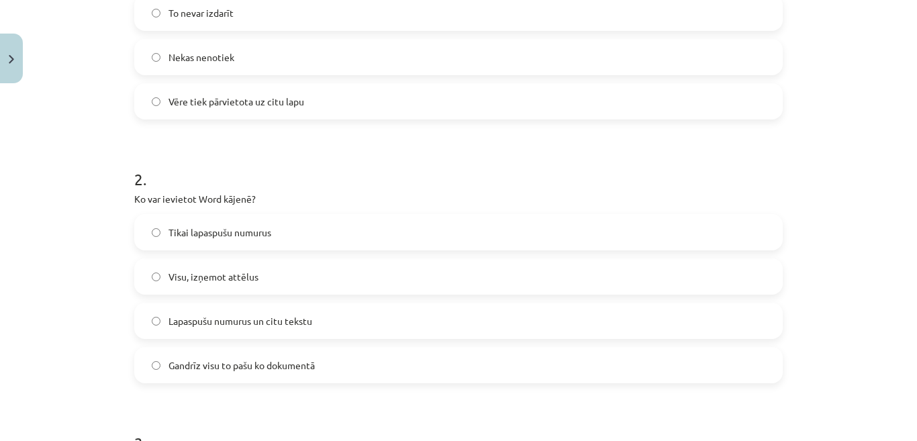
scroll to position [411, 0]
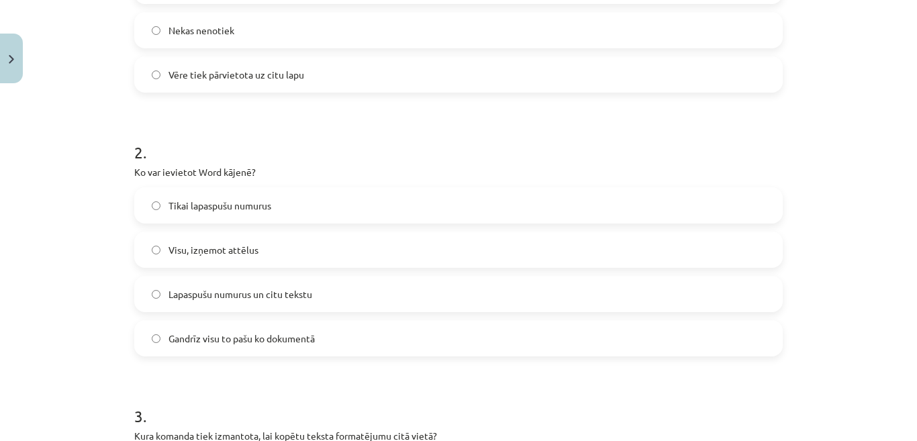
click at [447, 279] on label "Lapaspušu numurus un citu tekstu" at bounding box center [459, 294] width 646 height 34
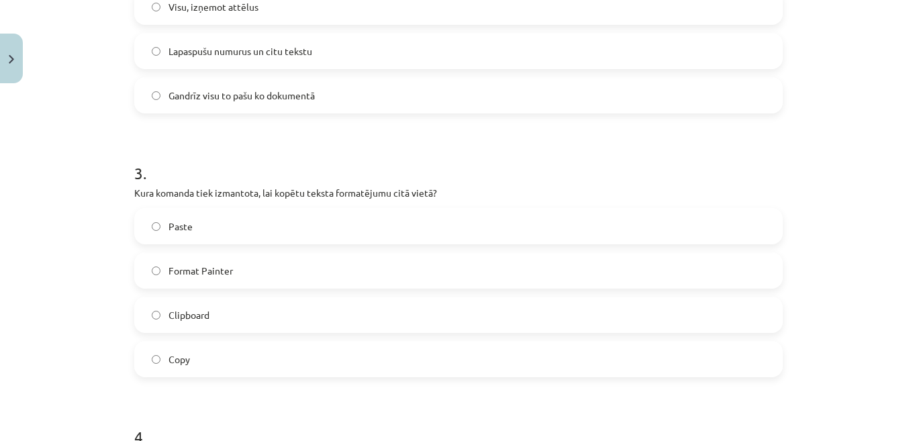
scroll to position [680, 0]
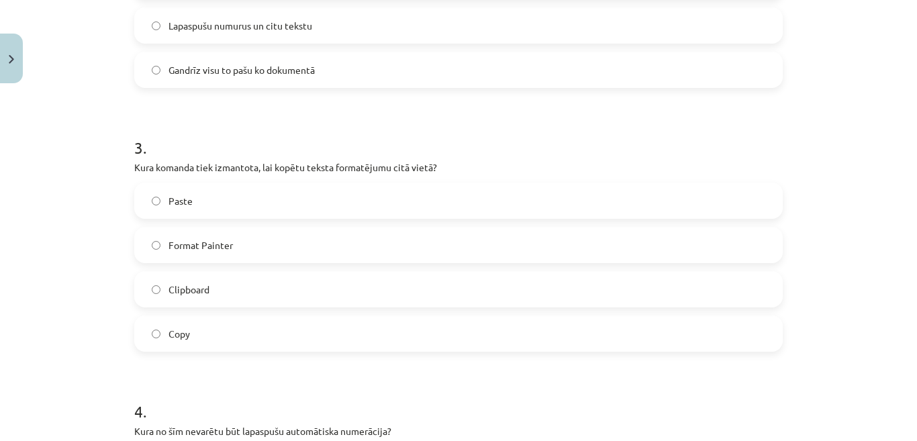
click at [440, 332] on label "Copy" at bounding box center [459, 334] width 646 height 34
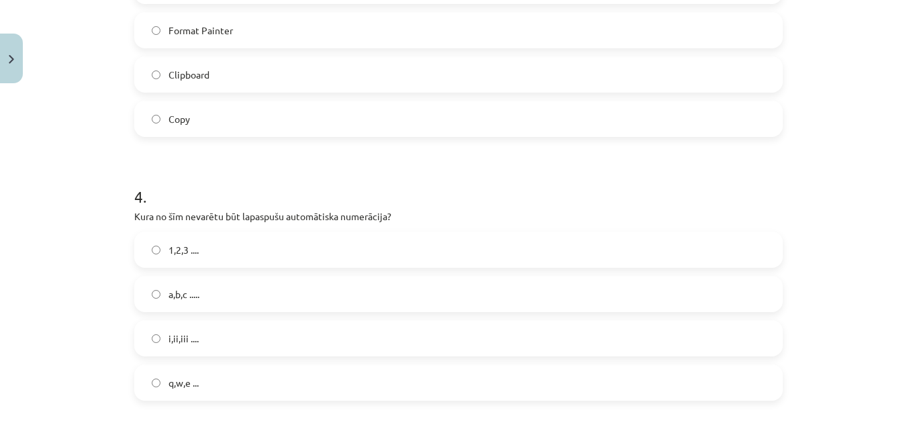
scroll to position [922, 0]
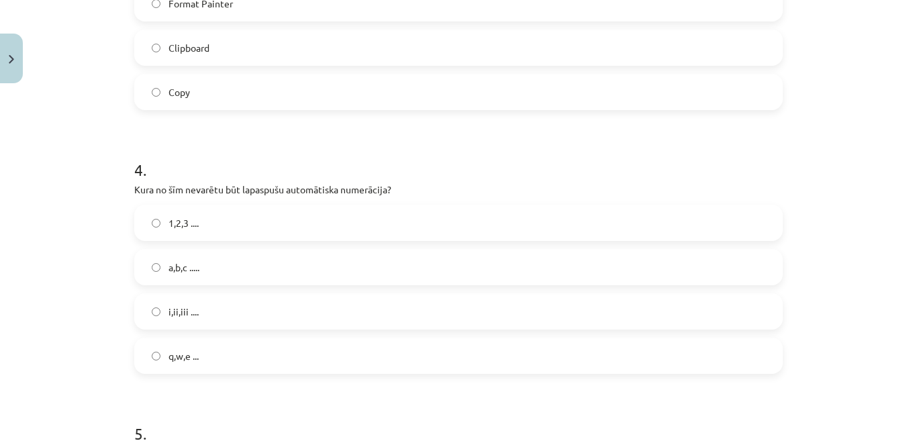
click at [316, 363] on label "q,w,e ..." at bounding box center [459, 356] width 646 height 34
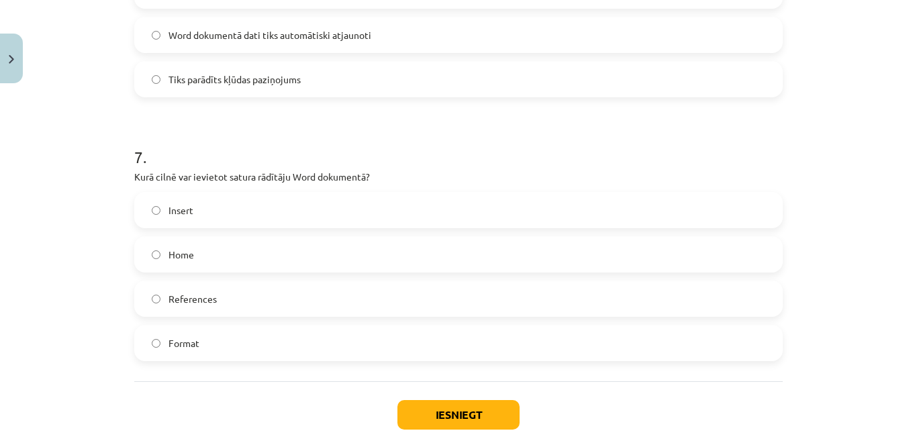
scroll to position [1673, 0]
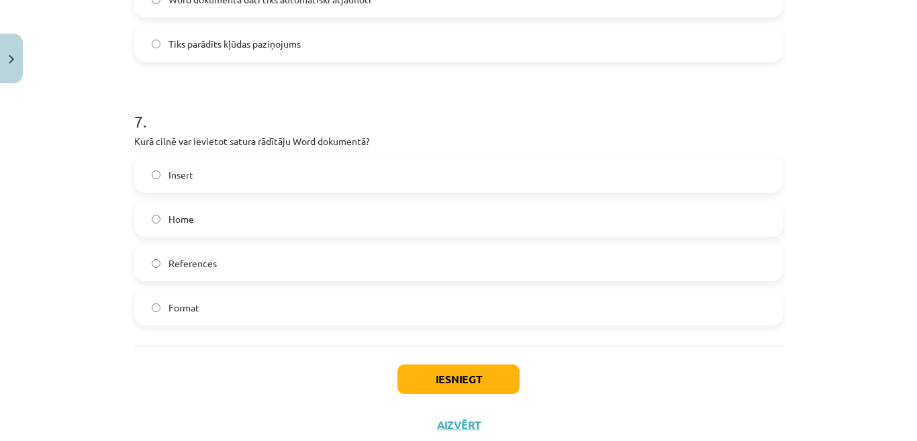
click at [283, 260] on label "References" at bounding box center [459, 263] width 646 height 34
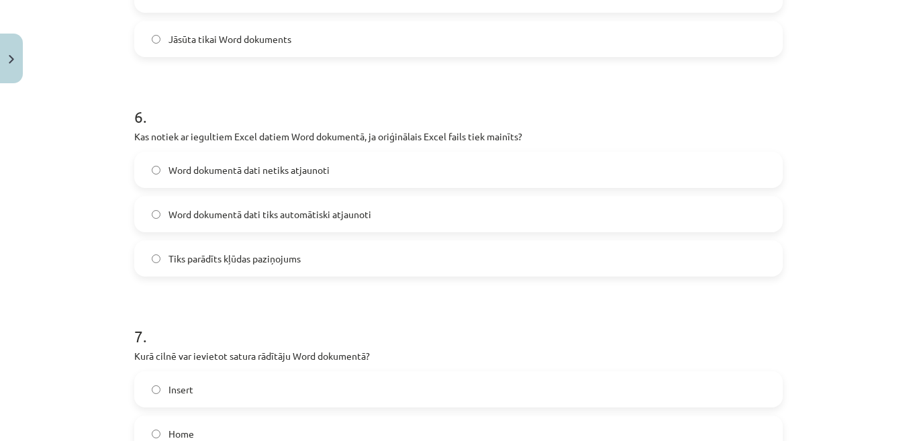
scroll to position [1431, 0]
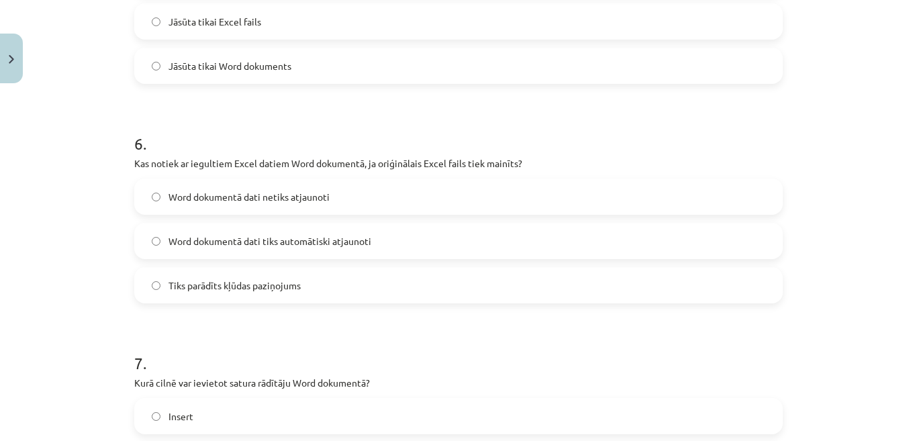
click at [389, 195] on label "Word dokumentā dati netiks atjaunoti" at bounding box center [459, 197] width 646 height 34
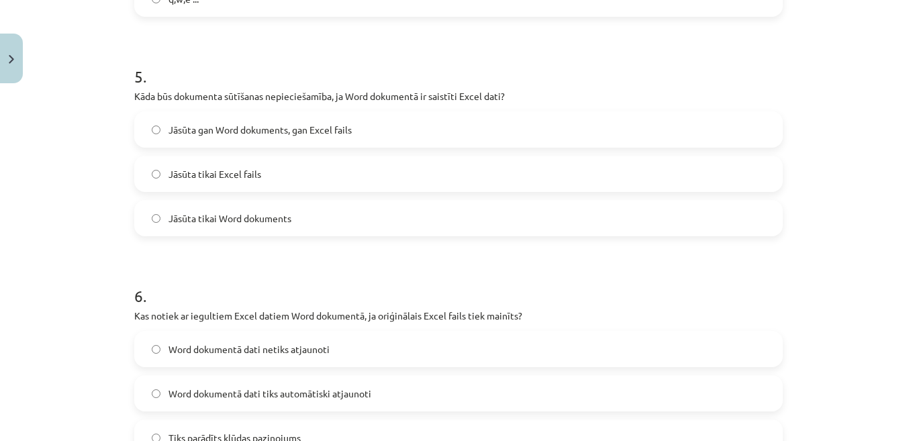
scroll to position [1245, 0]
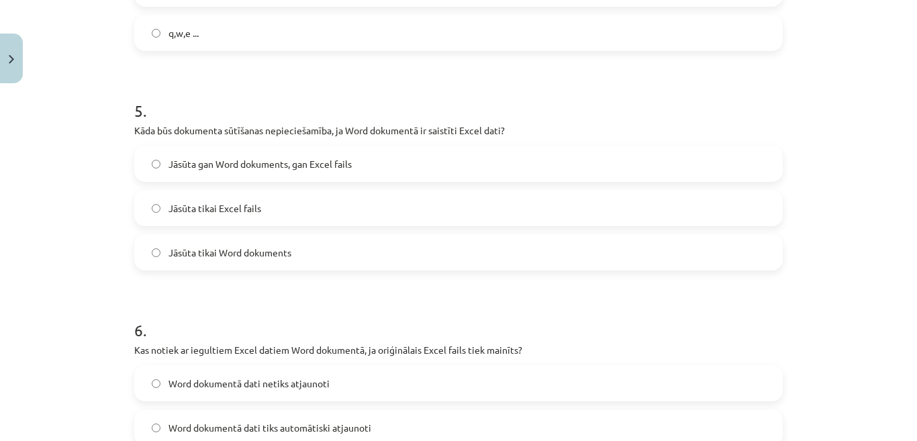
click at [550, 265] on label "Jāsūta tikai Word dokuments" at bounding box center [459, 253] width 646 height 34
click at [418, 168] on label "Jāsūta gan Word dokuments, gan Excel fails" at bounding box center [459, 164] width 646 height 34
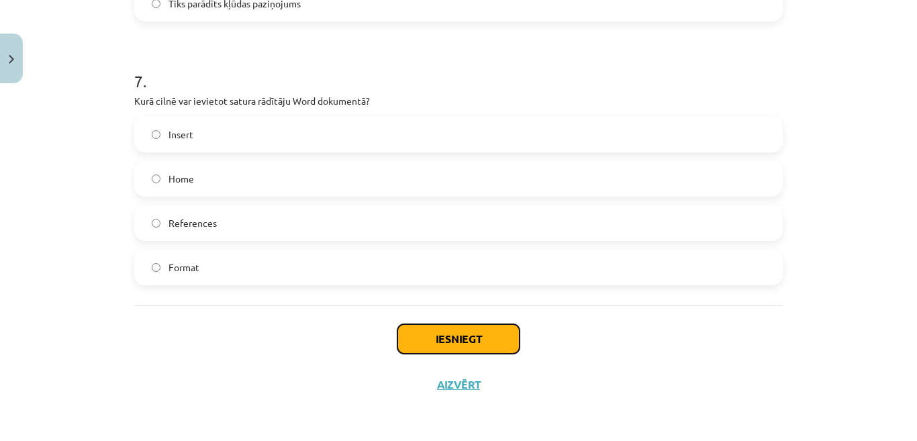
click at [471, 333] on button "Iesniegt" at bounding box center [458, 339] width 122 height 30
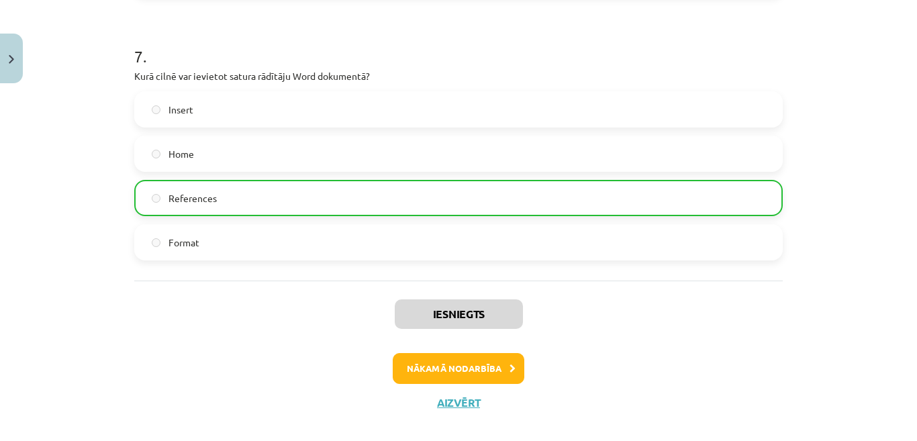
scroll to position [1756, 0]
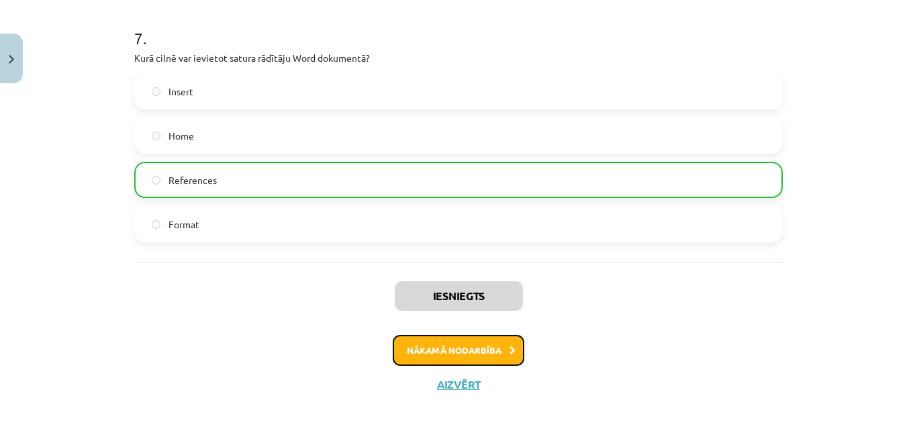
click at [484, 357] on button "Nākamā nodarbība" at bounding box center [459, 350] width 132 height 31
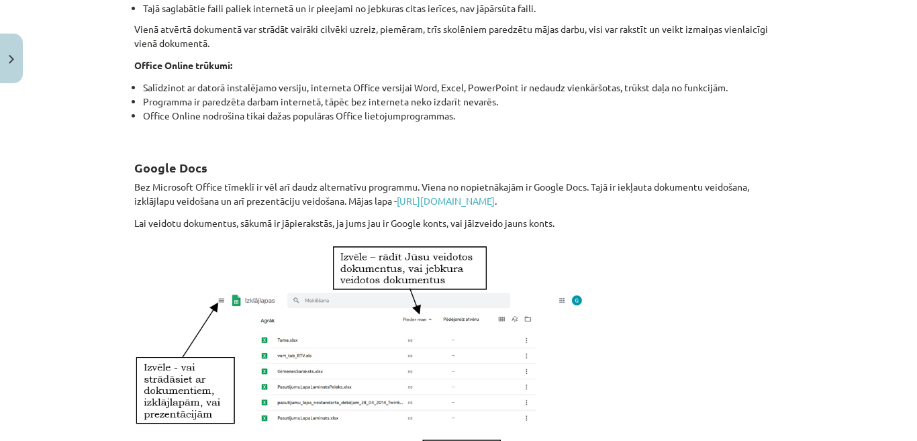
scroll to position [806, 0]
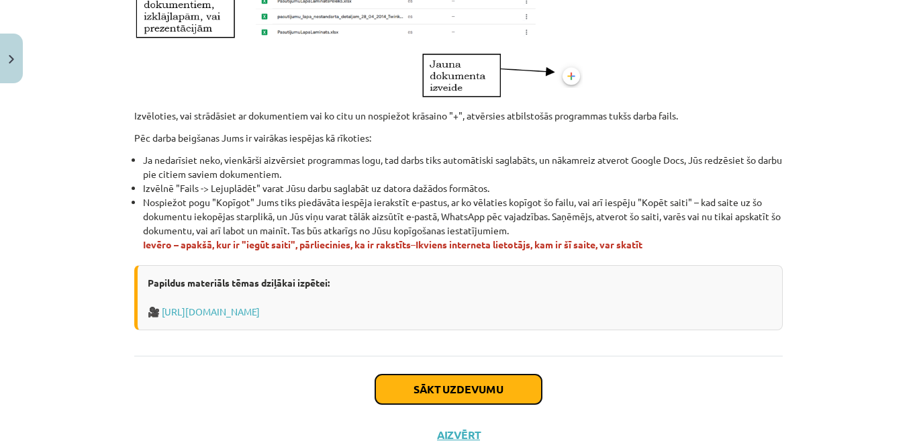
click at [475, 391] on button "Sākt uzdevumu" at bounding box center [458, 390] width 166 height 30
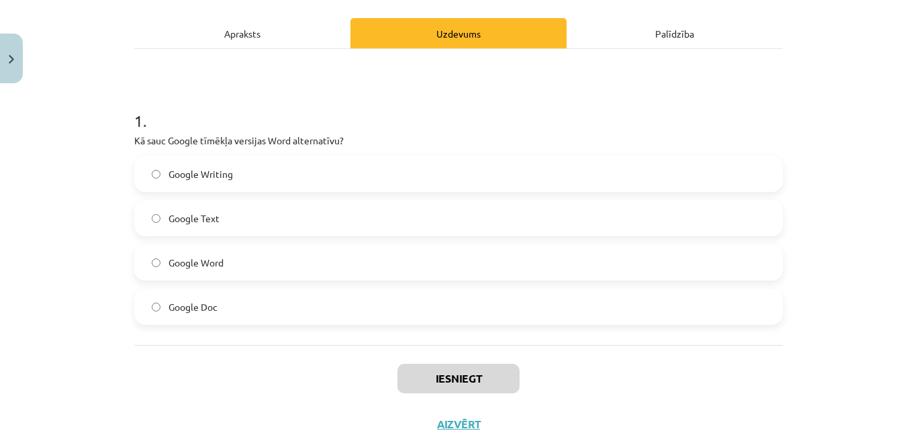
scroll to position [219, 0]
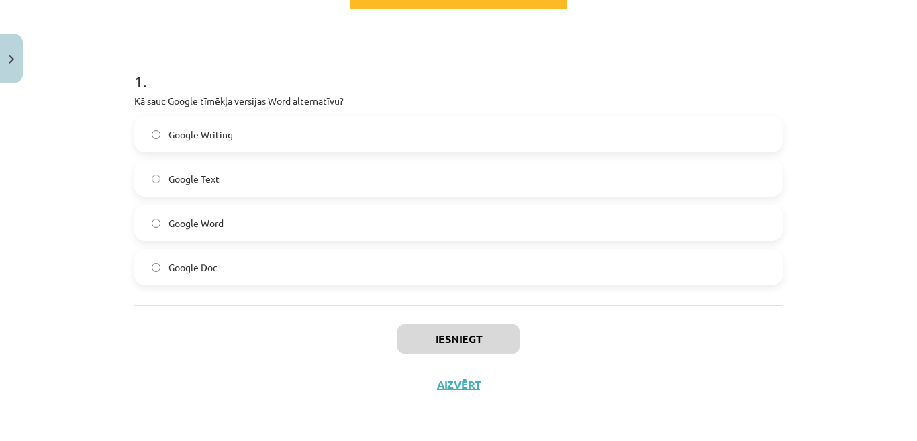
click at [644, 262] on label "Google Doc" at bounding box center [459, 267] width 646 height 34
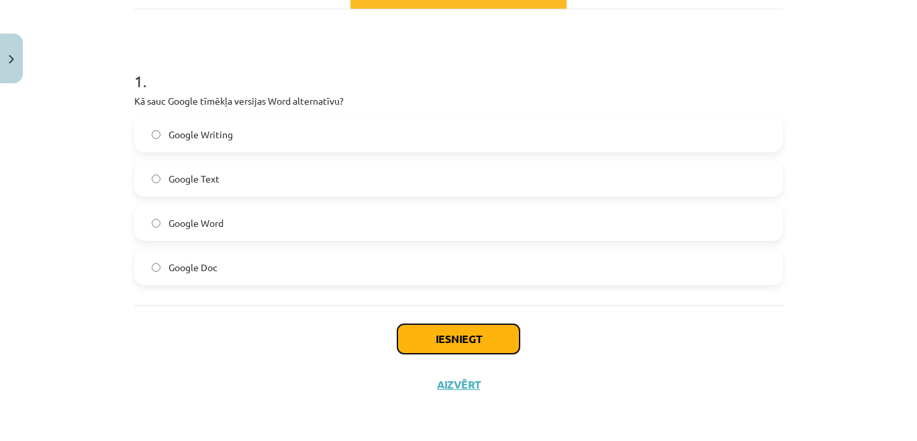
click at [489, 332] on button "Iesniegt" at bounding box center [458, 339] width 122 height 30
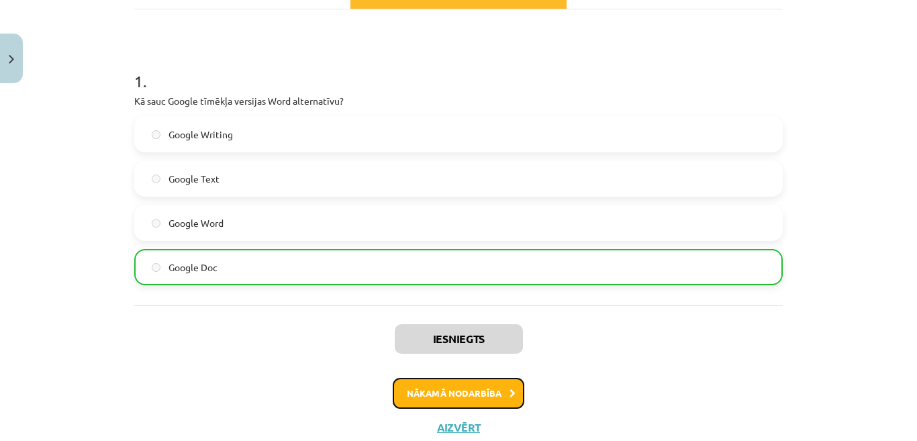
click at [487, 396] on button "Nākamā nodarbība" at bounding box center [459, 393] width 132 height 31
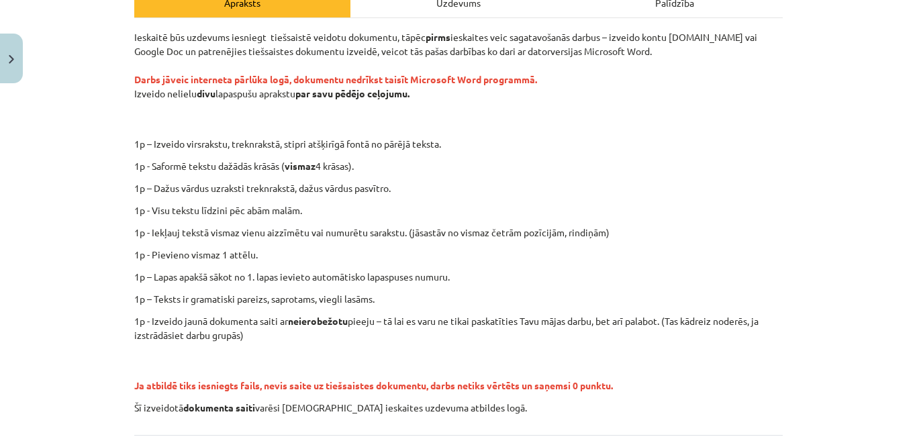
scroll to position [213, 0]
